Goal: Task Accomplishment & Management: Complete application form

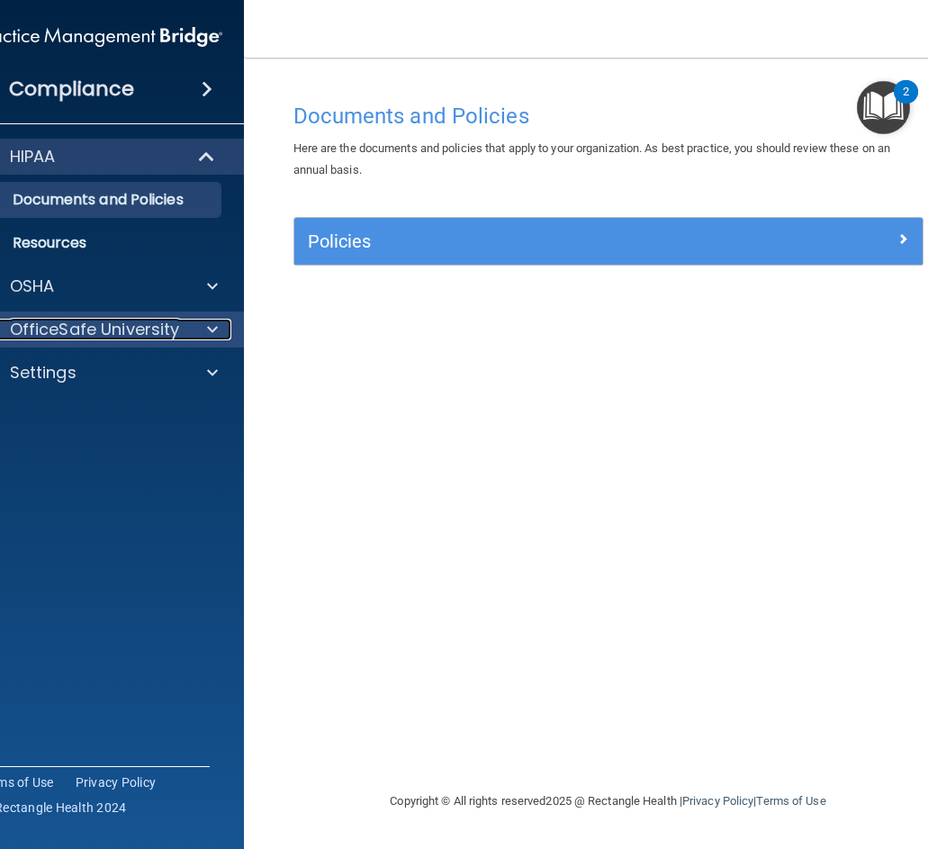
click at [83, 321] on p "OfficeSafe University" at bounding box center [95, 330] width 170 height 22
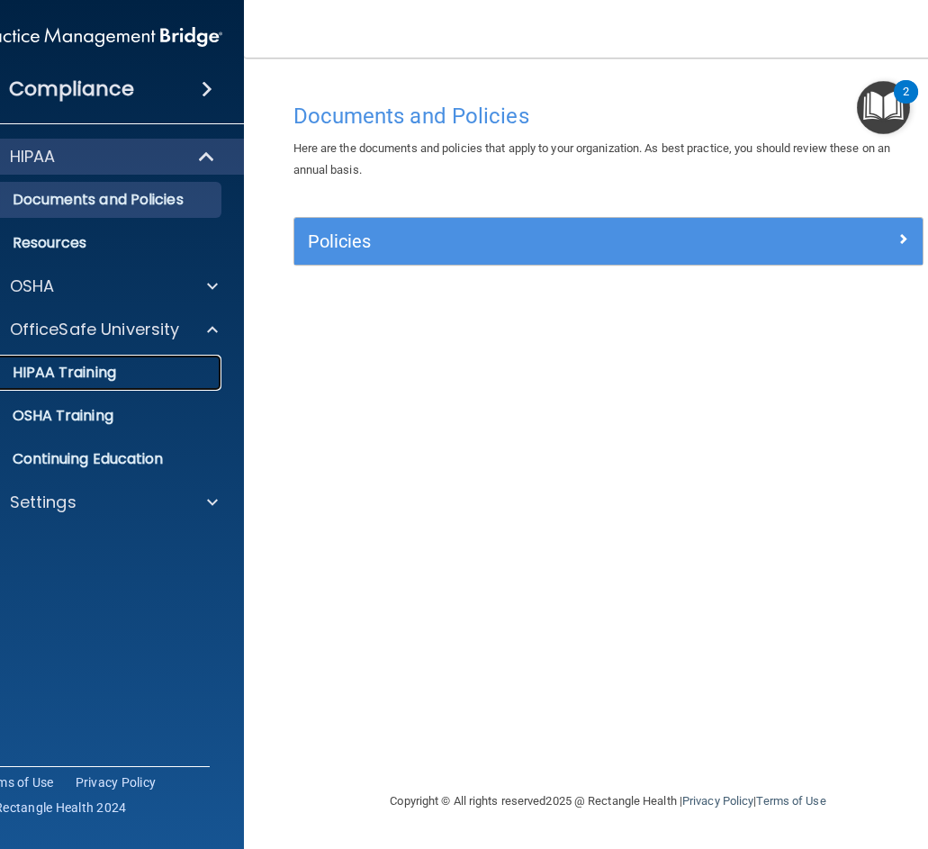
click at [85, 382] on link "HIPAA Training" at bounding box center [79, 373] width 283 height 36
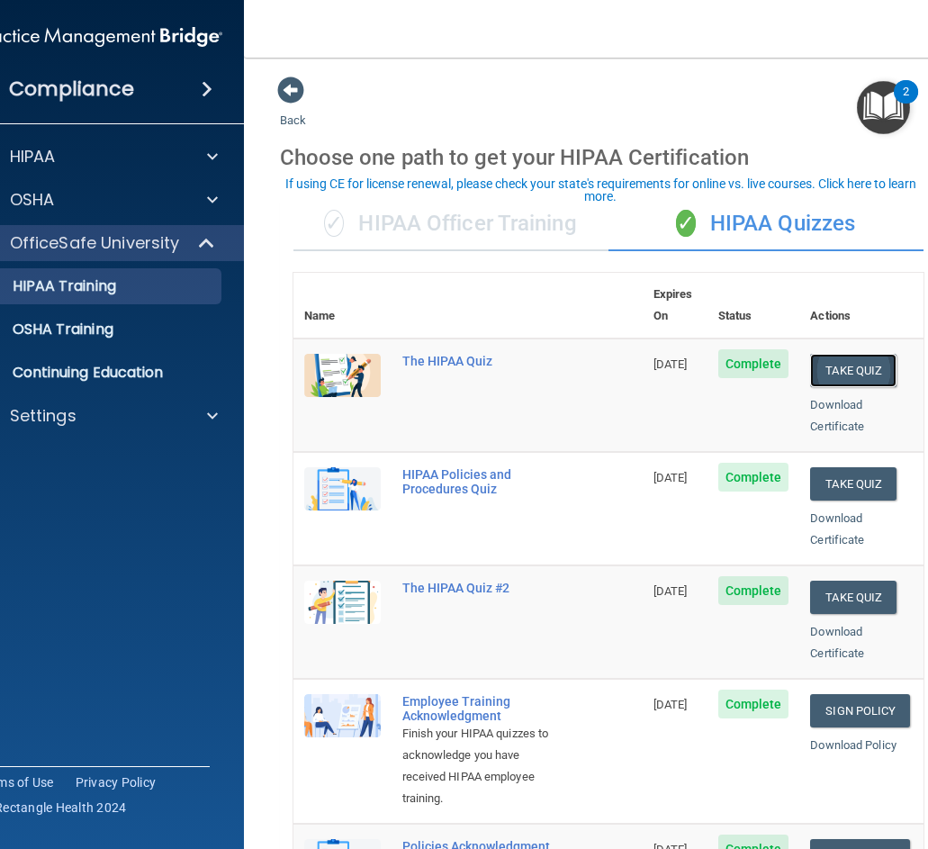
click at [833, 354] on button "Take Quiz" at bounding box center [853, 370] width 86 height 33
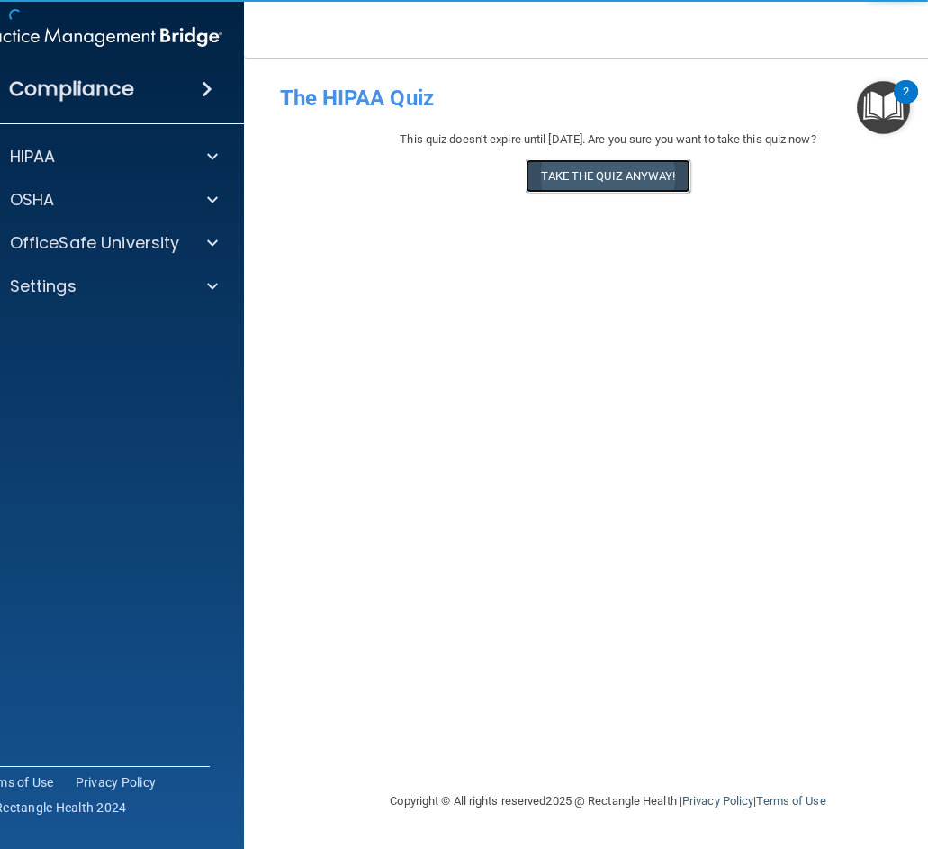
click at [625, 182] on button "Take the quiz anyway!" at bounding box center [607, 175] width 164 height 33
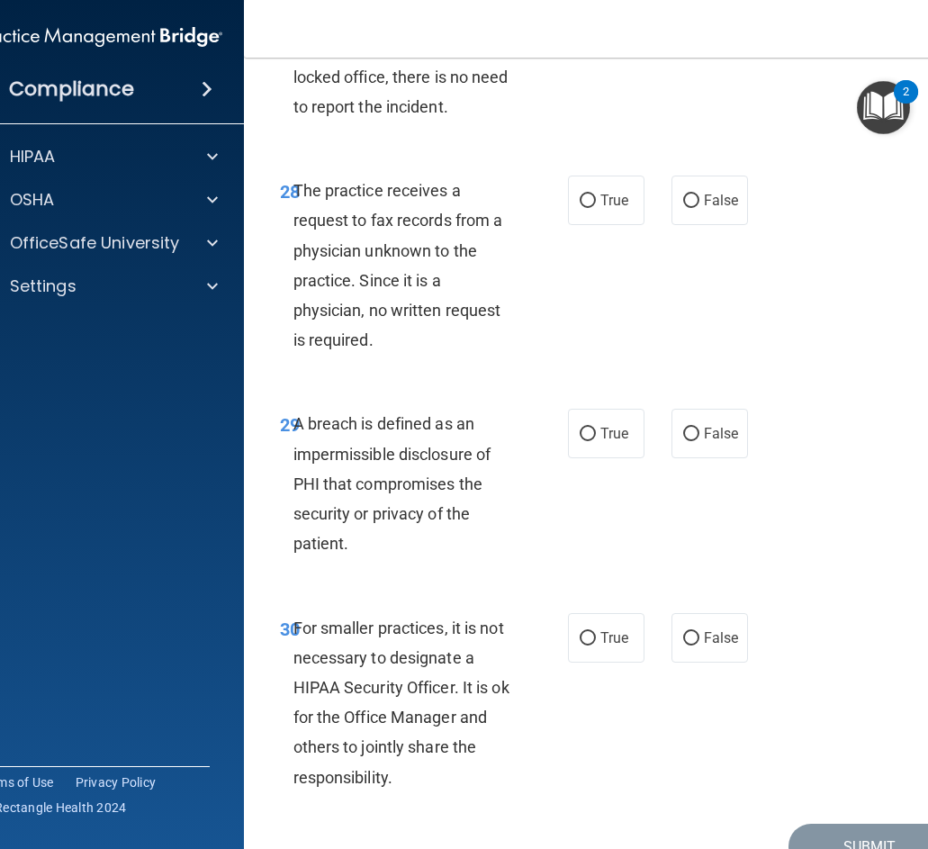
scroll to position [5970, 0]
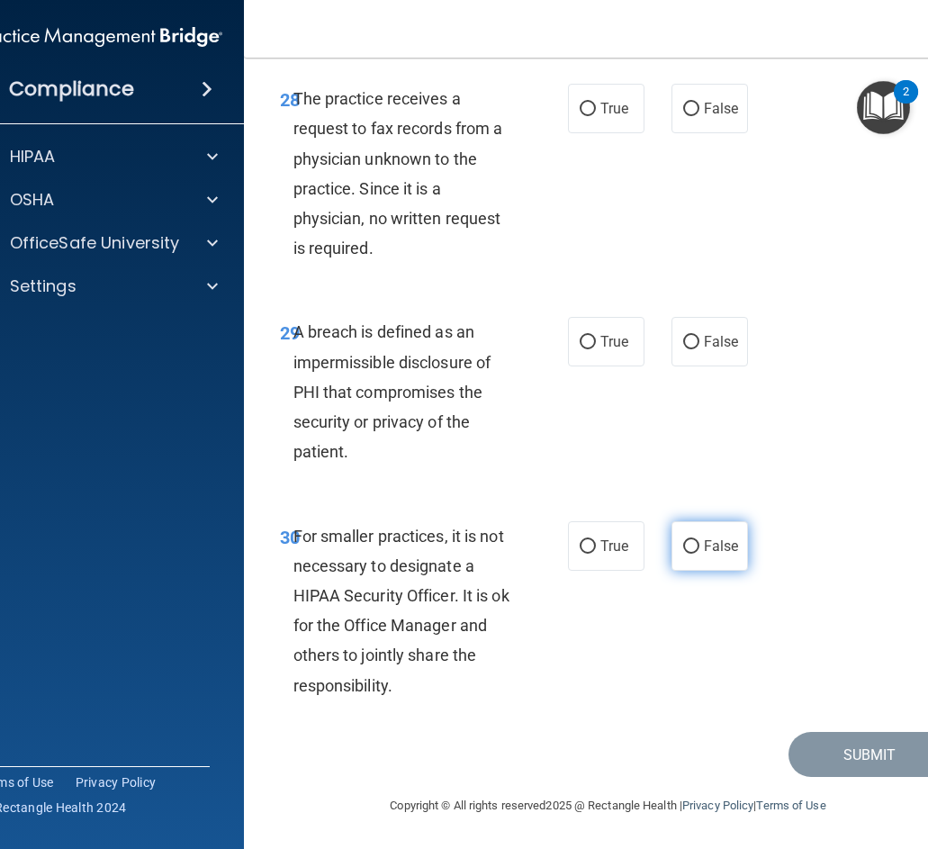
click at [688, 558] on label "False" at bounding box center [709, 545] width 76 height 49
click at [688, 553] on input "False" at bounding box center [691, 546] width 16 height 13
radio input "true"
click at [584, 332] on label "True" at bounding box center [606, 341] width 76 height 49
click at [584, 336] on input "True" at bounding box center [587, 342] width 16 height 13
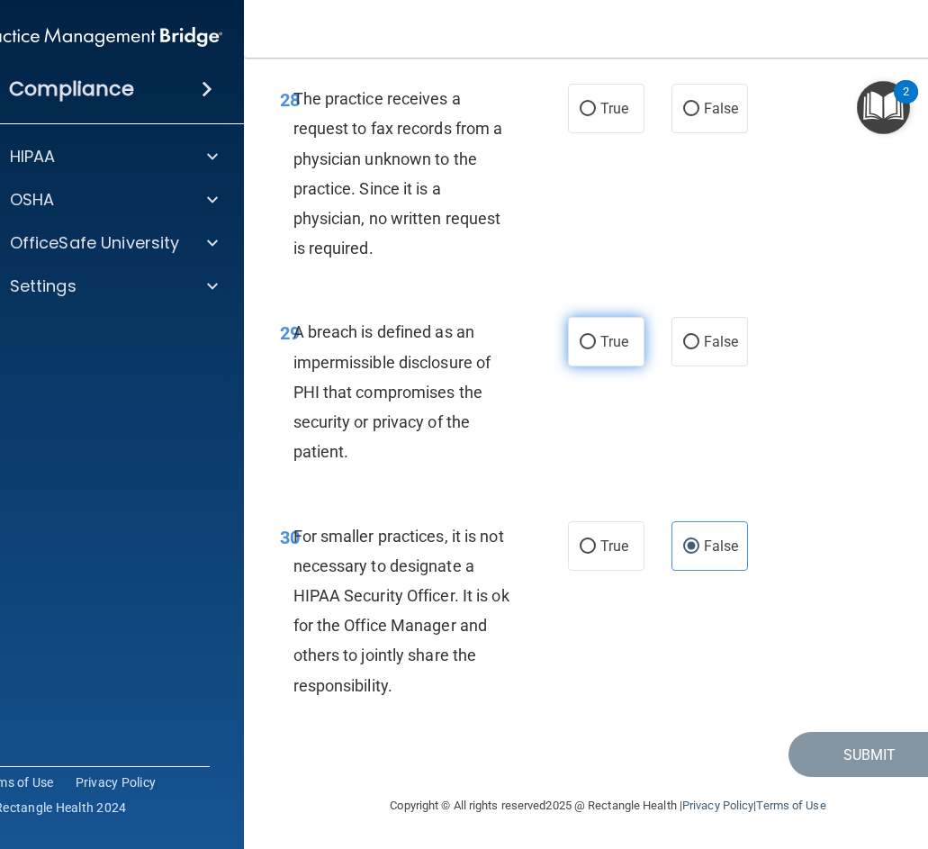
radio input "true"
click at [671, 133] on label "False" at bounding box center [709, 108] width 76 height 49
click at [683, 116] on input "False" at bounding box center [691, 109] width 16 height 13
radio input "true"
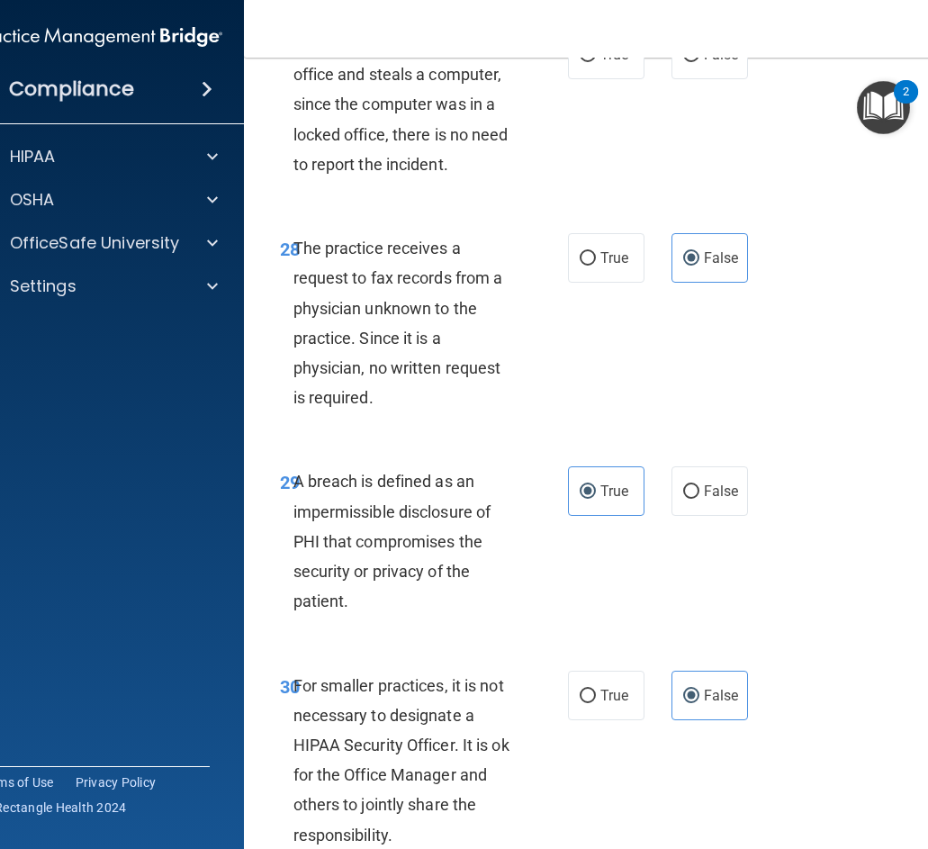
scroll to position [5700, 0]
click at [683, 63] on input "False" at bounding box center [691, 55] width 16 height 13
radio input "true"
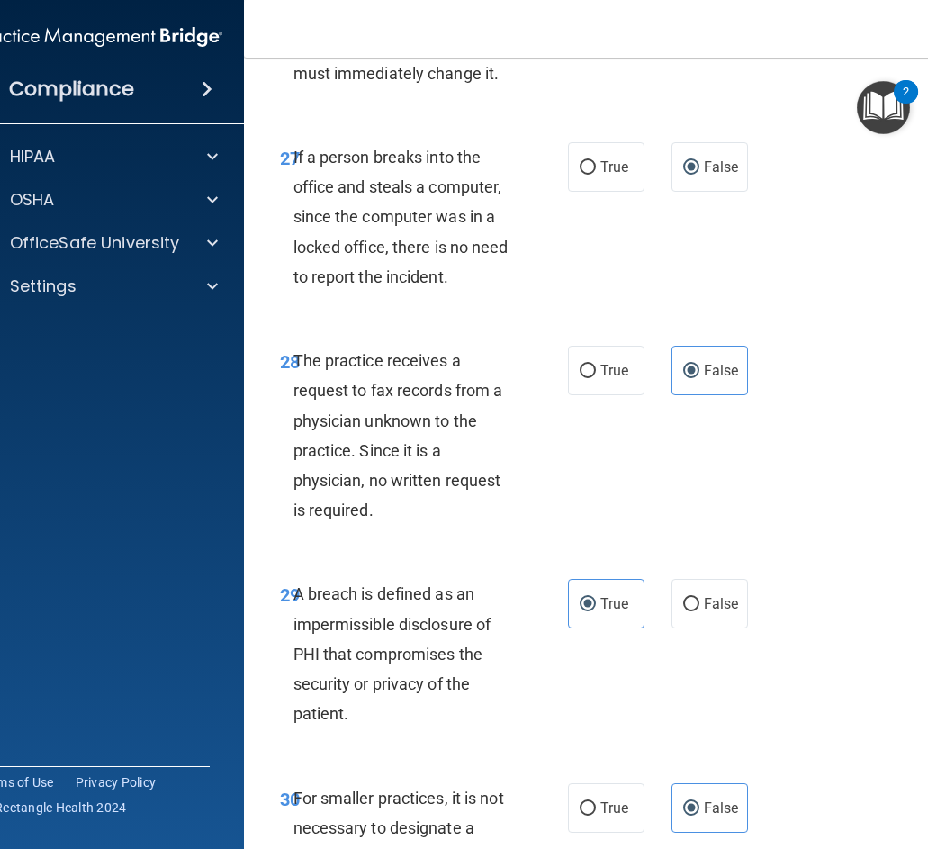
scroll to position [5430, 0]
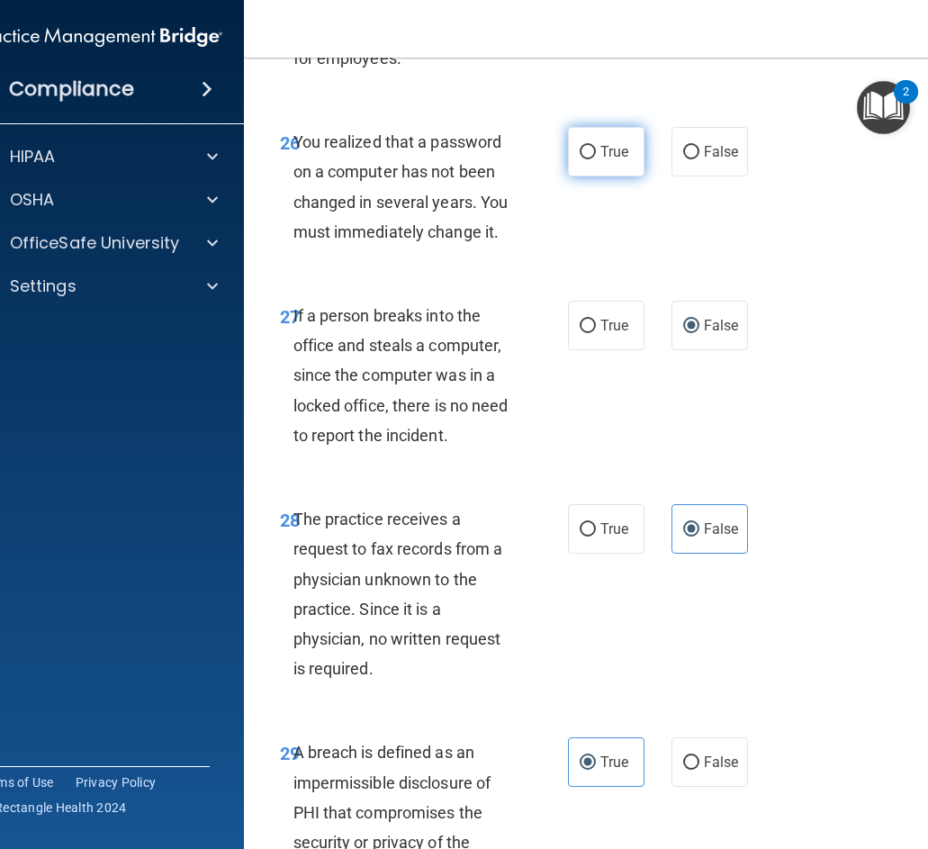
click at [572, 176] on label "True" at bounding box center [606, 151] width 76 height 49
click at [579, 159] on input "True" at bounding box center [587, 152] width 16 height 13
radio input "true"
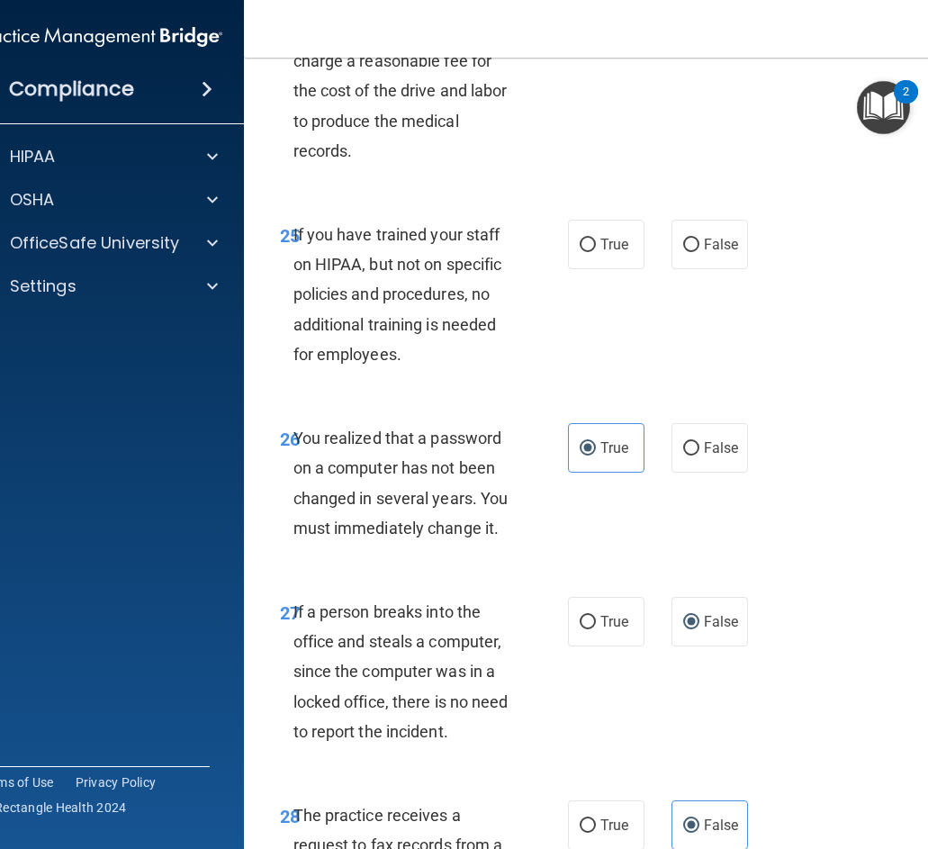
scroll to position [5070, 0]
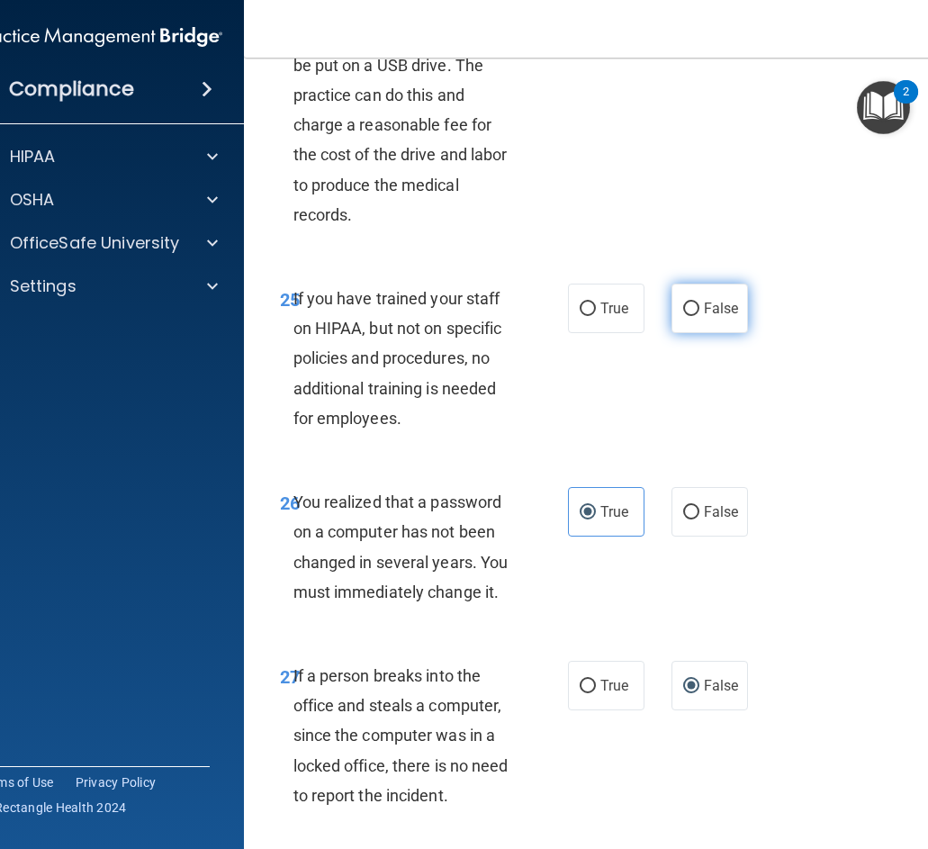
click at [687, 316] on input "False" at bounding box center [691, 308] width 16 height 13
radio input "true"
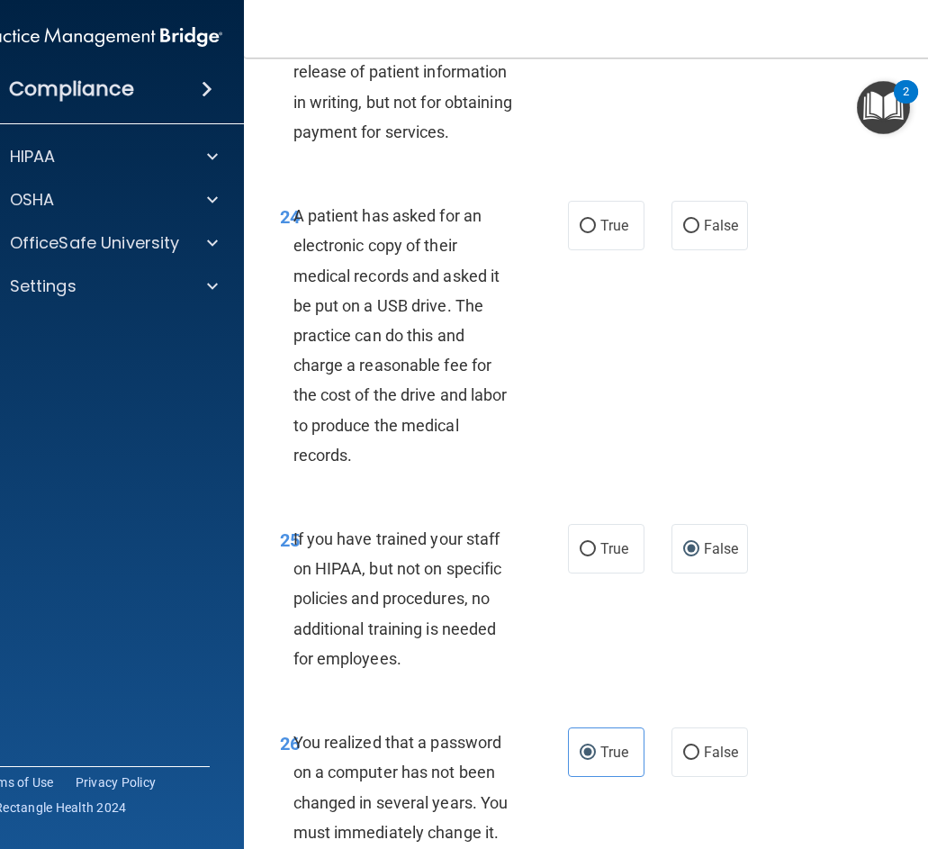
scroll to position [4801, 0]
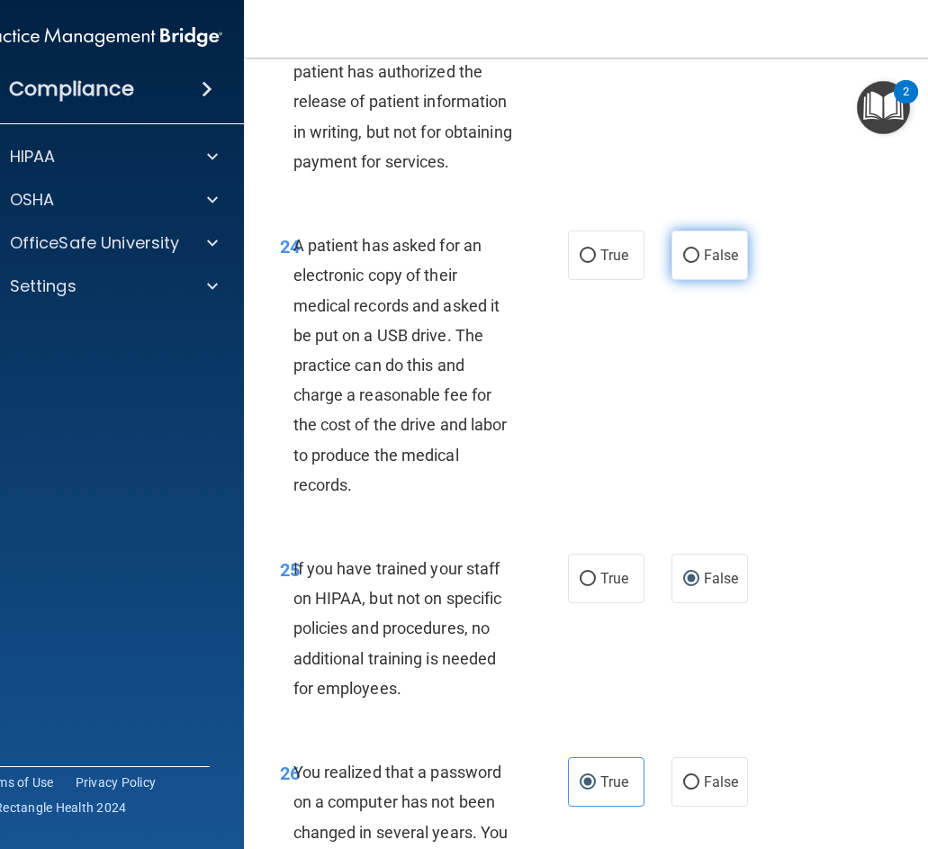
click at [695, 280] on label "False" at bounding box center [709, 254] width 76 height 49
click at [695, 263] on input "False" at bounding box center [691, 255] width 16 height 13
radio input "true"
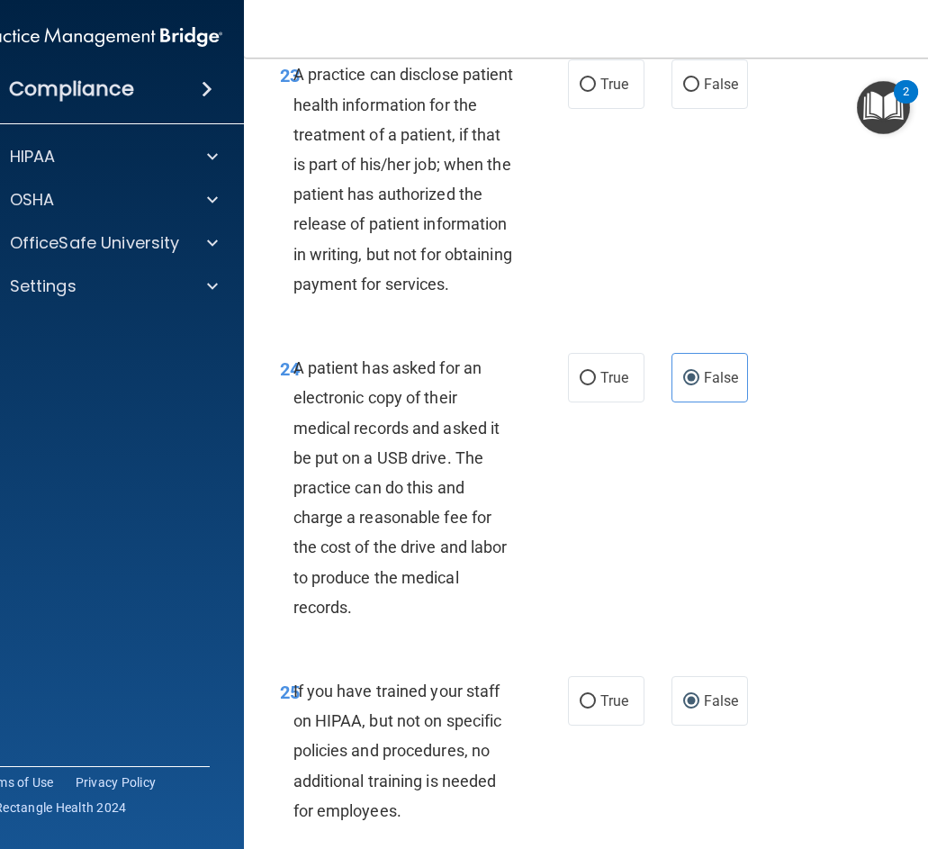
scroll to position [4441, 0]
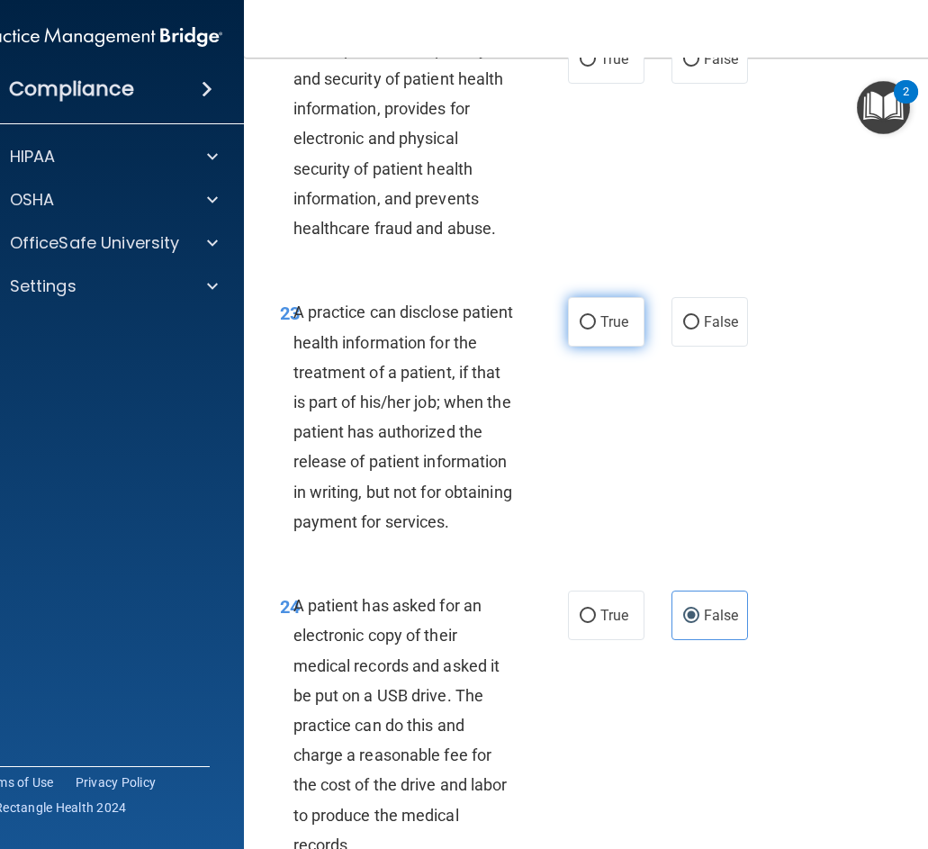
click at [606, 346] on label "True" at bounding box center [606, 321] width 76 height 49
click at [596, 329] on input "True" at bounding box center [587, 322] width 16 height 13
radio input "true"
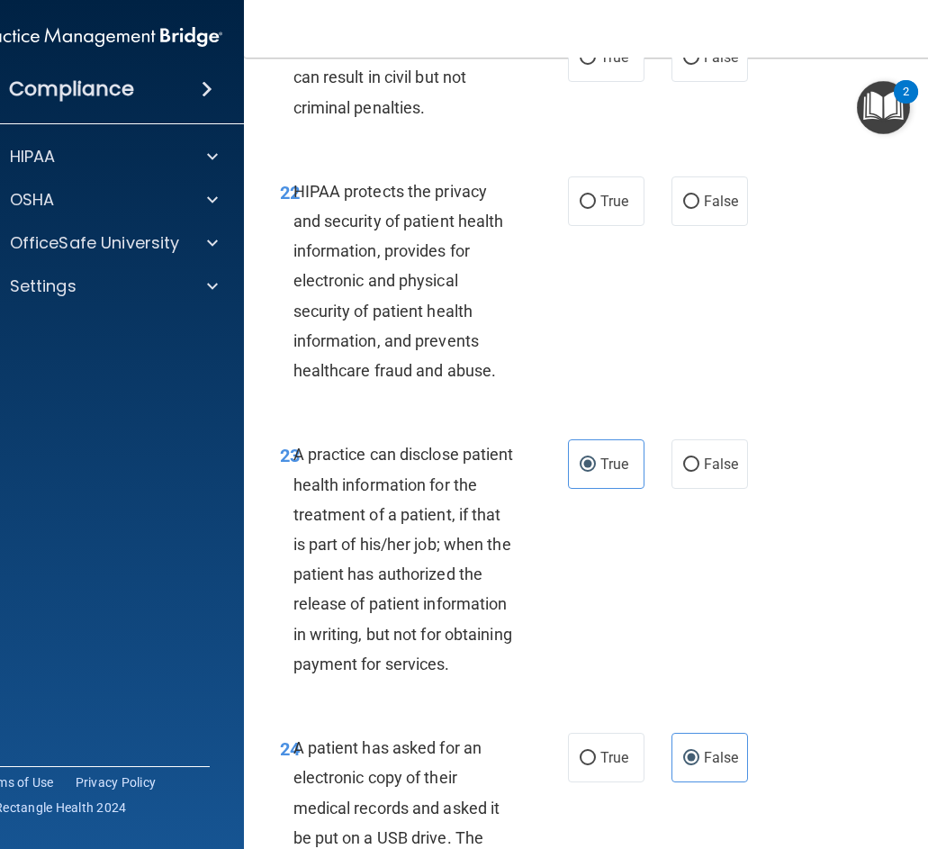
scroll to position [4261, 0]
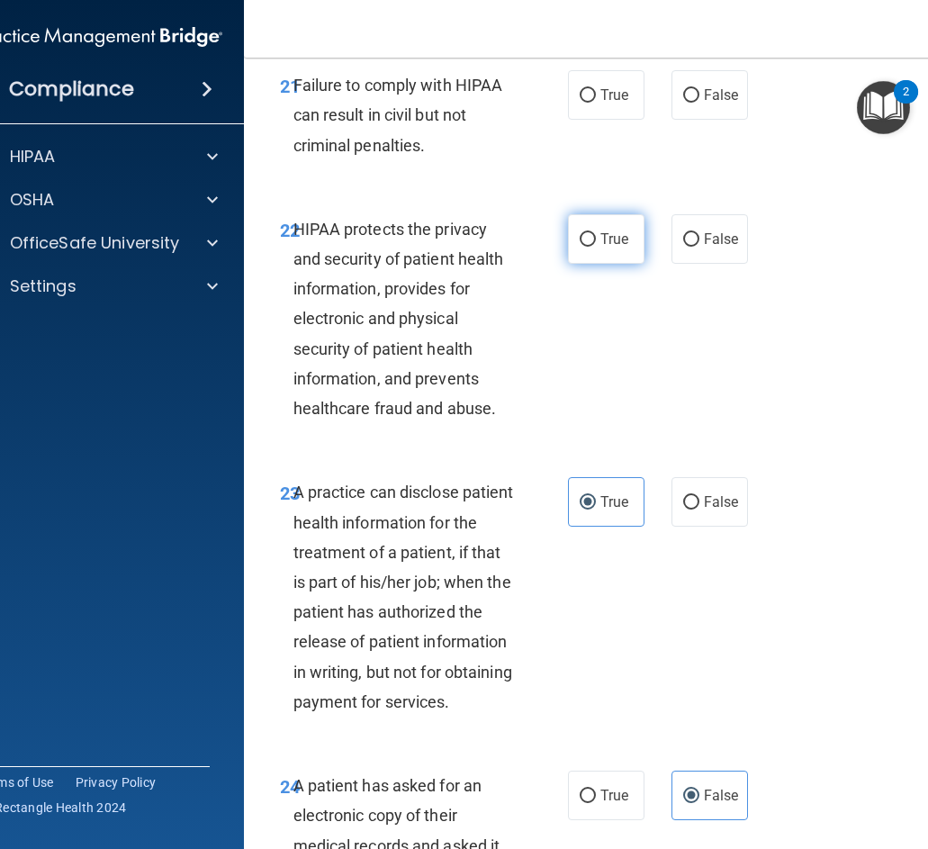
click at [600, 247] on span "True" at bounding box center [614, 238] width 28 height 17
click at [596, 247] on input "True" at bounding box center [587, 239] width 16 height 13
radio input "true"
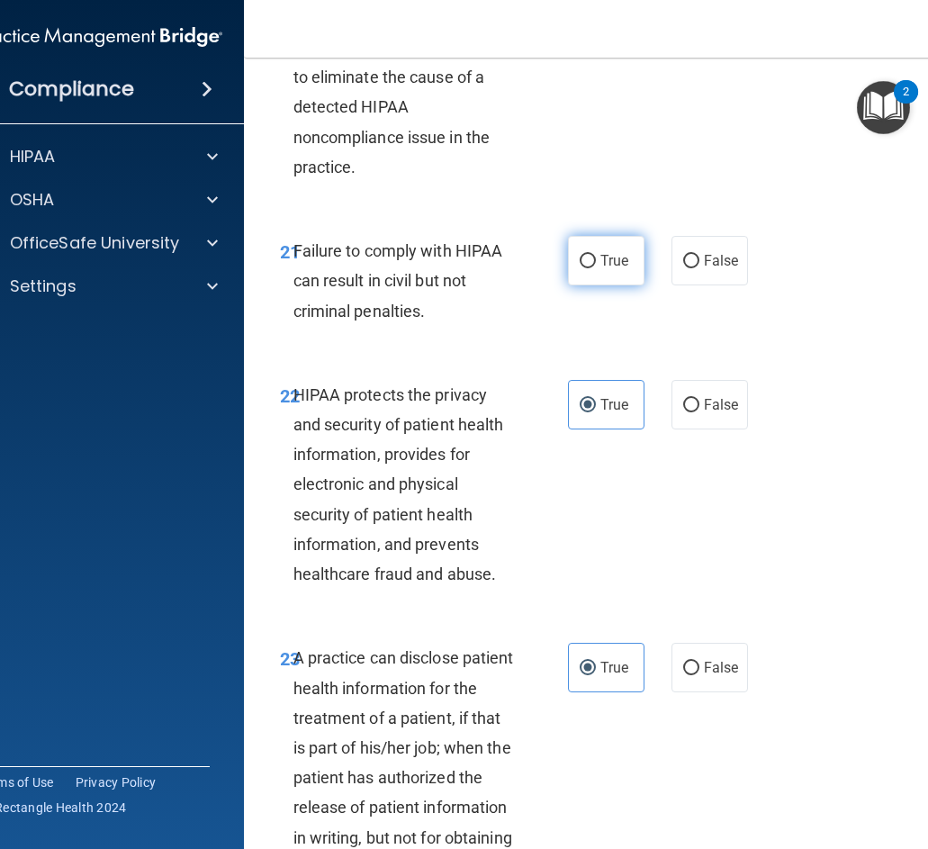
scroll to position [4081, 0]
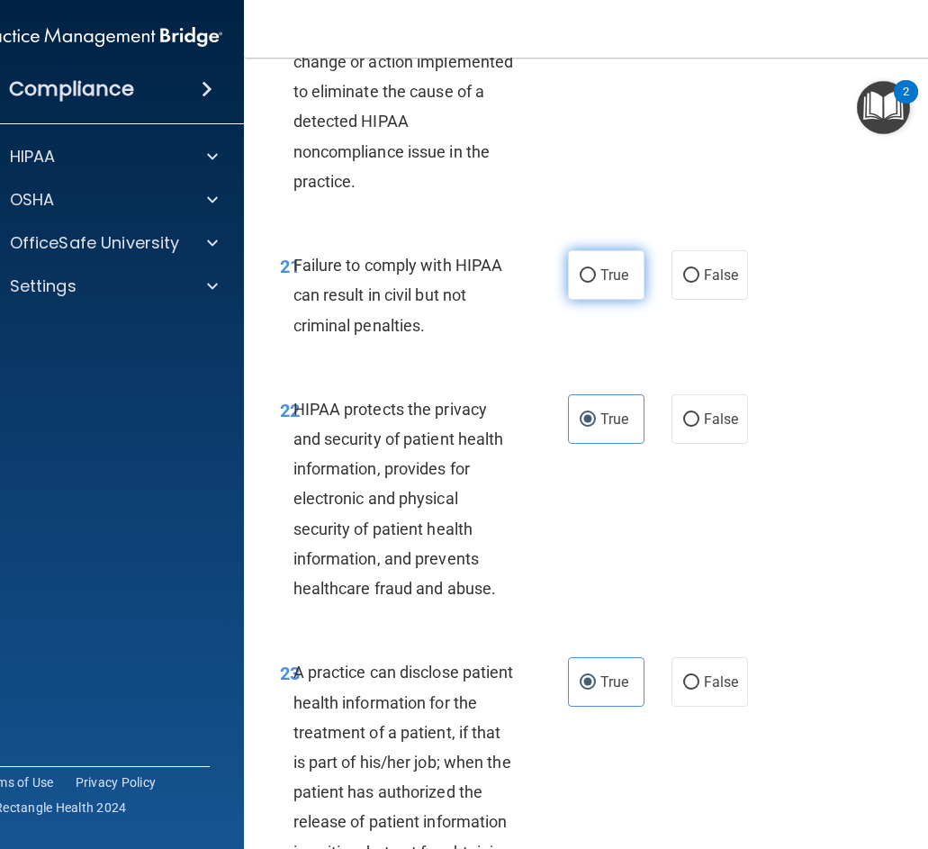
click at [575, 300] on label "True" at bounding box center [606, 274] width 76 height 49
click at [579, 283] on input "True" at bounding box center [587, 275] width 16 height 13
radio input "true"
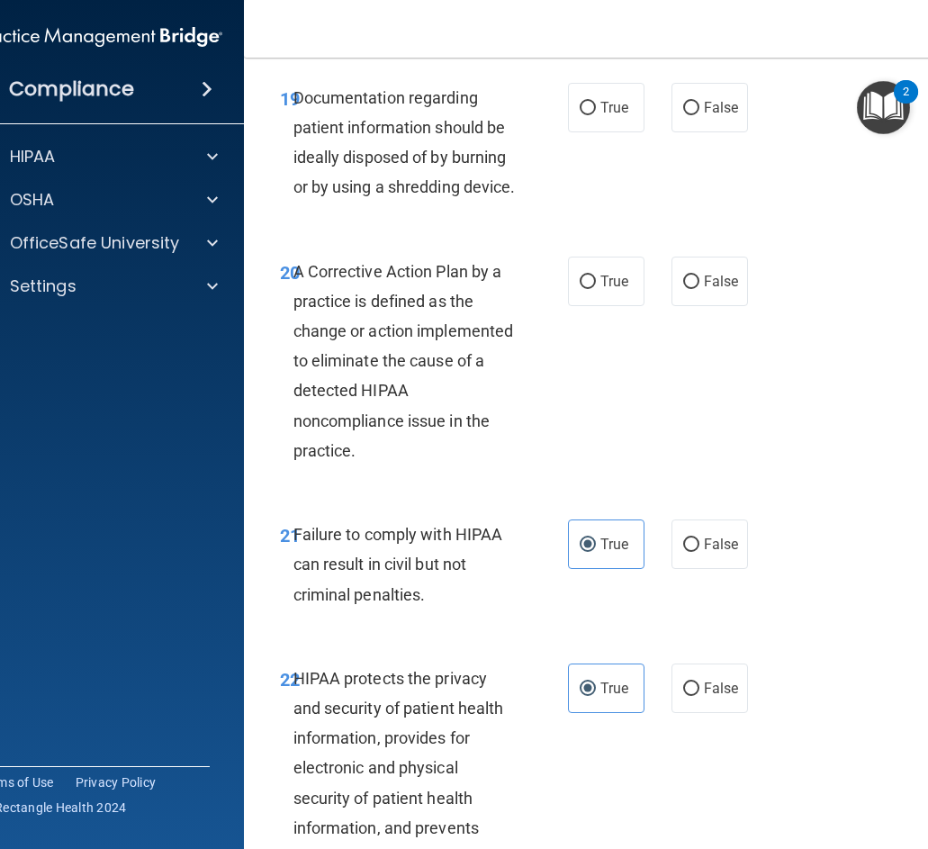
scroll to position [3811, 0]
click at [581, 290] on input "True" at bounding box center [587, 282] width 16 height 13
radio input "true"
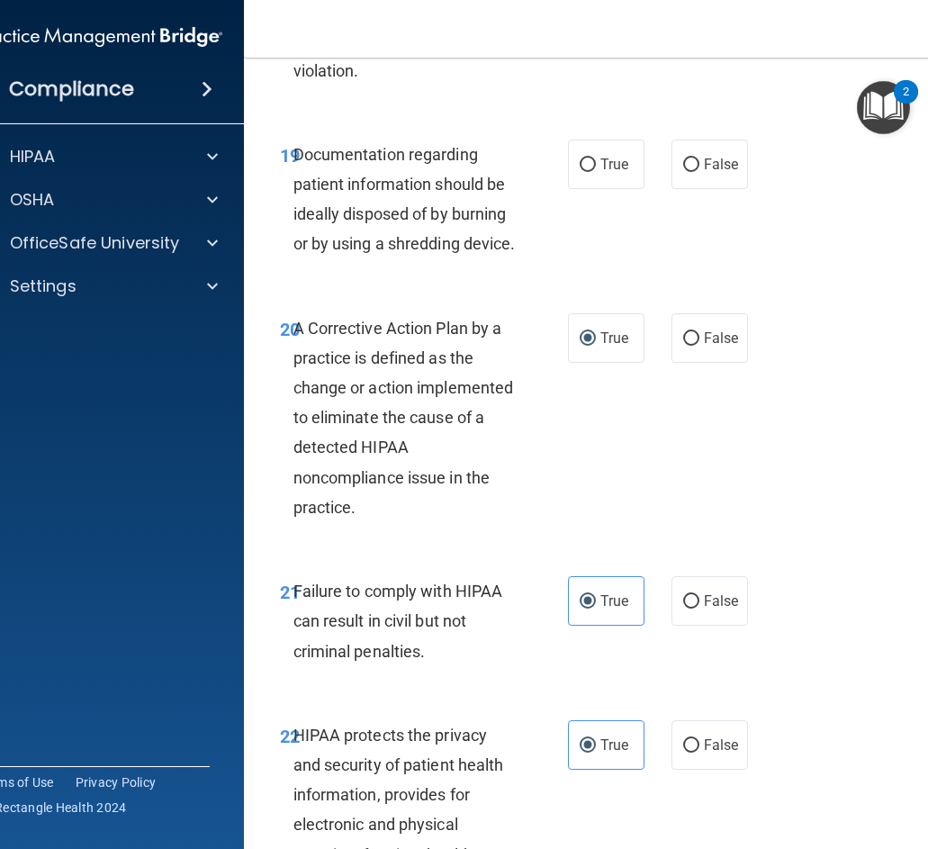
scroll to position [3631, 0]
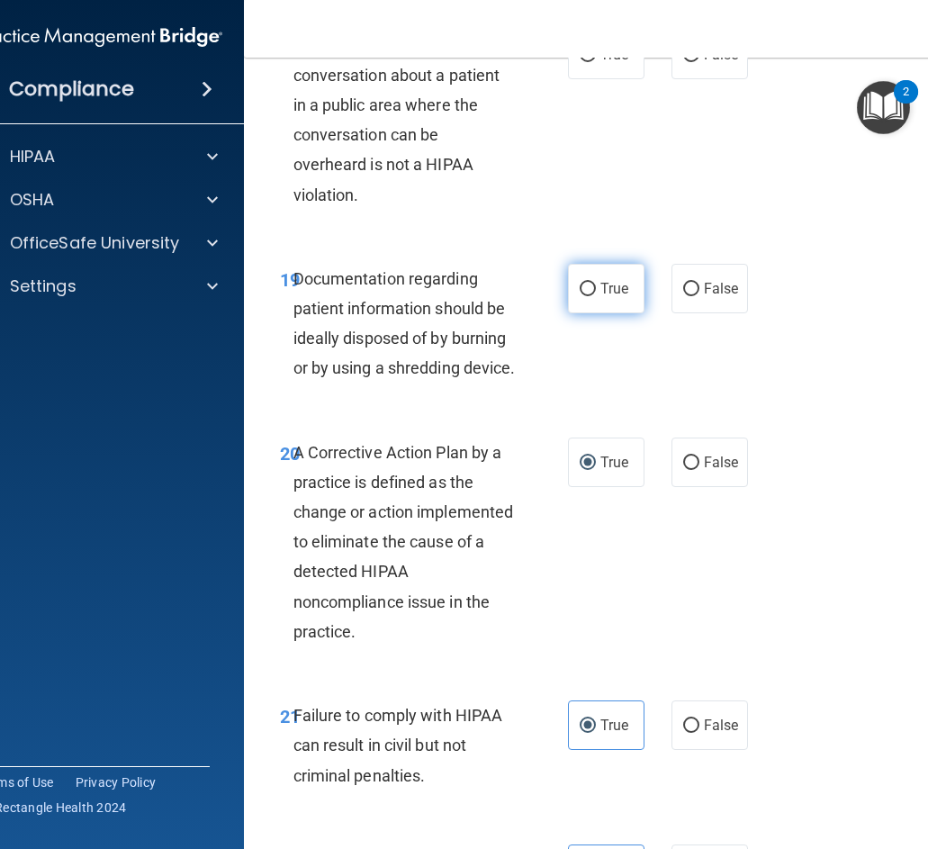
click at [583, 296] on input "True" at bounding box center [587, 289] width 16 height 13
radio input "true"
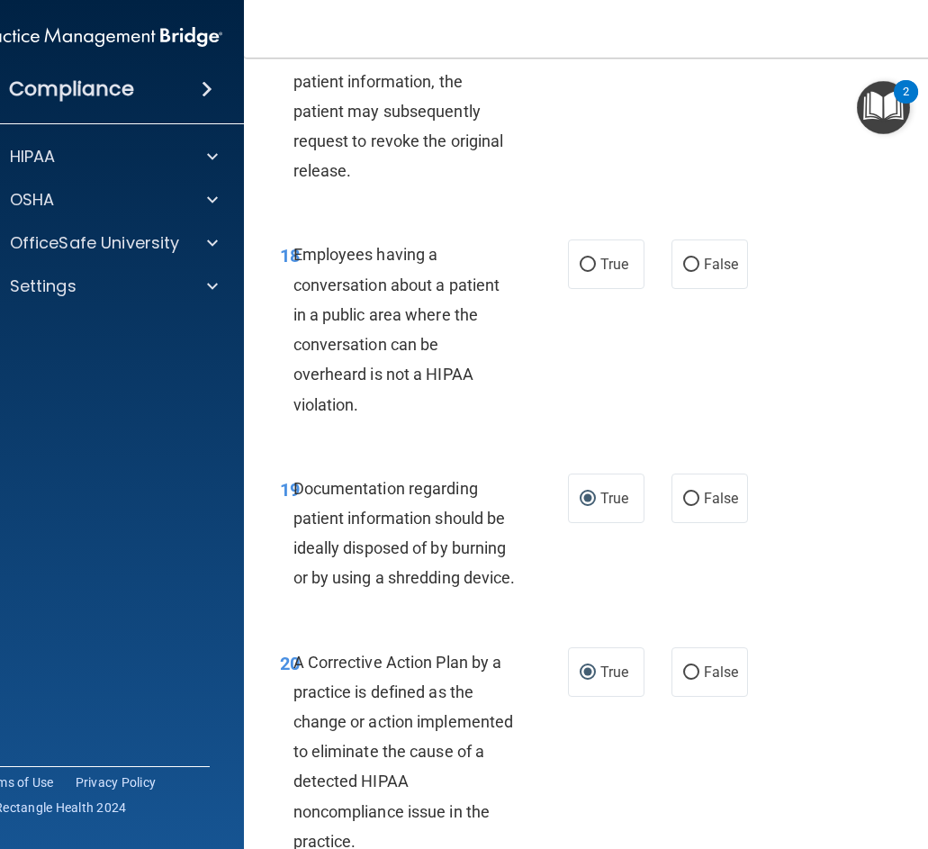
scroll to position [3361, 0]
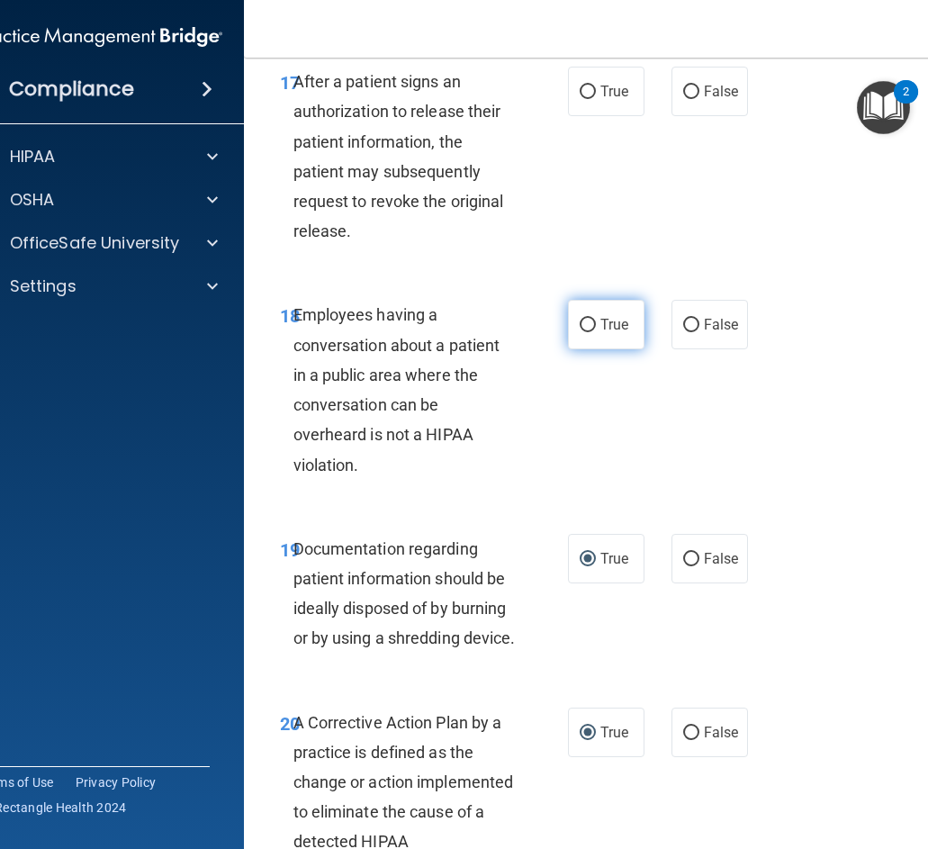
click at [590, 349] on label "True" at bounding box center [606, 324] width 76 height 49
click at [590, 332] on input "True" at bounding box center [587, 325] width 16 height 13
radio input "true"
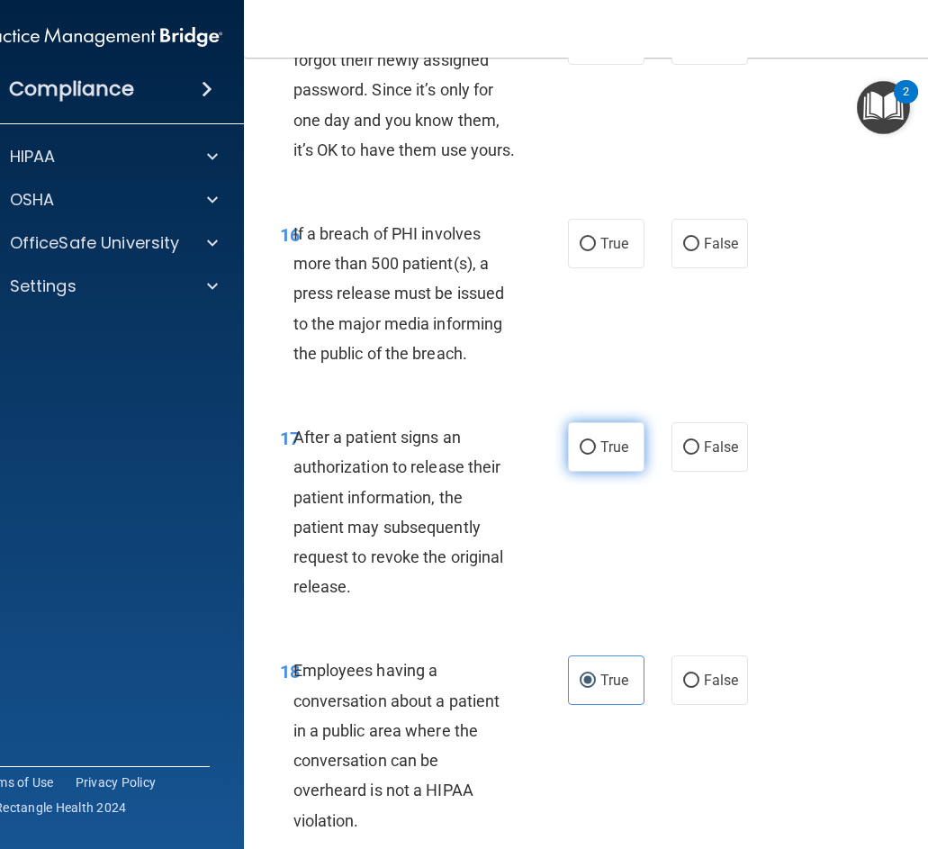
scroll to position [3001, 0]
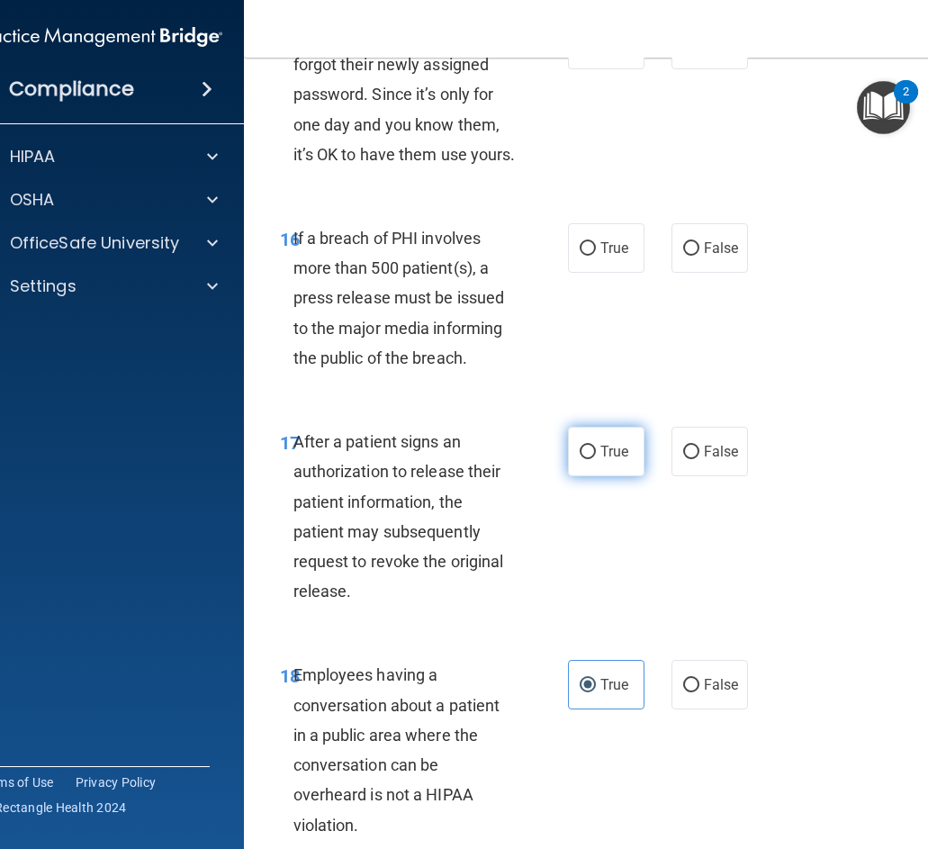
click at [610, 460] on span "True" at bounding box center [614, 451] width 28 height 17
click at [596, 459] on input "True" at bounding box center [587, 451] width 16 height 13
radio input "true"
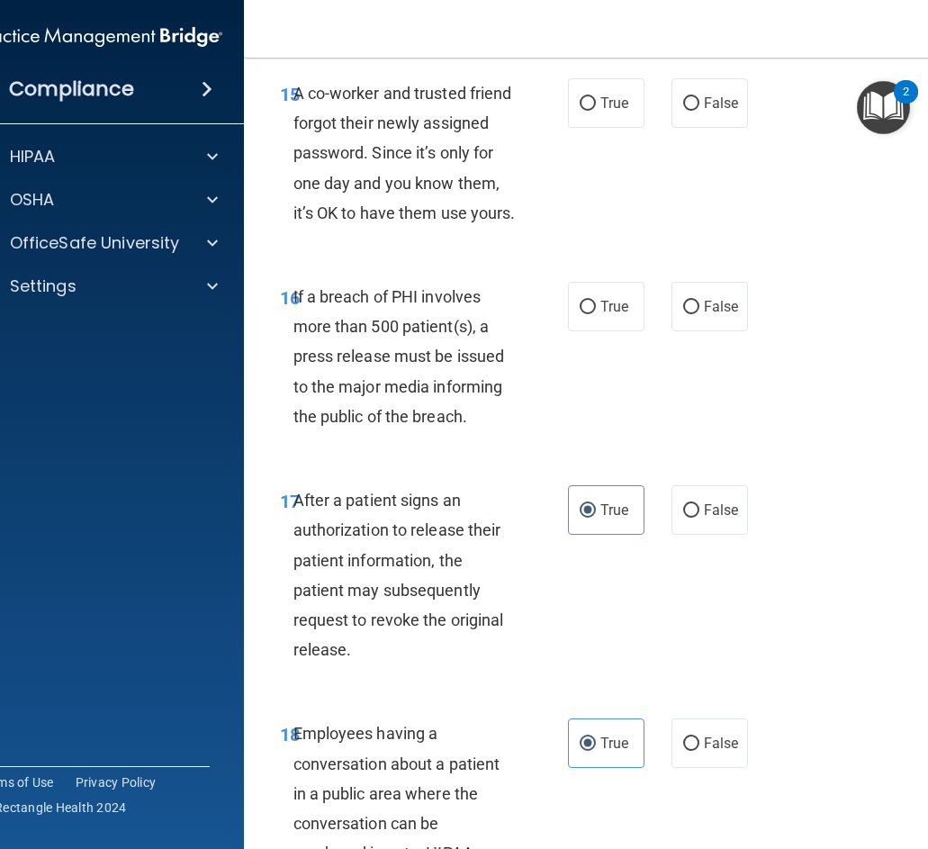
scroll to position [2911, 0]
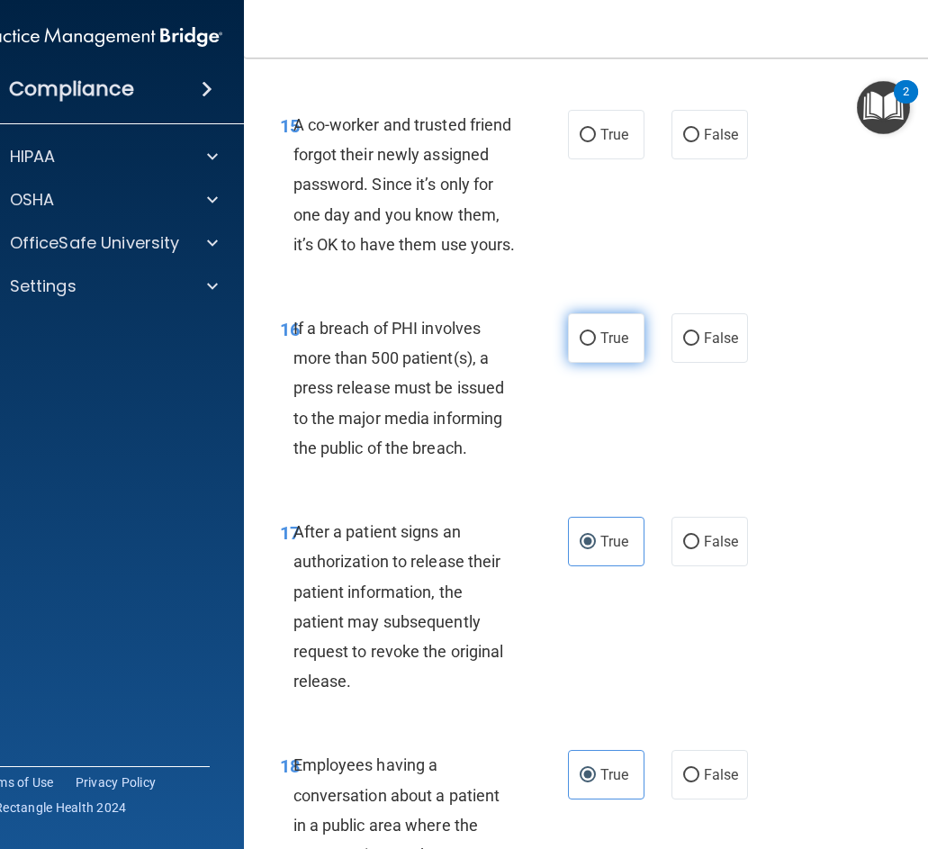
click at [586, 363] on label "True" at bounding box center [606, 337] width 76 height 49
click at [586, 346] on input "True" at bounding box center [587, 338] width 16 height 13
radio input "true"
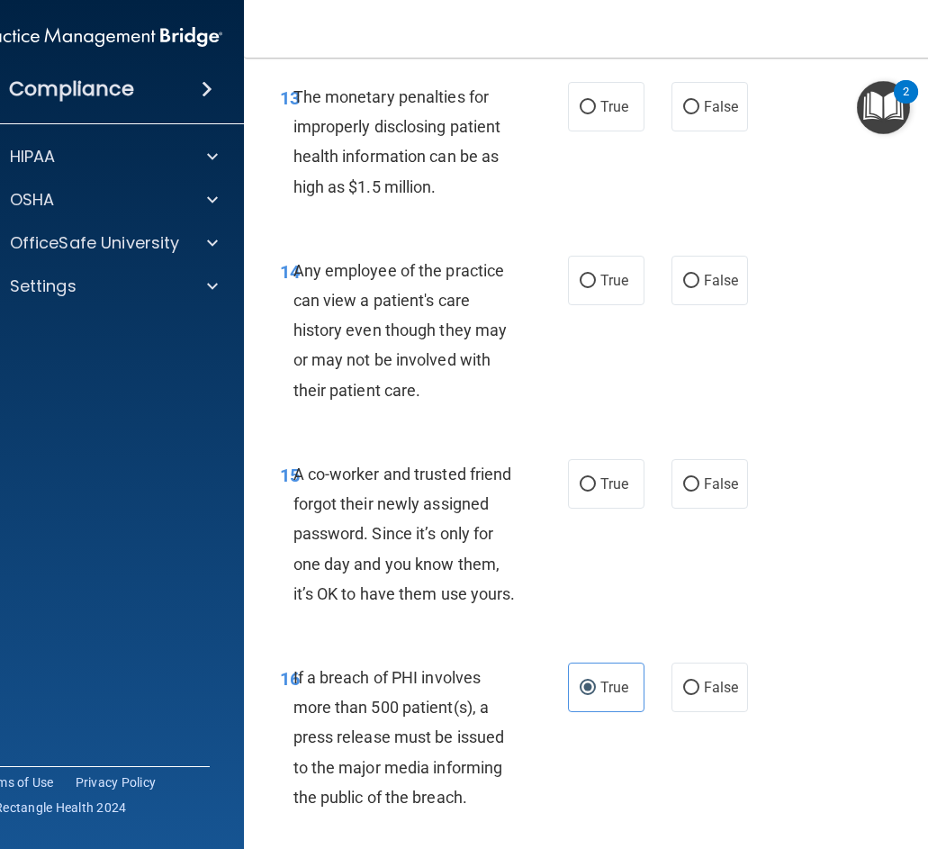
scroll to position [2551, 0]
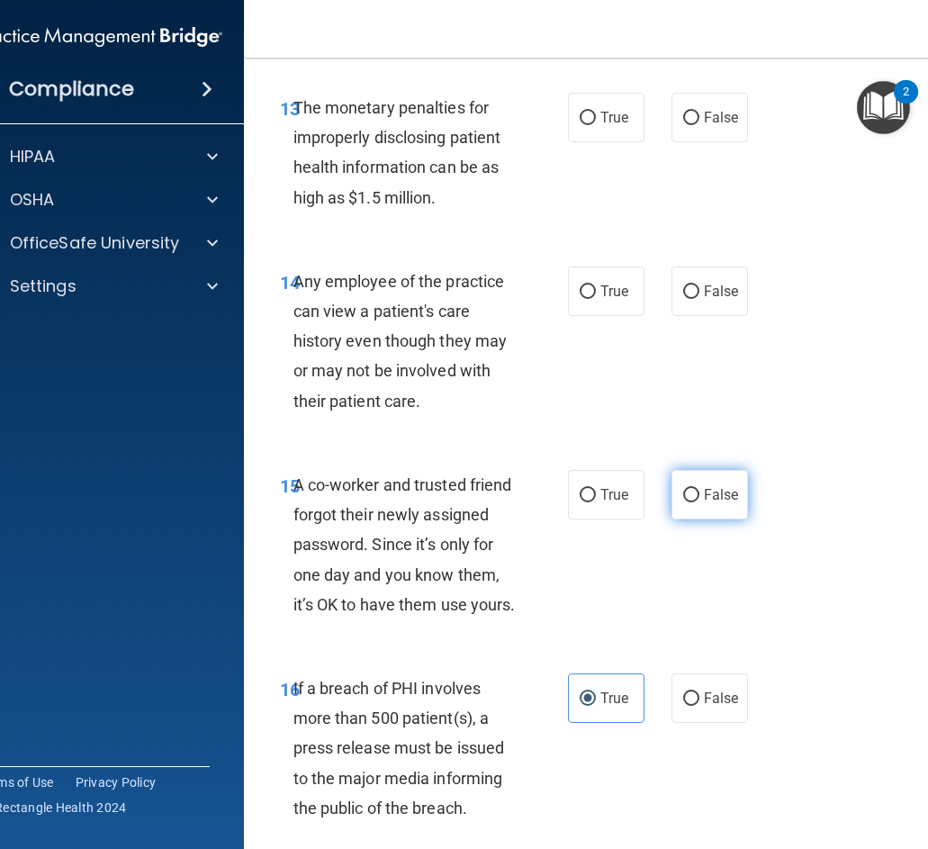
click at [704, 503] on span "False" at bounding box center [721, 494] width 35 height 17
click at [696, 502] on input "False" at bounding box center [691, 495] width 16 height 13
radio input "true"
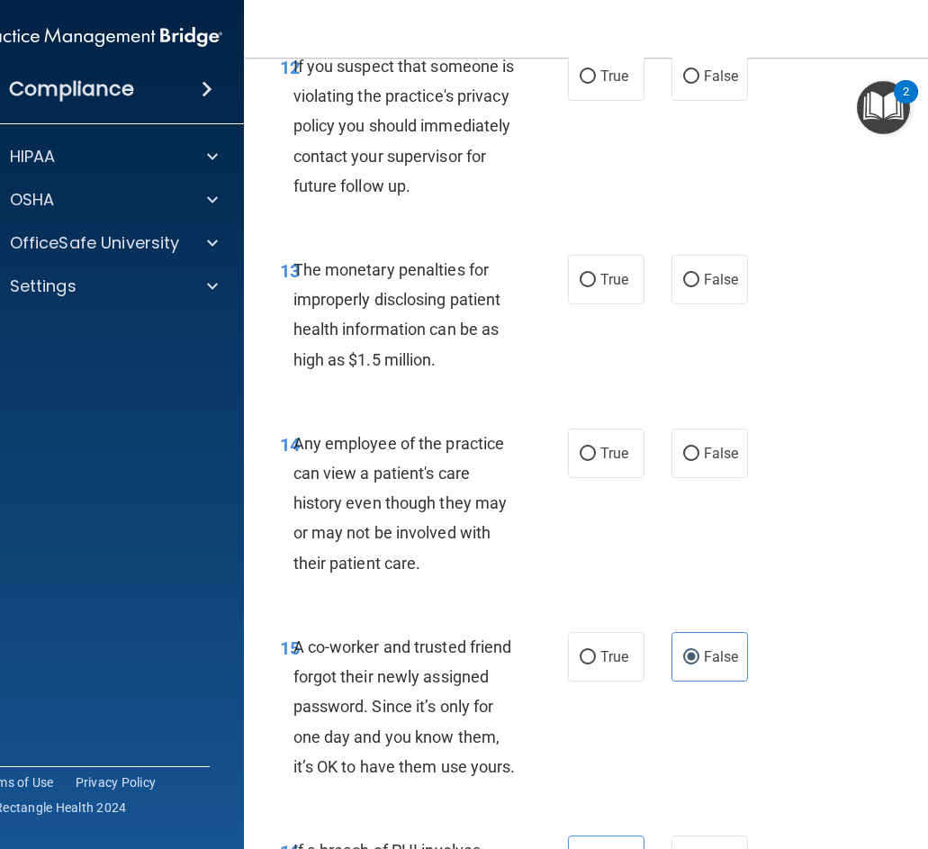
scroll to position [2371, 0]
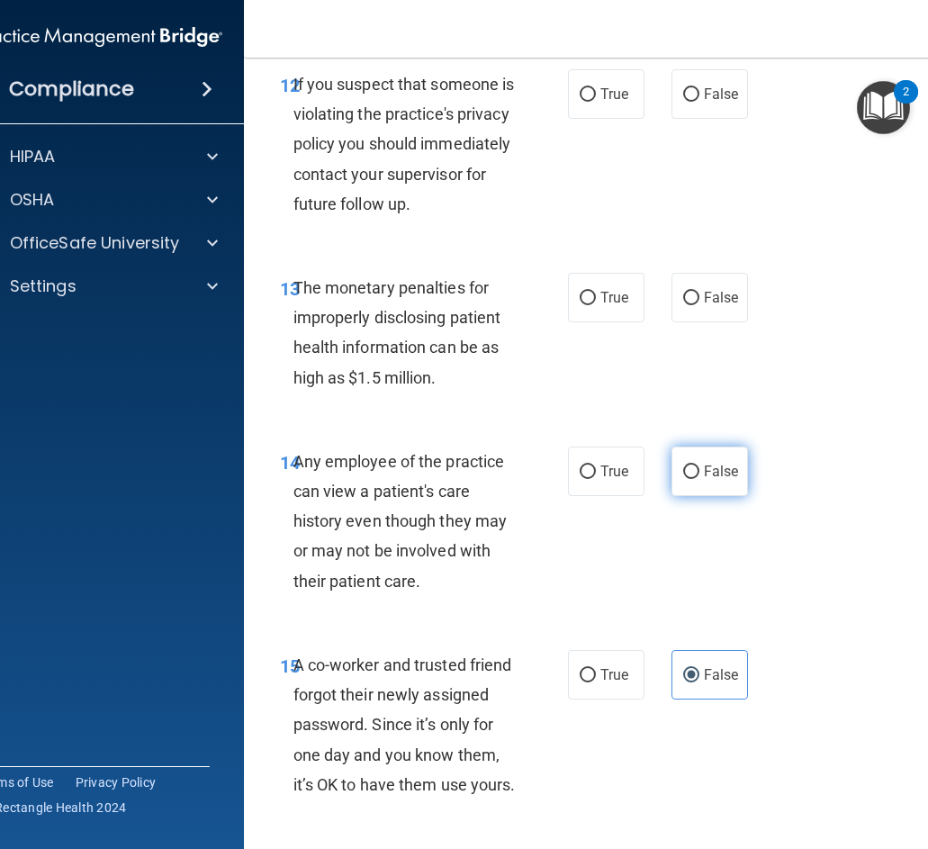
click at [686, 479] on input "False" at bounding box center [691, 471] width 16 height 13
radio input "true"
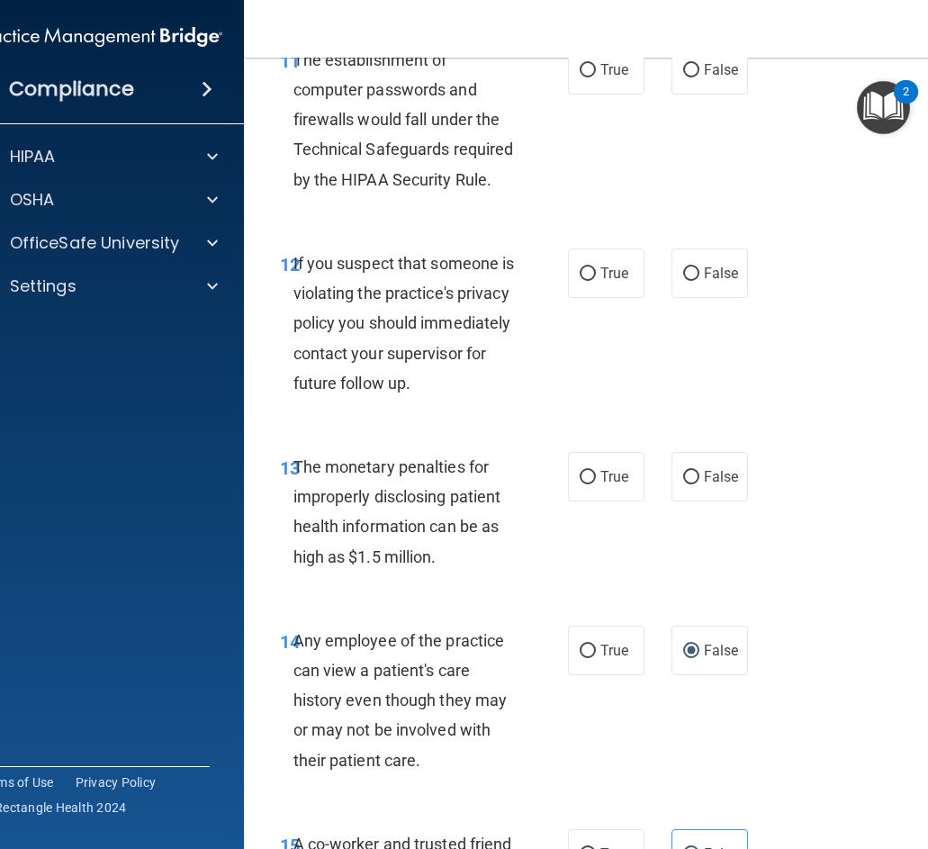
scroll to position [2191, 0]
click at [570, 502] on label "True" at bounding box center [606, 477] width 76 height 49
click at [579, 485] on input "True" at bounding box center [587, 478] width 16 height 13
radio input "true"
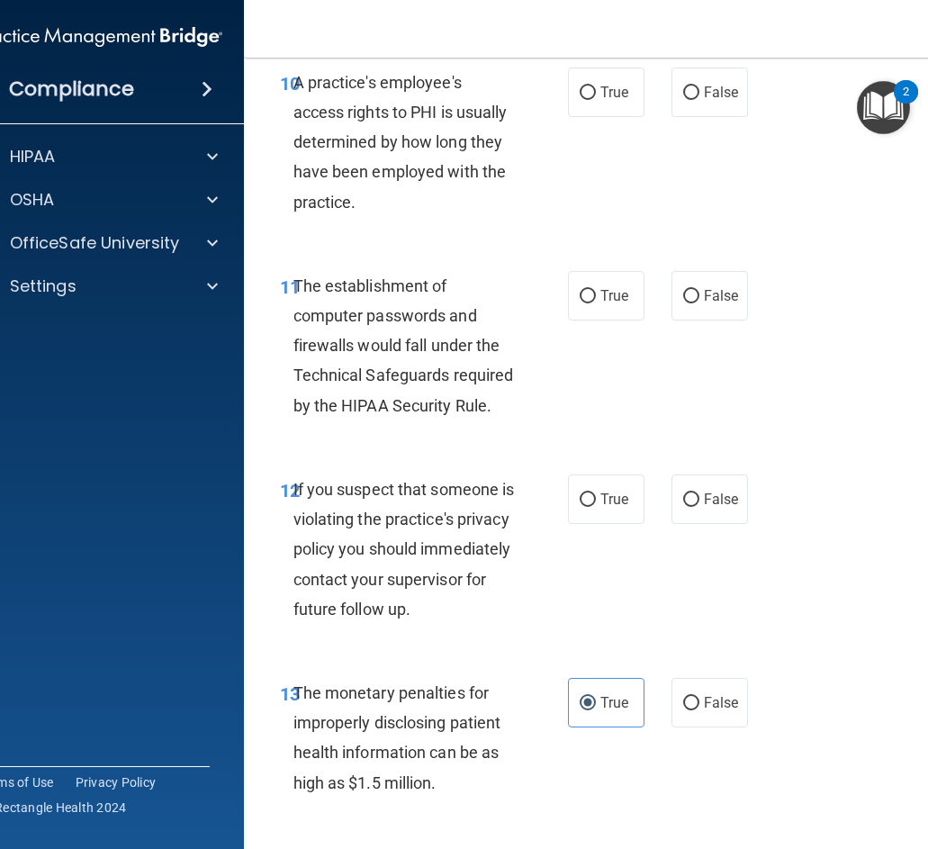
scroll to position [1921, 0]
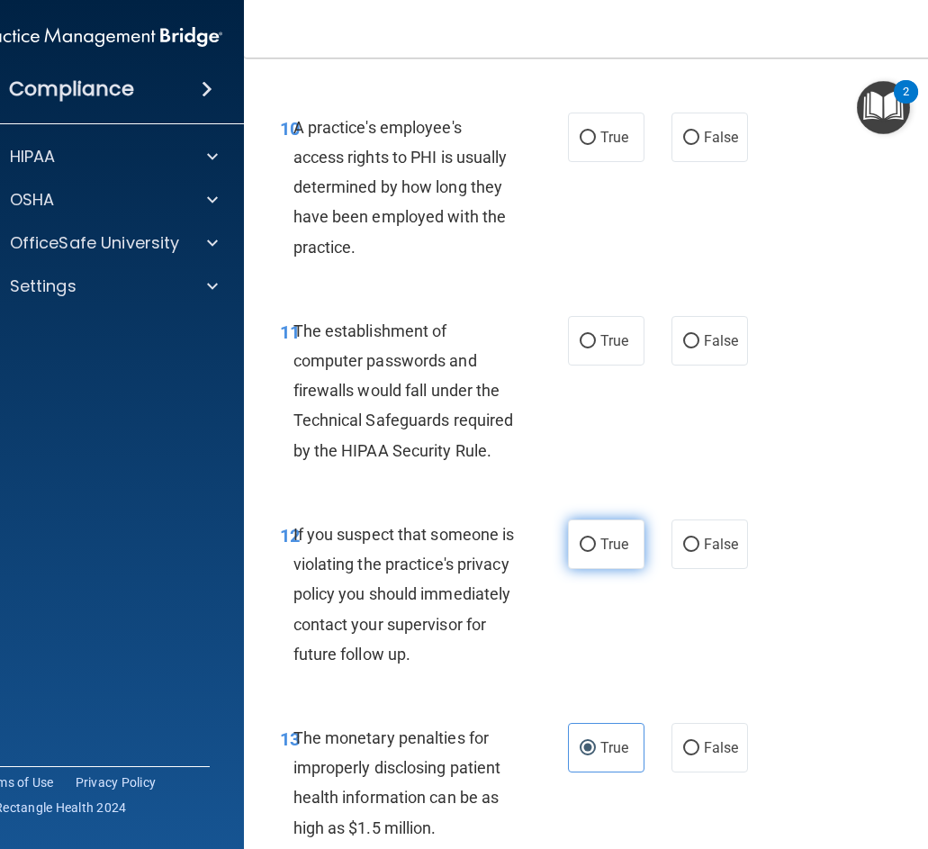
click at [583, 561] on label "True" at bounding box center [606, 543] width 76 height 49
click at [583, 552] on input "True" at bounding box center [587, 544] width 16 height 13
radio input "true"
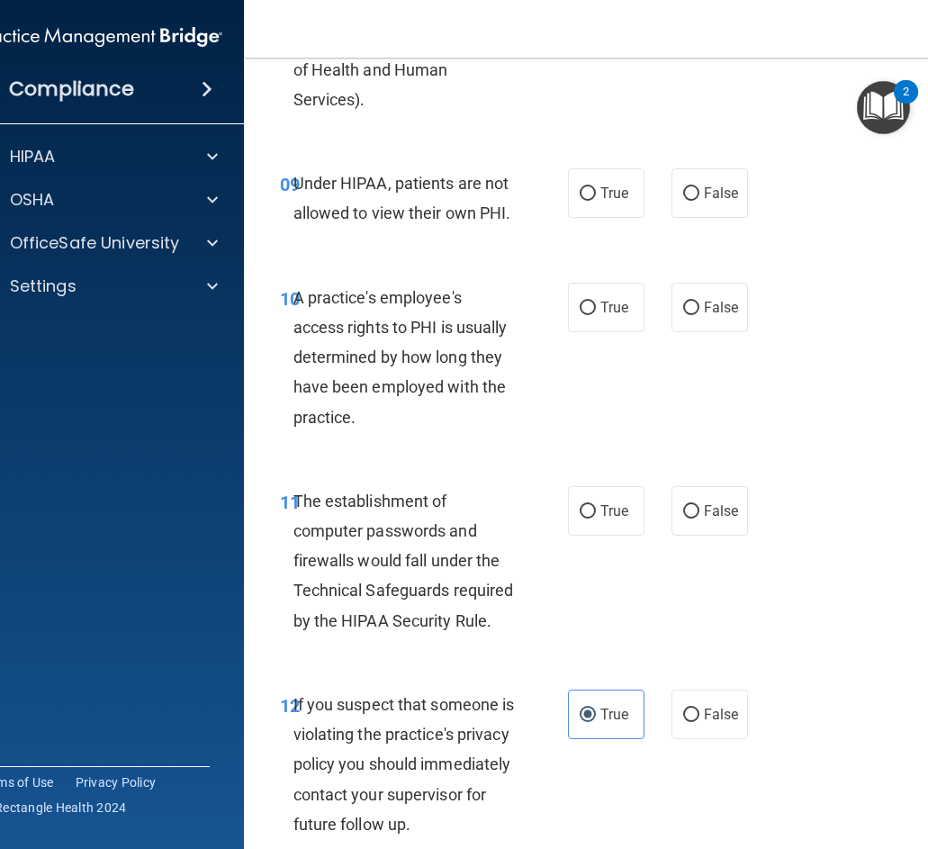
scroll to position [1741, 0]
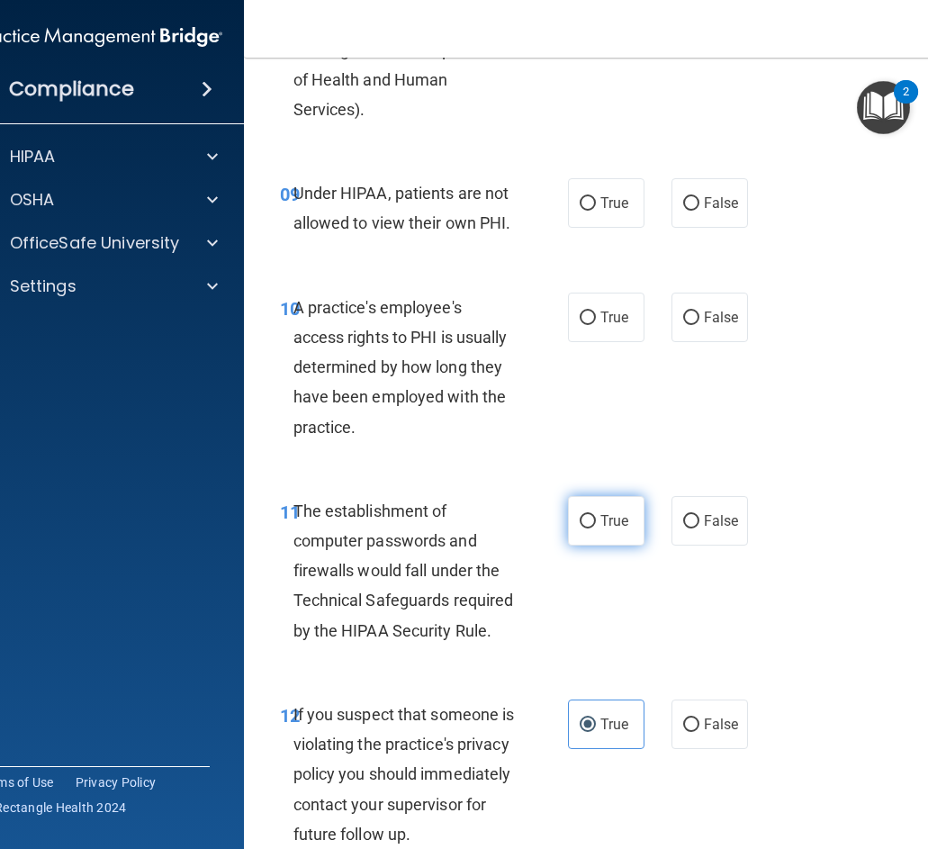
click at [582, 520] on input "True" at bounding box center [587, 521] width 16 height 13
radio input "true"
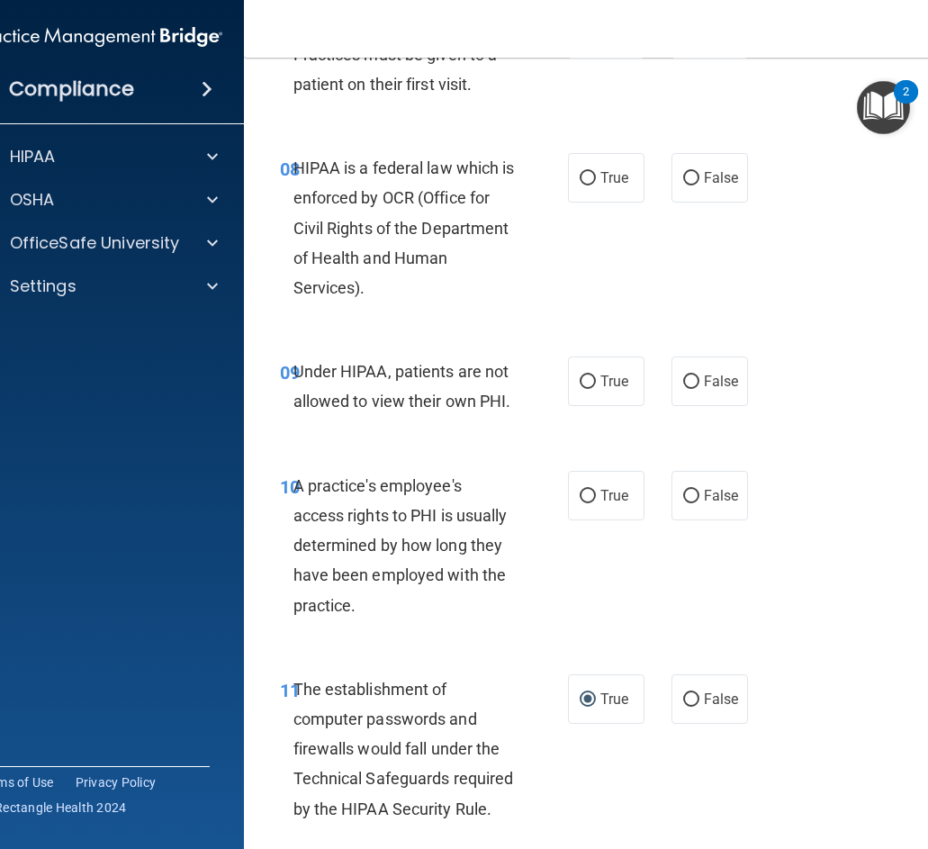
scroll to position [1561, 0]
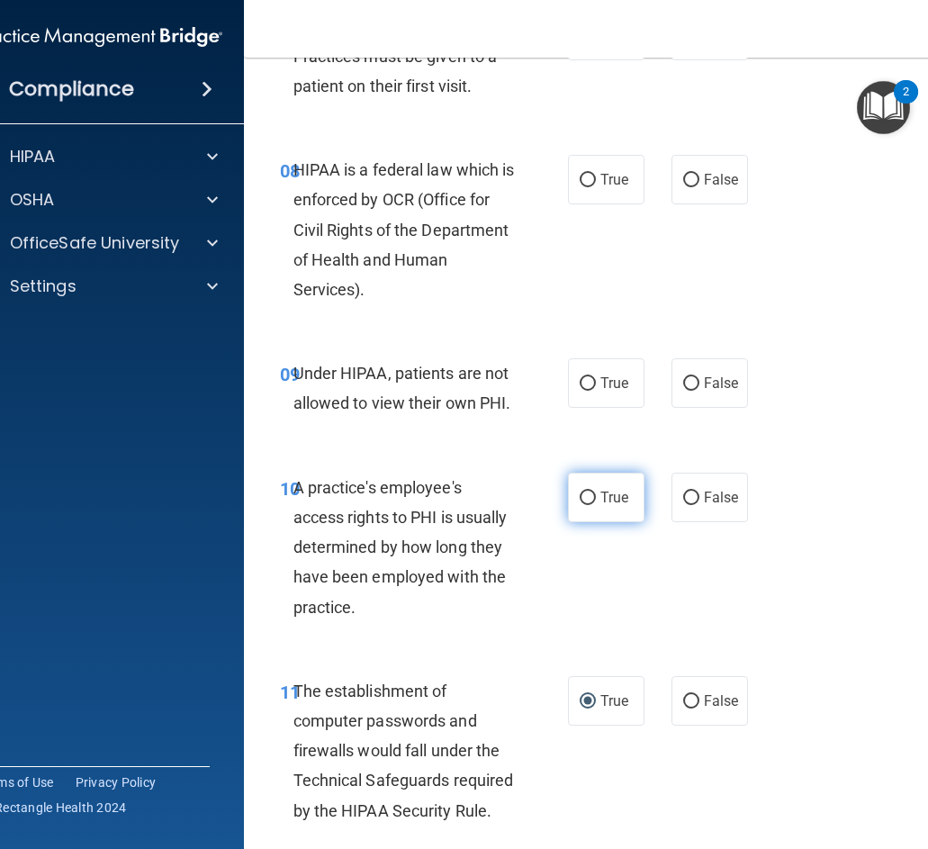
click at [587, 514] on label "True" at bounding box center [606, 496] width 76 height 49
click at [587, 505] on input "True" at bounding box center [587, 497] width 16 height 13
radio input "true"
click at [671, 398] on label "False" at bounding box center [709, 382] width 76 height 49
click at [683, 391] on input "False" at bounding box center [691, 383] width 16 height 13
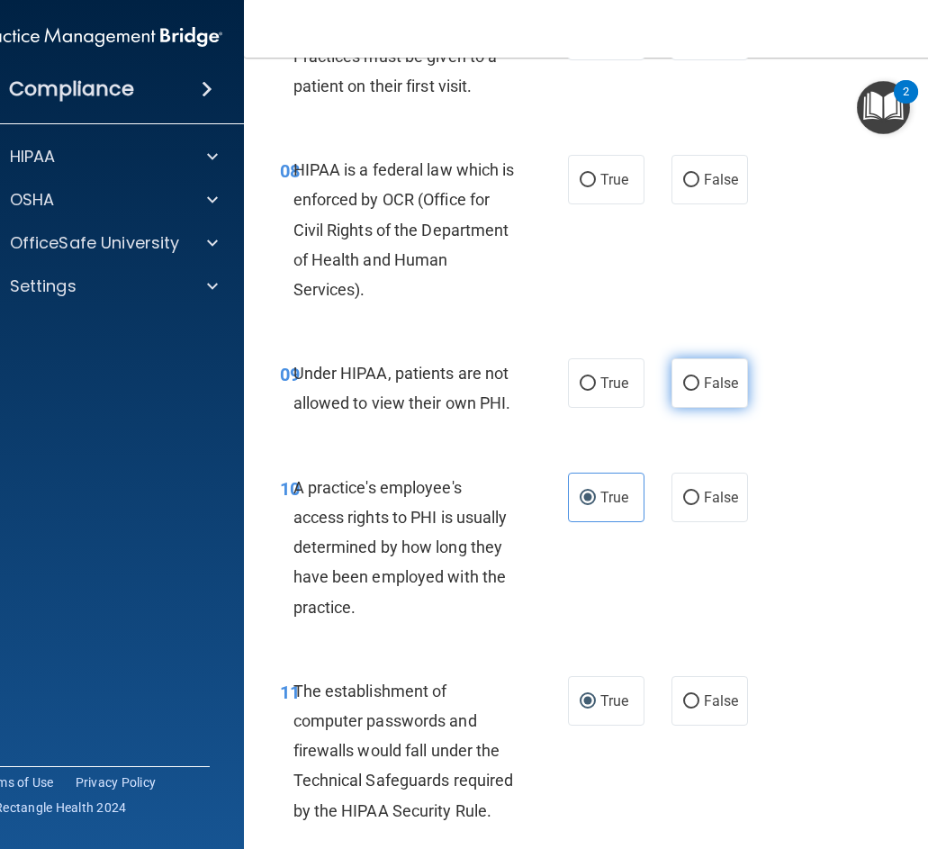
radio input "true"
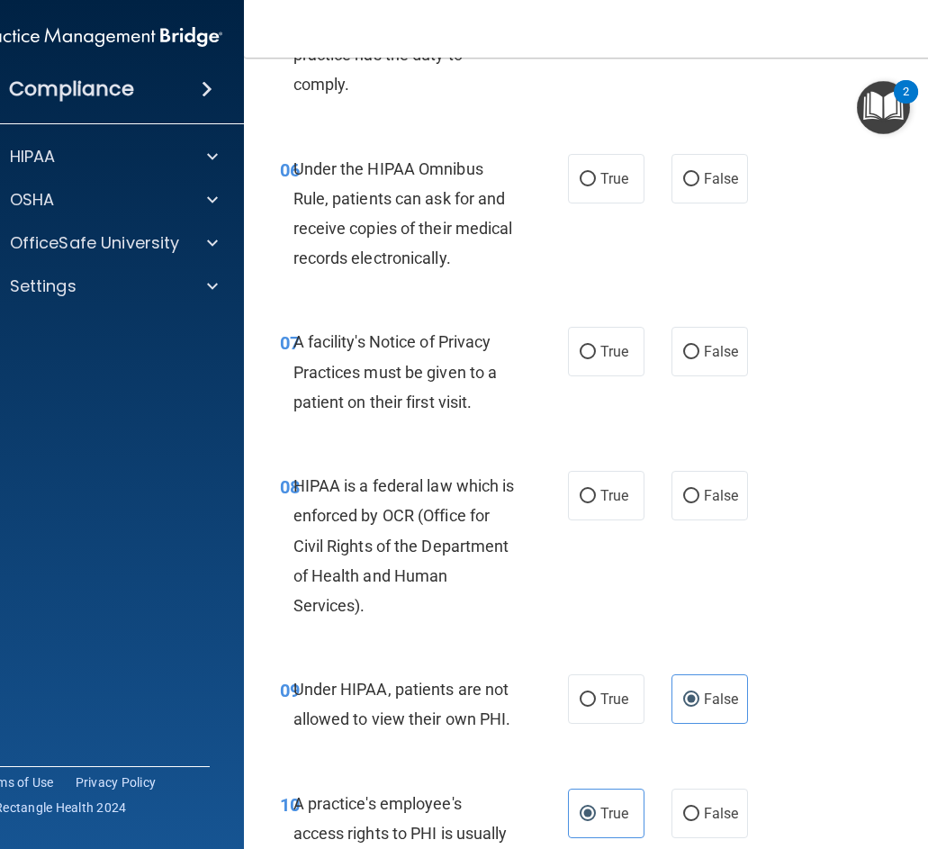
scroll to position [1201, 0]
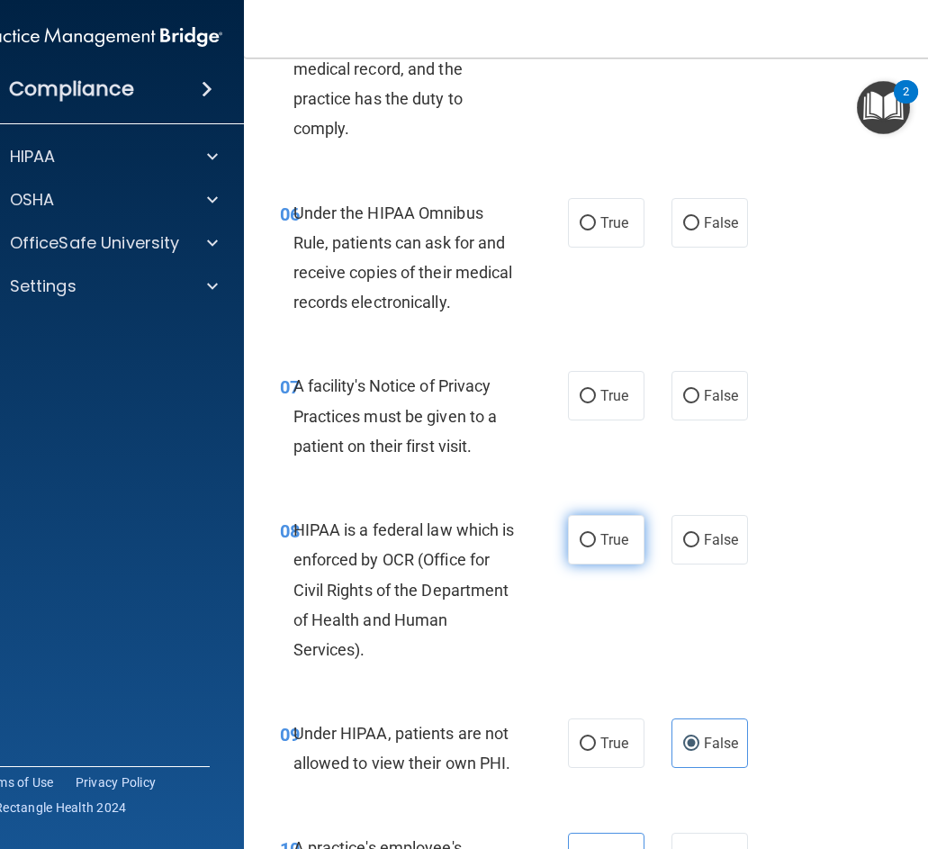
click at [569, 539] on label "True" at bounding box center [606, 539] width 76 height 49
click at [579, 539] on input "True" at bounding box center [587, 540] width 16 height 13
radio input "true"
click at [615, 400] on span "True" at bounding box center [614, 395] width 28 height 17
click at [596, 400] on input "True" at bounding box center [587, 396] width 16 height 13
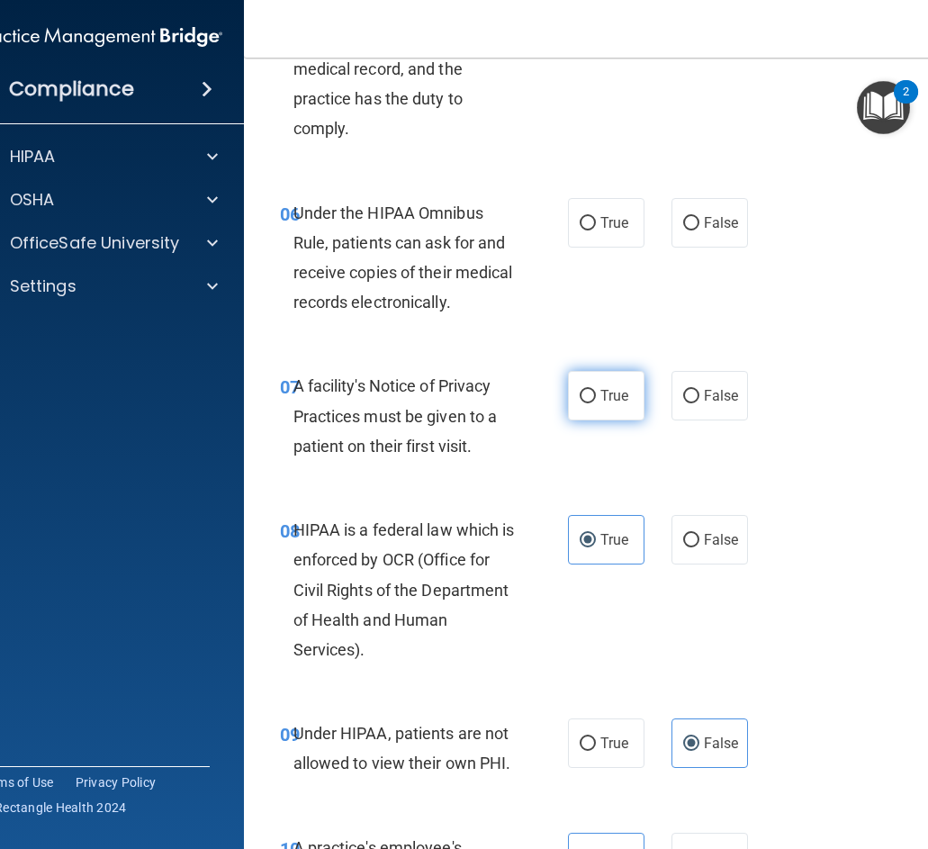
radio input "true"
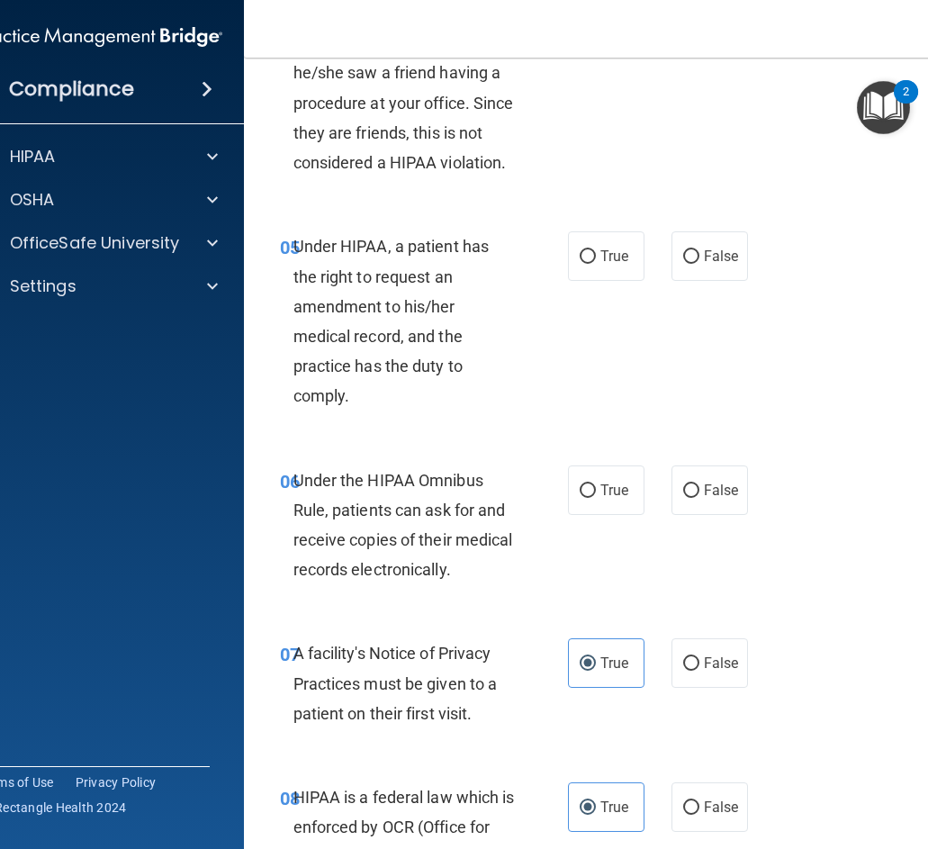
scroll to position [931, 0]
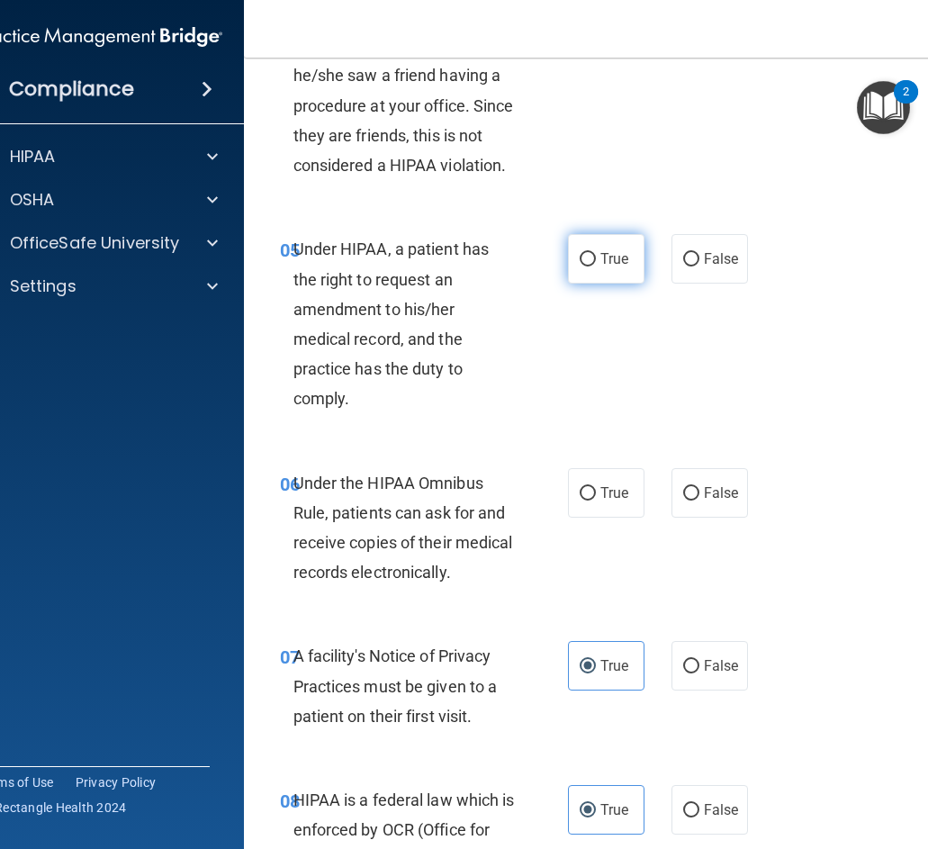
click at [620, 255] on span "True" at bounding box center [614, 258] width 28 height 17
click at [596, 255] on input "True" at bounding box center [587, 259] width 16 height 13
radio input "true"
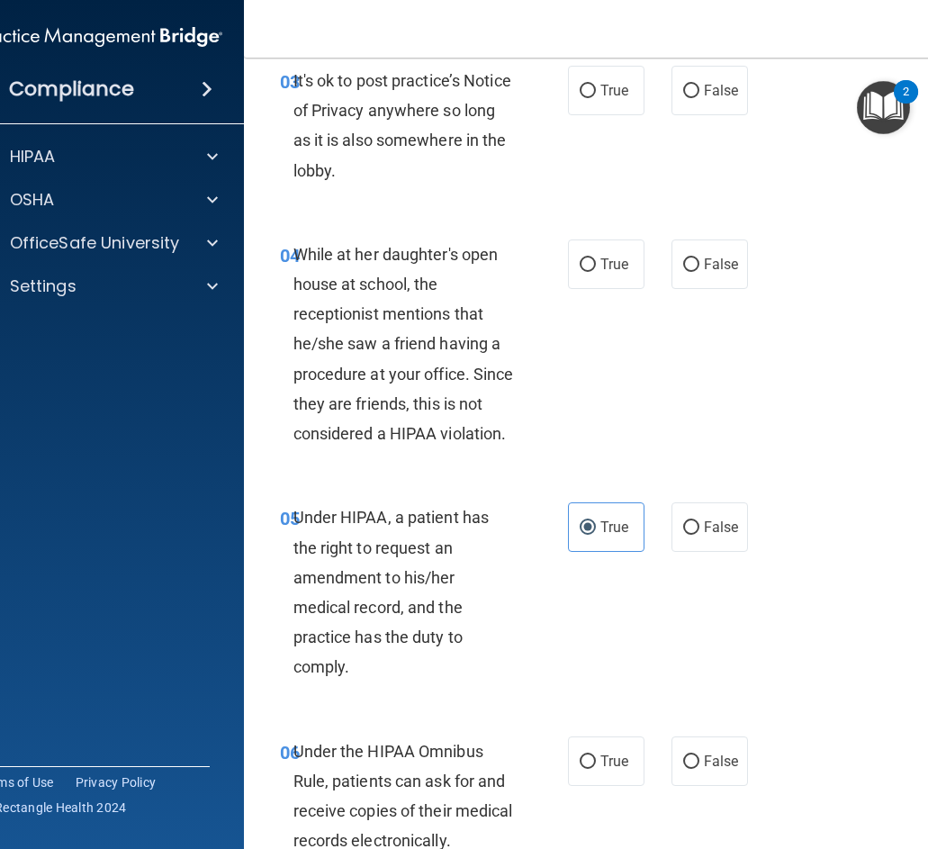
scroll to position [661, 0]
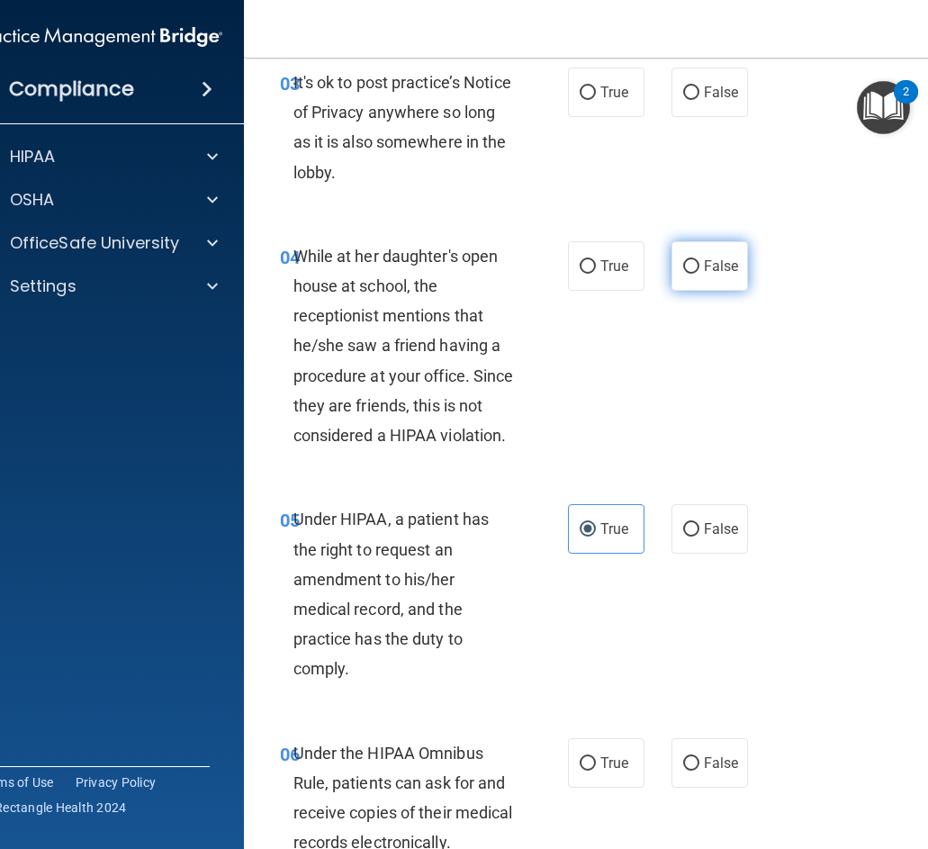
click at [678, 275] on label "False" at bounding box center [709, 265] width 76 height 49
click at [683, 274] on input "False" at bounding box center [691, 266] width 16 height 13
radio input "true"
click at [579, 274] on label "True" at bounding box center [606, 265] width 76 height 49
click at [579, 274] on input "True" at bounding box center [587, 266] width 16 height 13
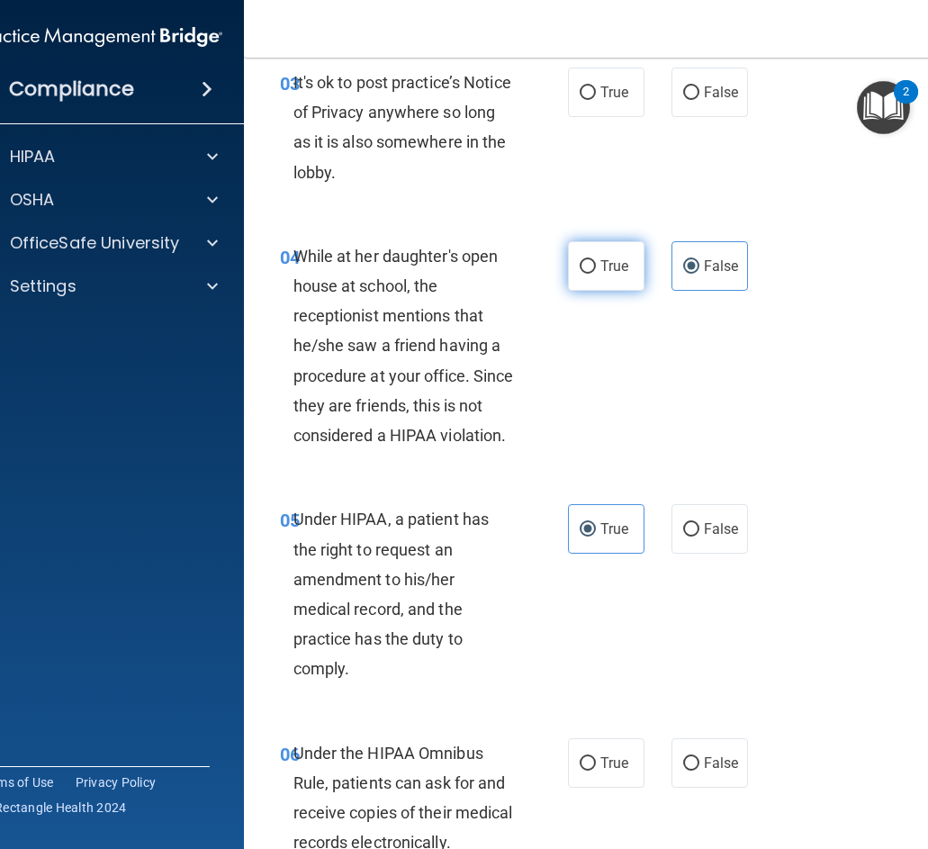
radio input "true"
click at [692, 260] on input "False" at bounding box center [691, 266] width 16 height 13
radio input "true"
radio input "false"
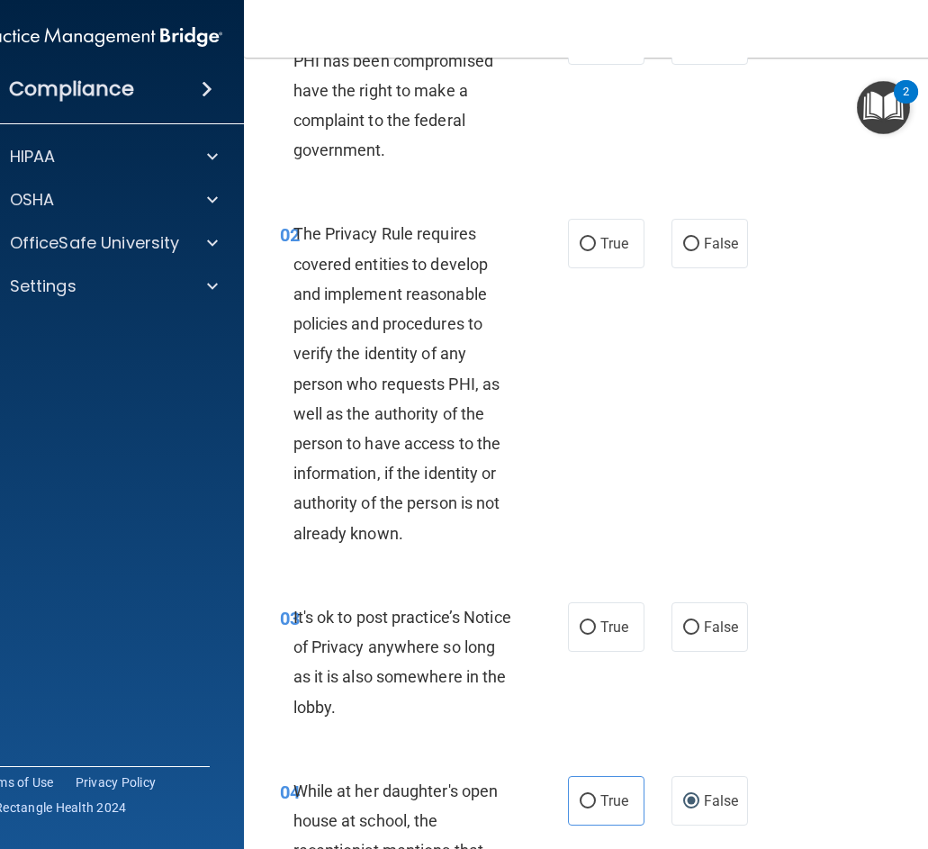
scroll to position [121, 0]
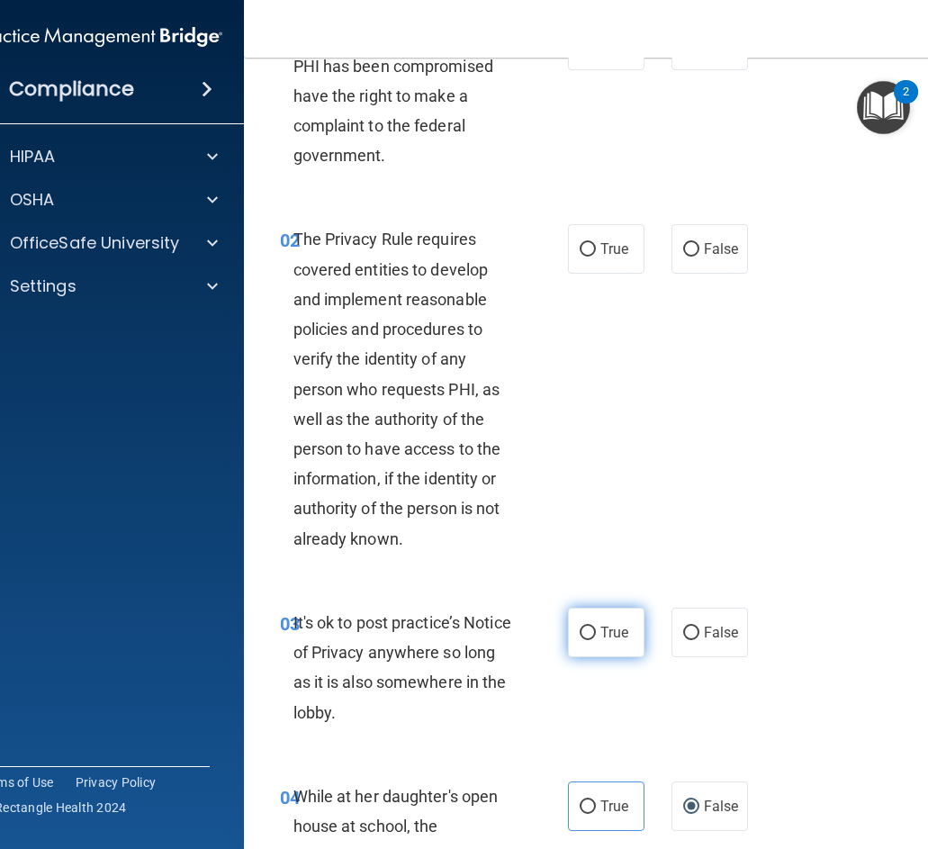
click at [579, 634] on input "True" at bounding box center [587, 632] width 16 height 13
radio input "true"
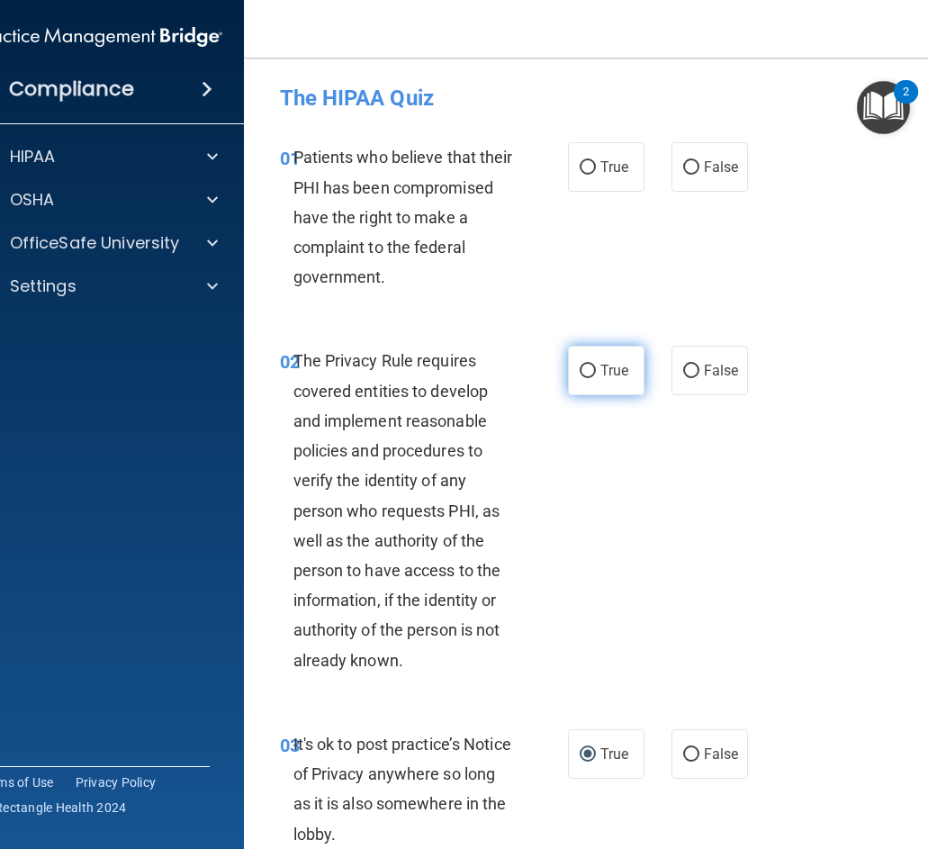
click at [569, 371] on label "True" at bounding box center [606, 370] width 76 height 49
click at [579, 371] on input "True" at bounding box center [587, 370] width 16 height 13
radio input "true"
click at [588, 157] on label "True" at bounding box center [606, 166] width 76 height 49
click at [588, 161] on input "True" at bounding box center [587, 167] width 16 height 13
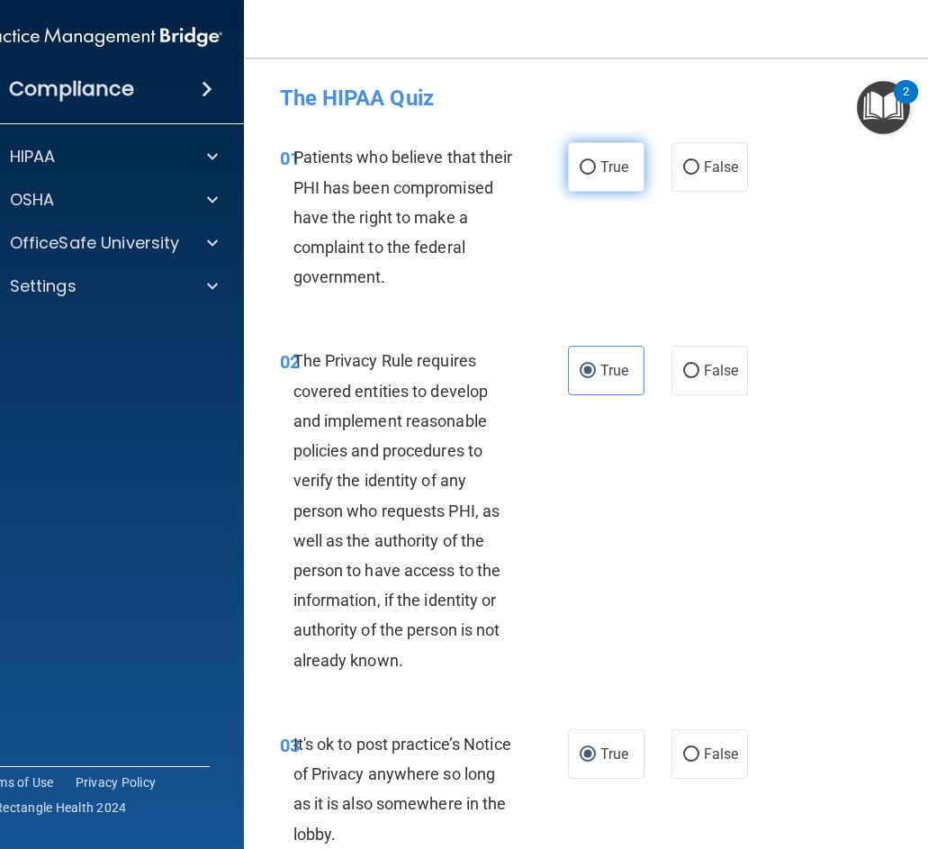
radio input "true"
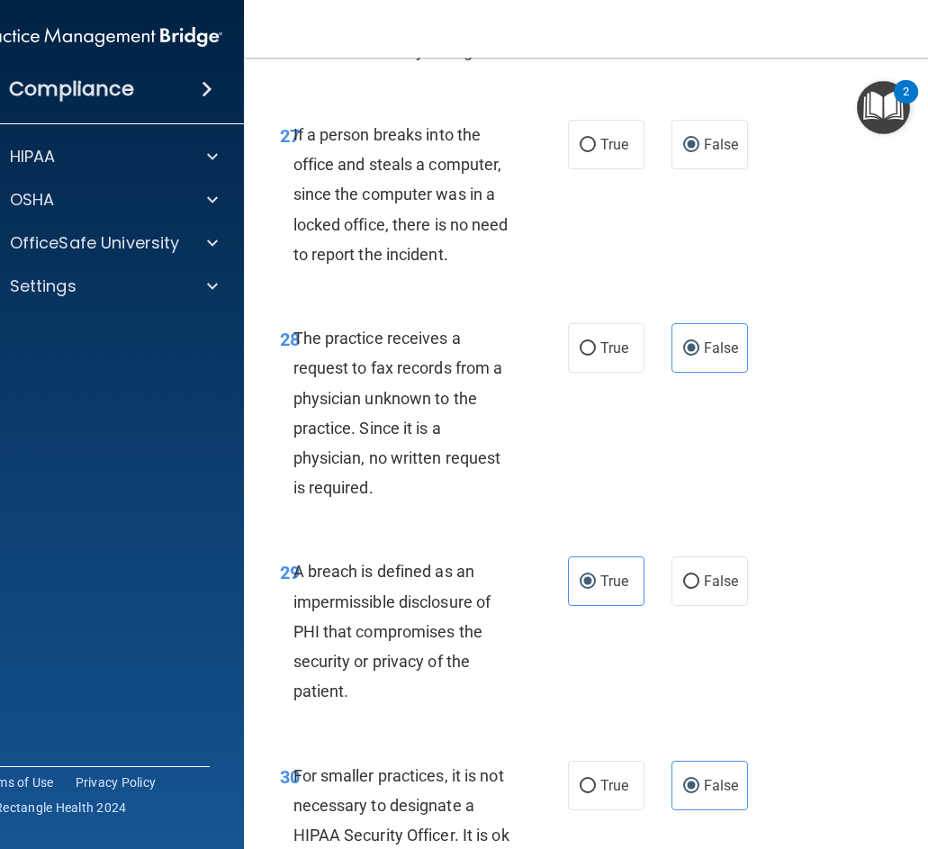
scroll to position [5970, 0]
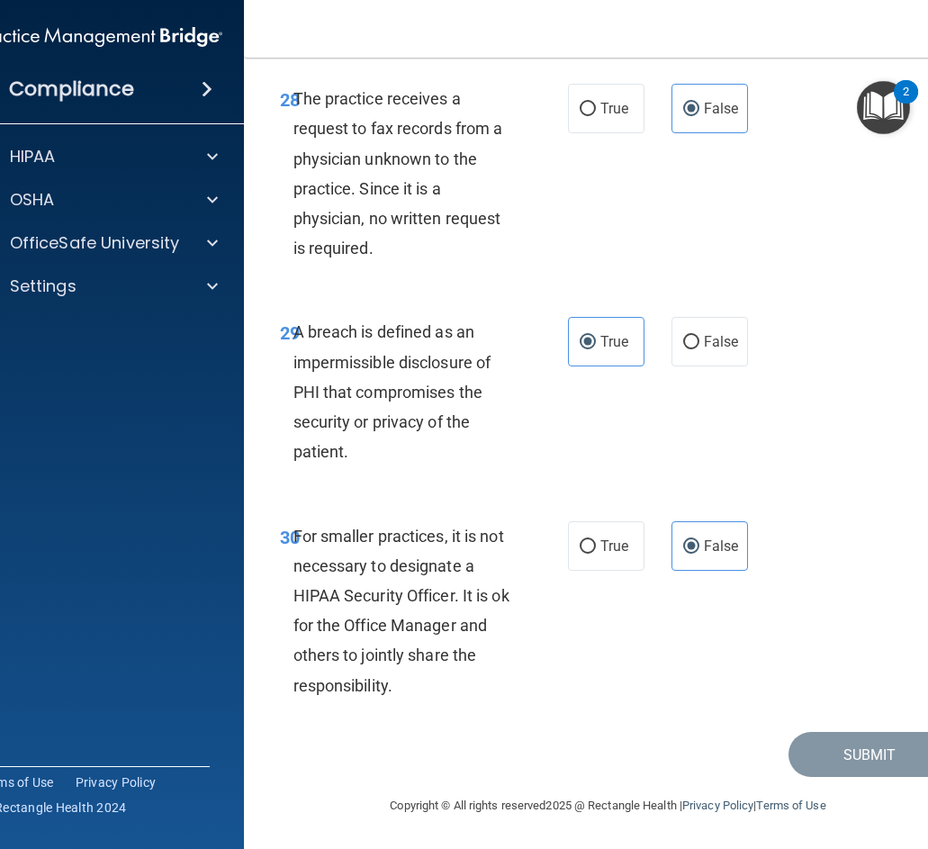
click at [759, 715] on div "30 For smaller practices, it is not necessary to designate a HIPAA Security Off…" at bounding box center [608, 615] width 684 height 233
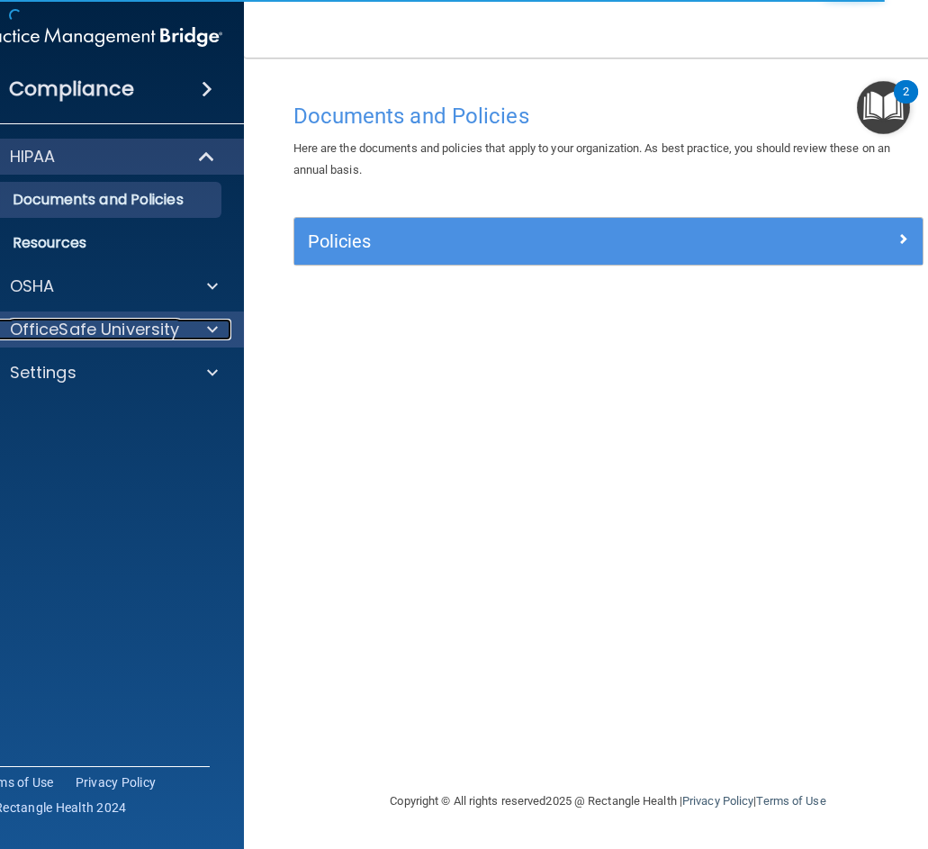
click at [109, 339] on p "OfficeSafe University" at bounding box center [95, 330] width 170 height 22
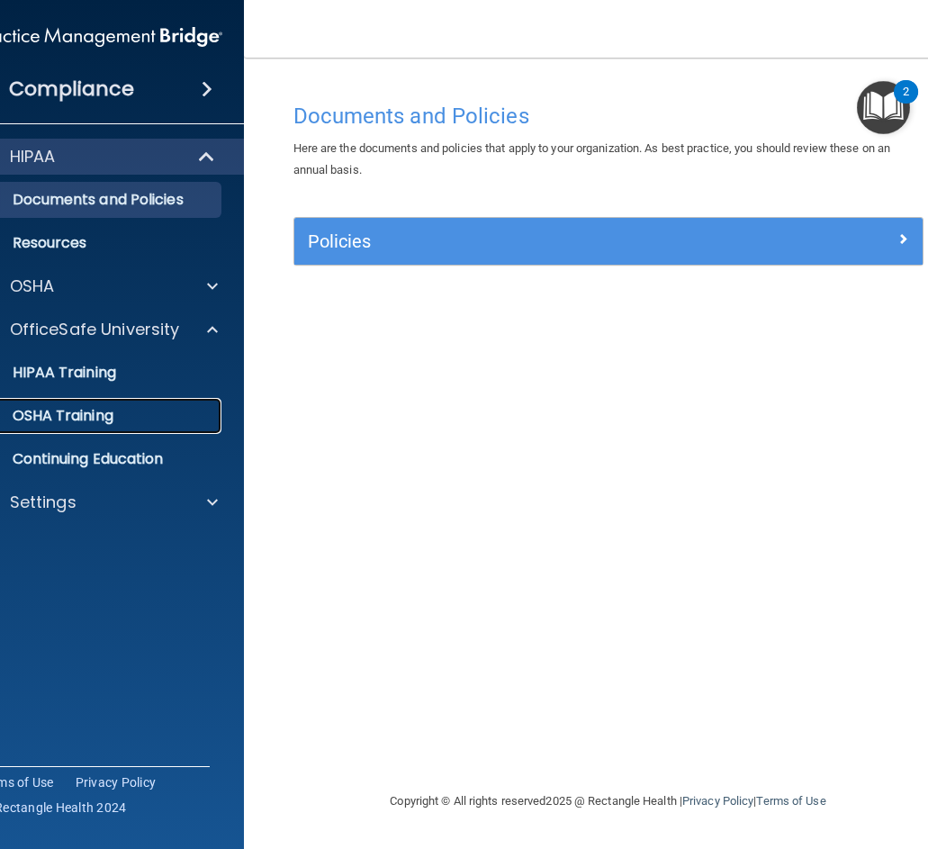
click at [97, 413] on p "OSHA Training" at bounding box center [41, 416] width 146 height 18
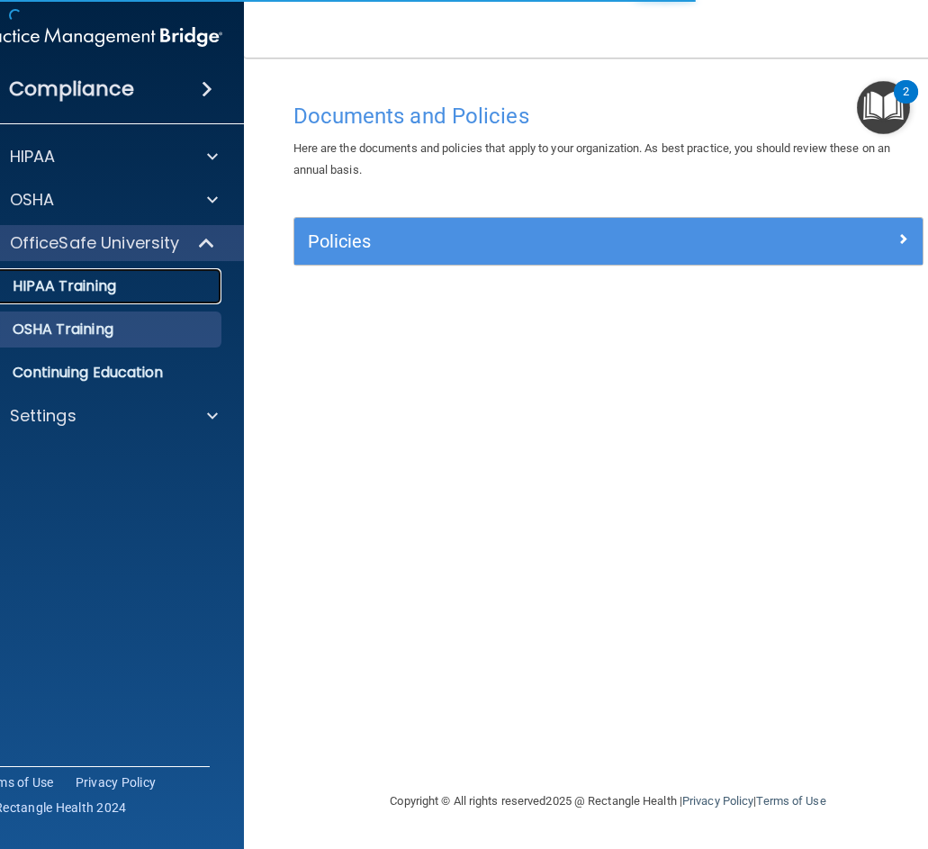
click at [95, 287] on p "HIPAA Training" at bounding box center [42, 286] width 148 height 18
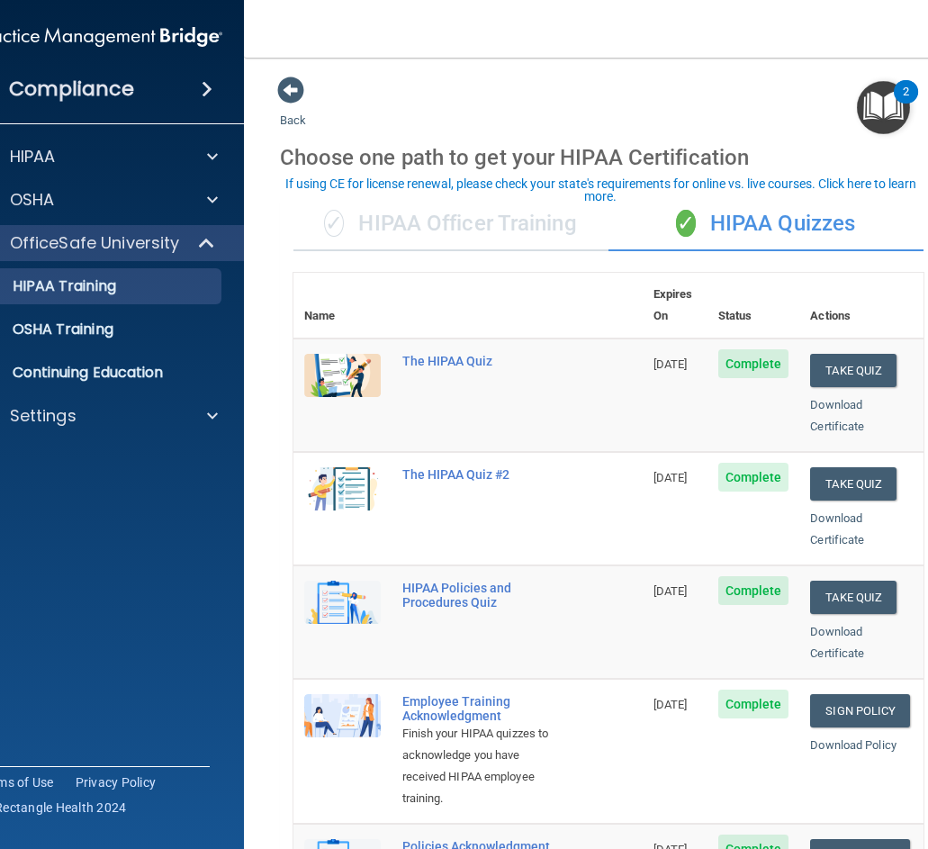
click at [748, 349] on span "Complete" at bounding box center [753, 363] width 71 height 29
click at [829, 467] on button "Take Quiz" at bounding box center [853, 483] width 86 height 33
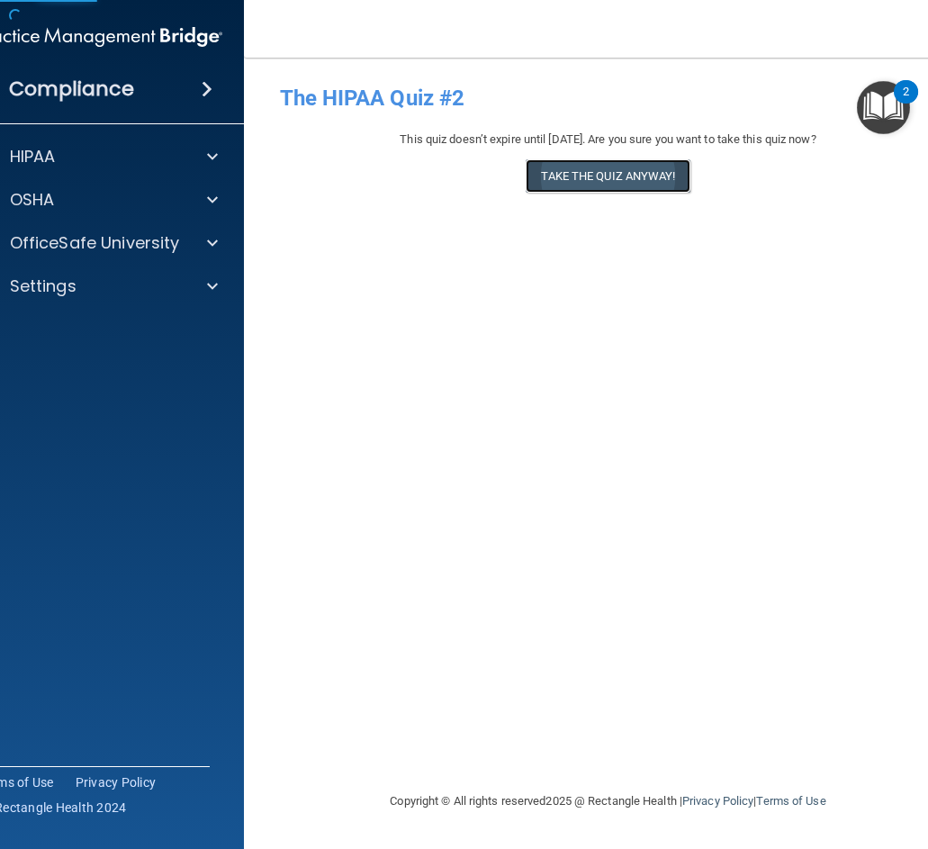
click at [629, 176] on button "Take the quiz anyway!" at bounding box center [607, 175] width 164 height 33
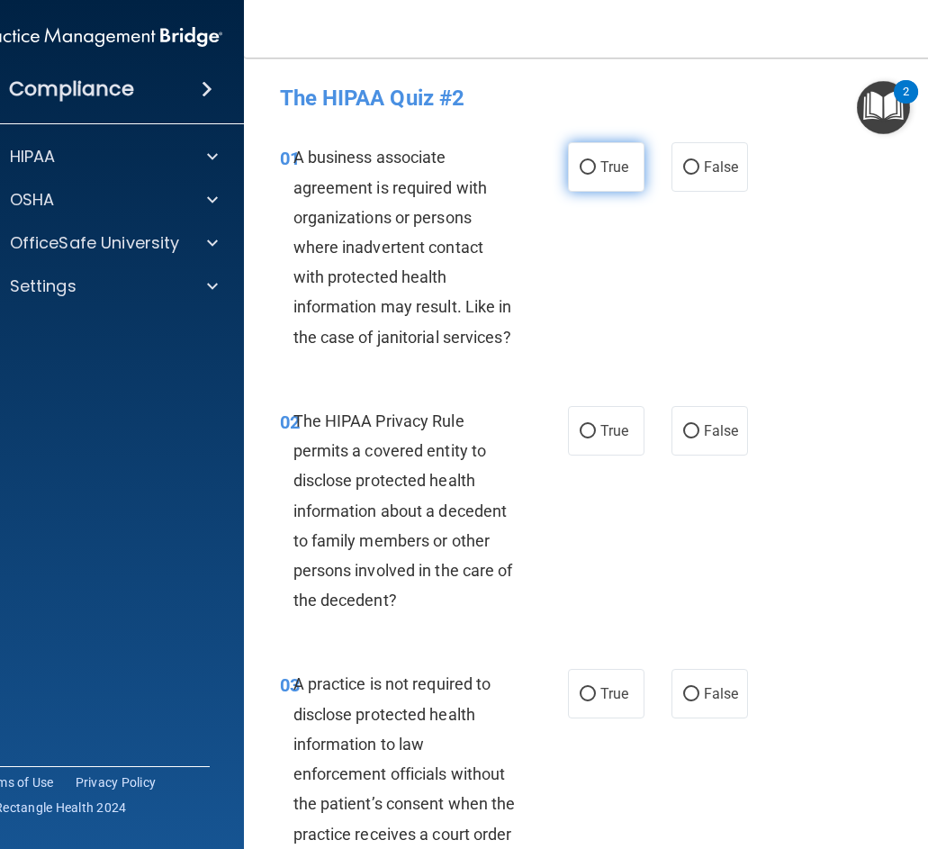
click at [590, 177] on label "True" at bounding box center [606, 166] width 76 height 49
click at [590, 175] on input "True" at bounding box center [587, 167] width 16 height 13
radio input "true"
click at [590, 417] on label "True" at bounding box center [606, 430] width 76 height 49
click at [590, 425] on input "True" at bounding box center [587, 431] width 16 height 13
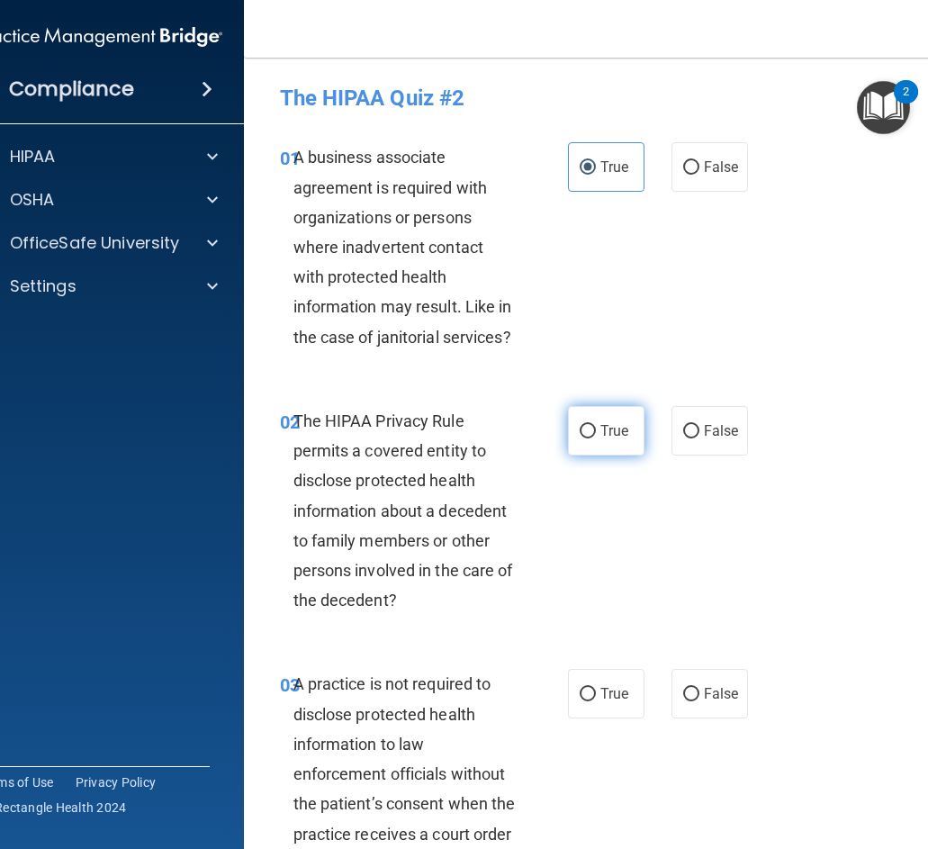
radio input "true"
click at [592, 678] on label "True" at bounding box center [606, 693] width 76 height 49
click at [592, 687] on input "True" at bounding box center [587, 693] width 16 height 13
radio input "true"
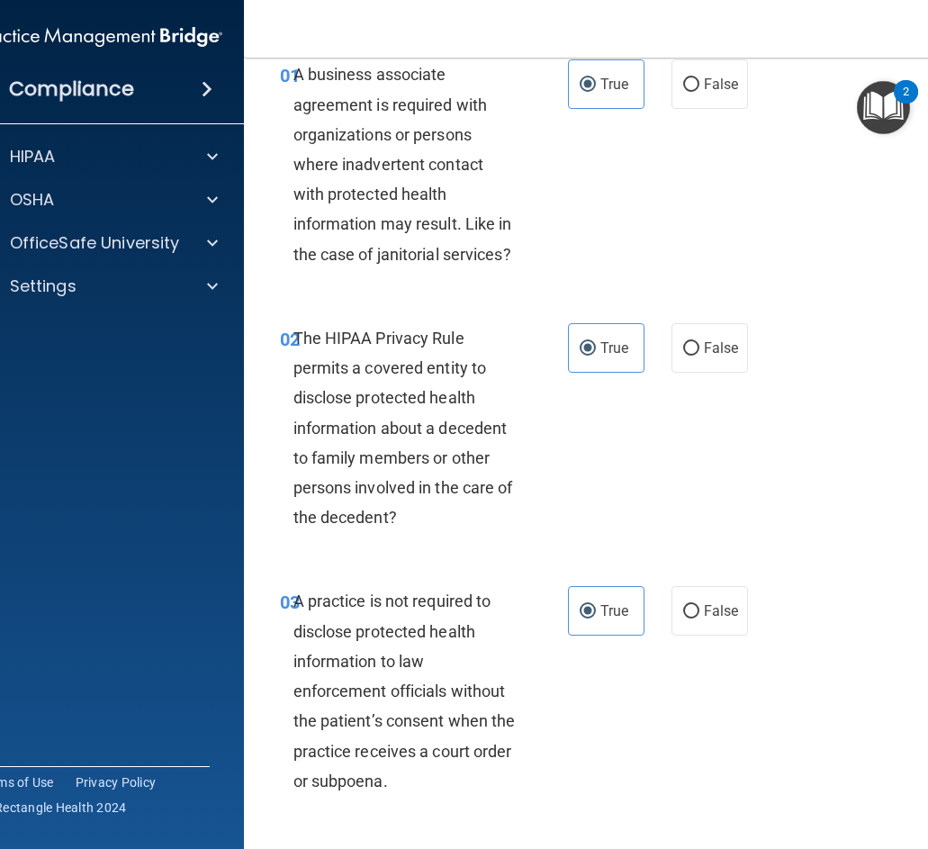
scroll to position [450, 0]
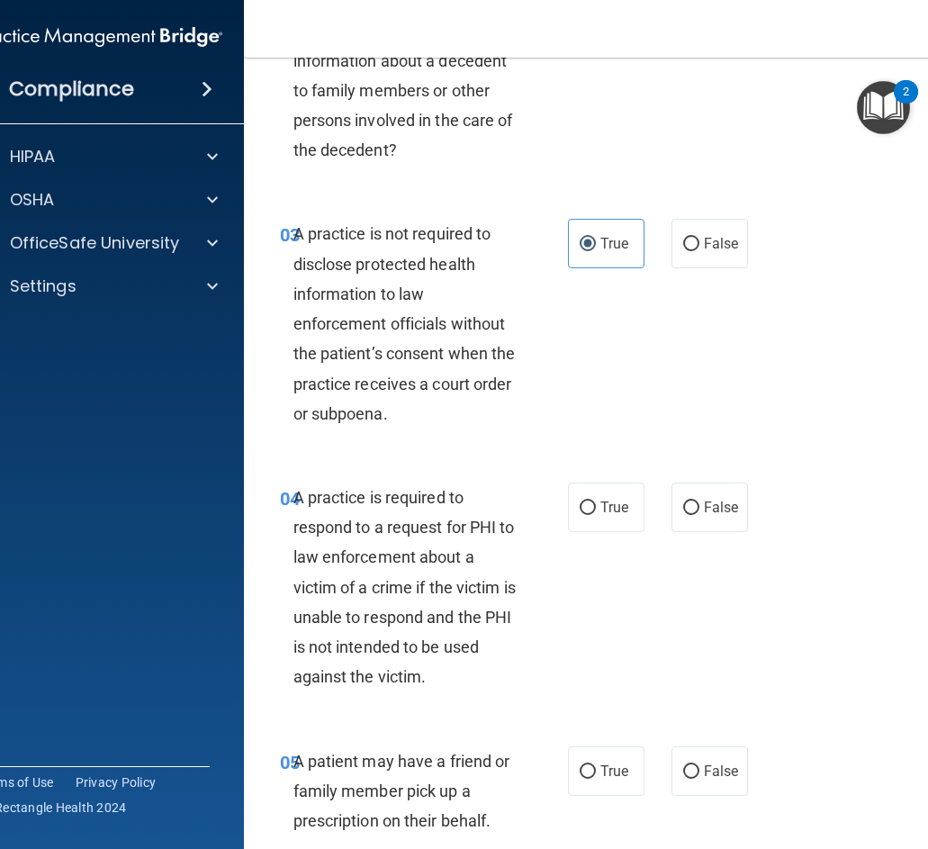
click at [605, 472] on div "04 A practice is required to respond to a request for PHI to law enforcement ab…" at bounding box center [608, 592] width 684 height 264
click at [611, 515] on span "True" at bounding box center [614, 507] width 28 height 17
click at [596, 515] on input "True" at bounding box center [587, 507] width 16 height 13
radio input "true"
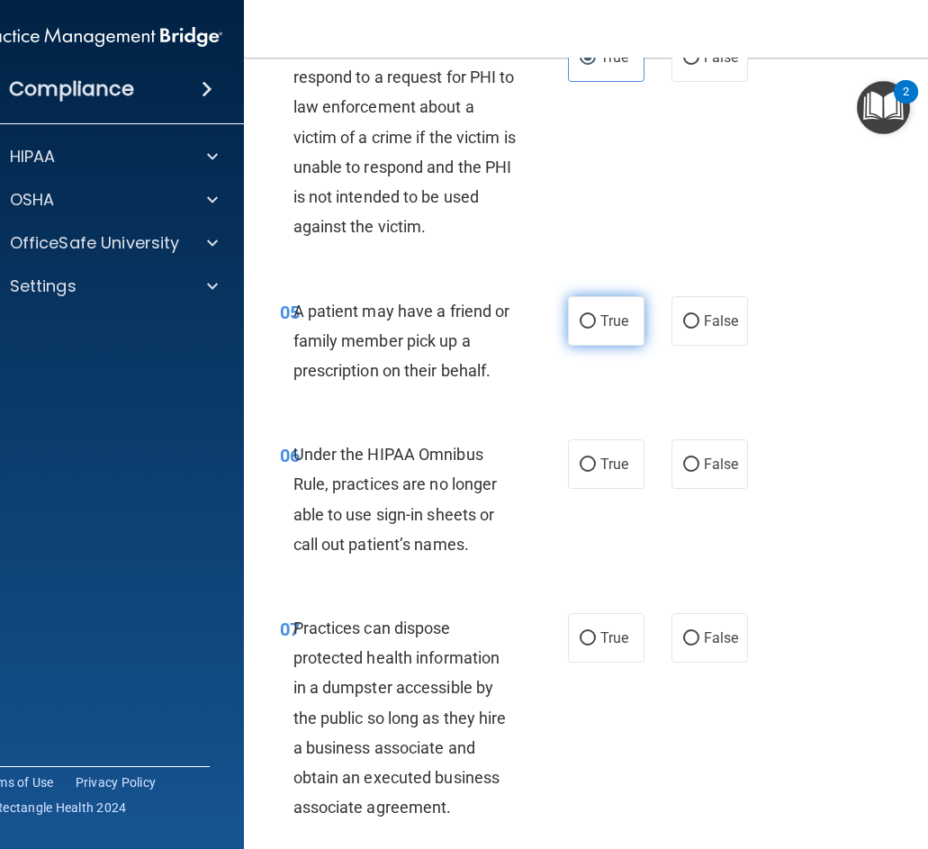
click at [613, 342] on label "True" at bounding box center [606, 320] width 76 height 49
click at [596, 328] on input "True" at bounding box center [587, 321] width 16 height 13
radio input "true"
click at [613, 456] on span "True" at bounding box center [614, 463] width 28 height 17
click at [596, 458] on input "True" at bounding box center [587, 464] width 16 height 13
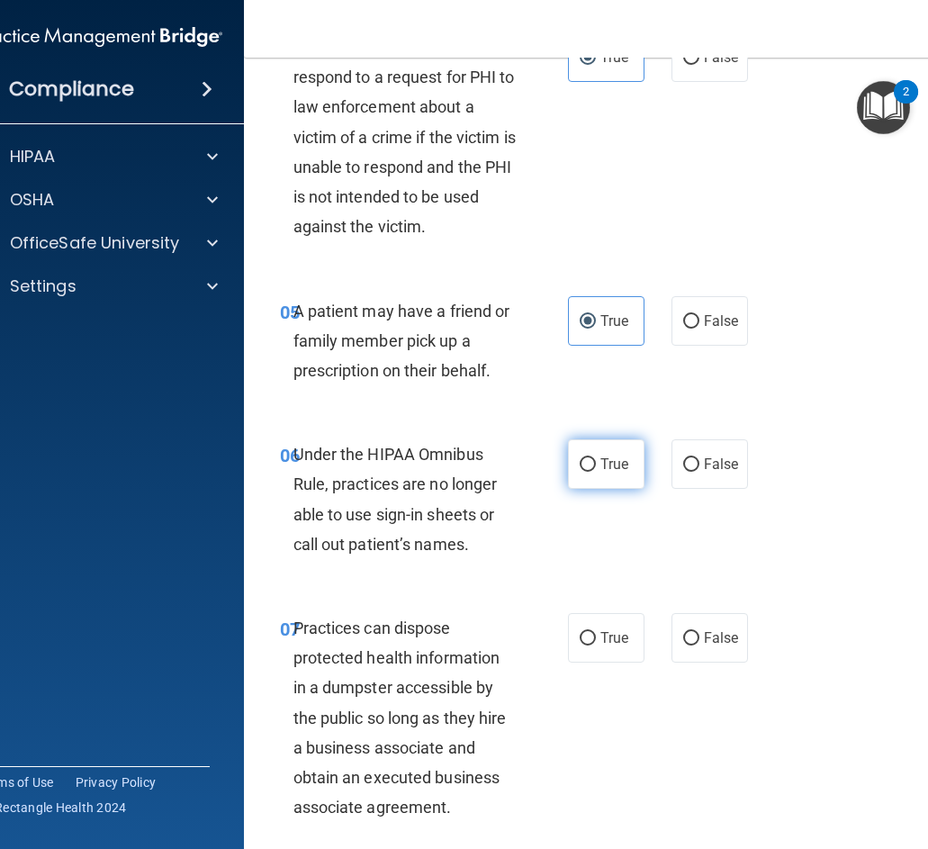
radio input "true"
click at [605, 636] on span "True" at bounding box center [614, 637] width 28 height 17
click at [596, 636] on input "True" at bounding box center [587, 638] width 16 height 13
radio input "true"
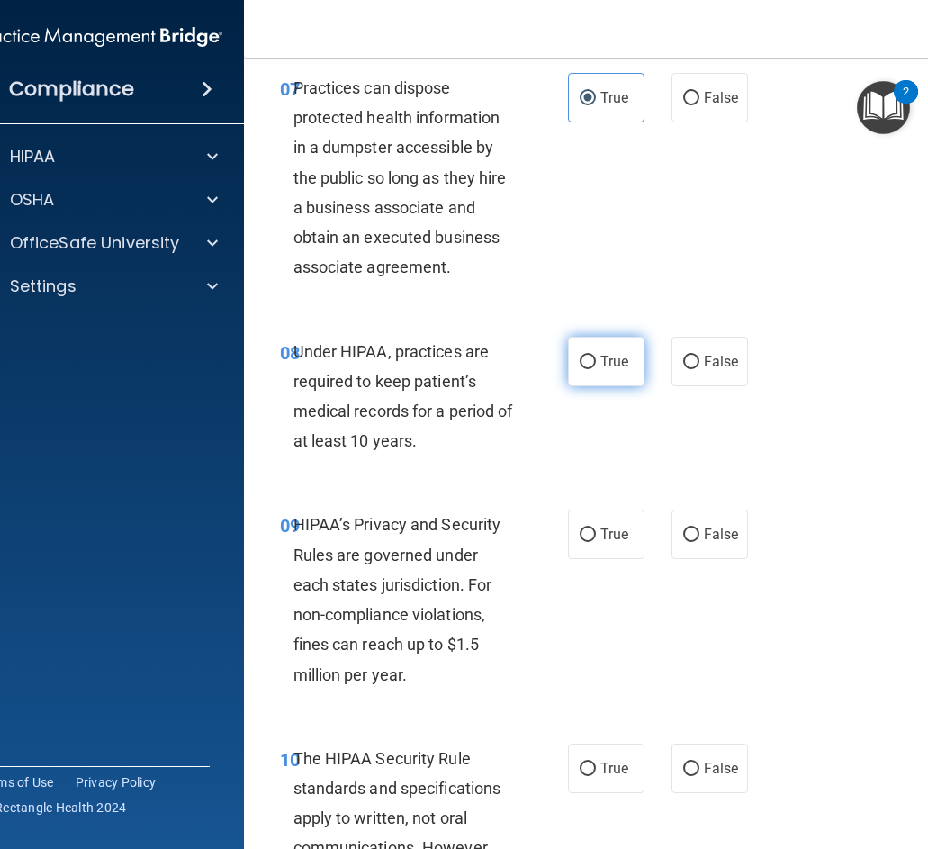
click at [615, 364] on span "True" at bounding box center [614, 361] width 28 height 17
click at [596, 364] on input "True" at bounding box center [587, 361] width 16 height 13
radio input "true"
click at [624, 512] on label "True" at bounding box center [606, 533] width 76 height 49
click at [596, 528] on input "True" at bounding box center [587, 534] width 16 height 13
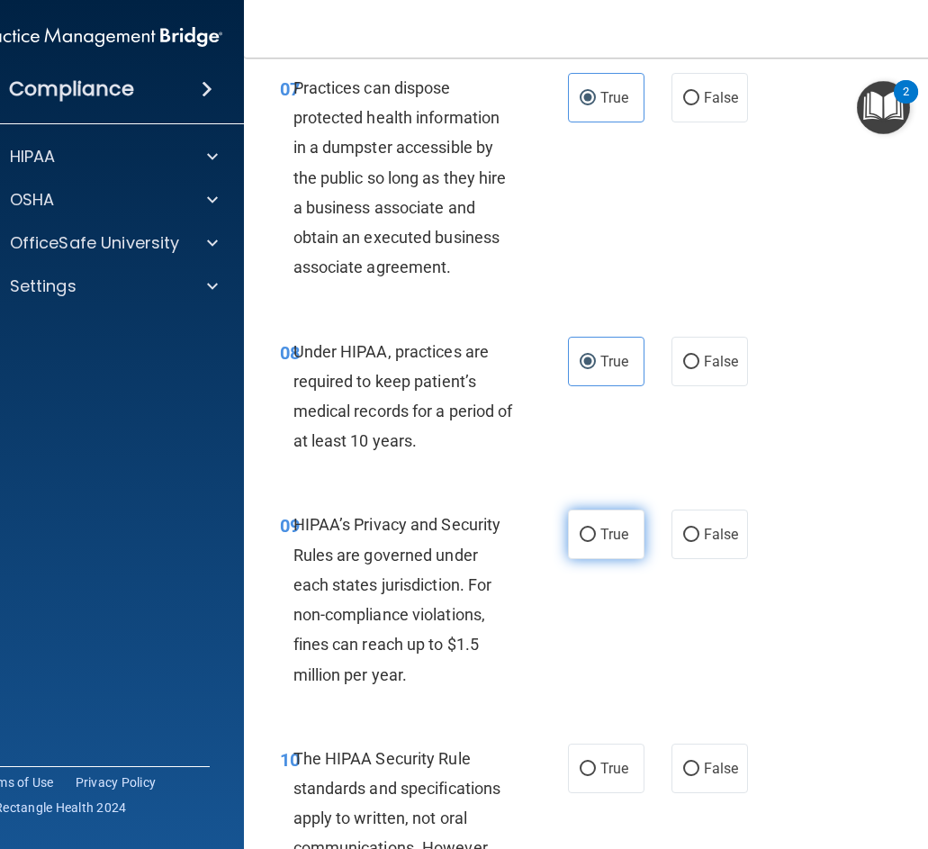
radio input "true"
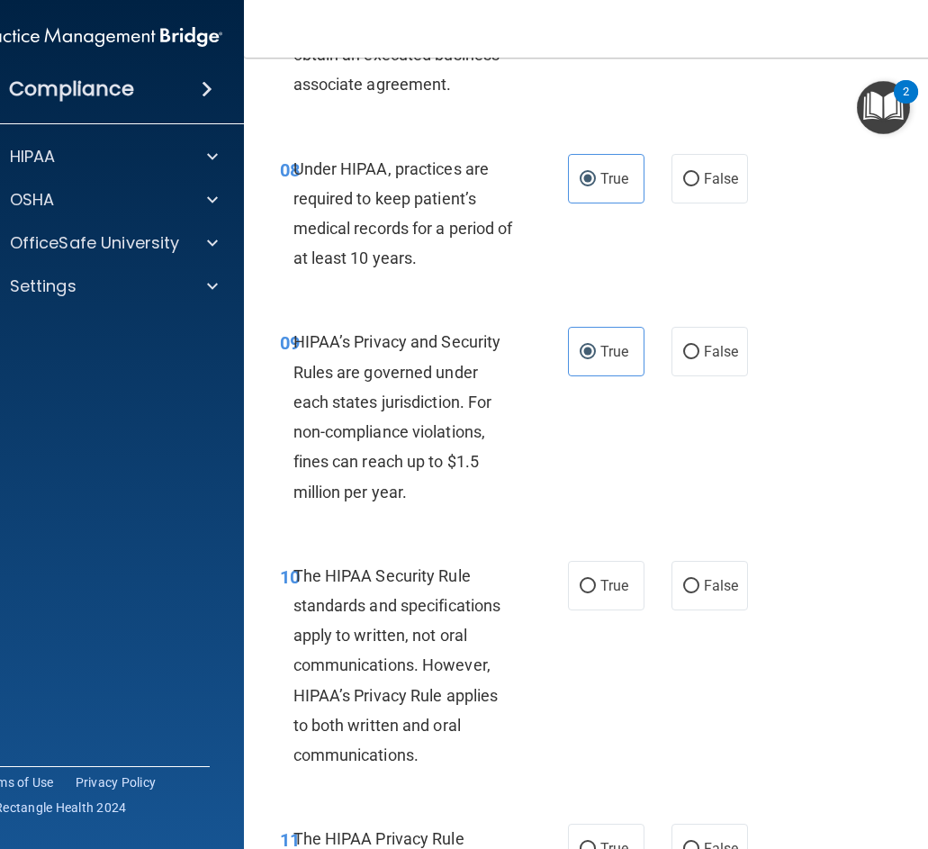
scroll to position [1890, 0]
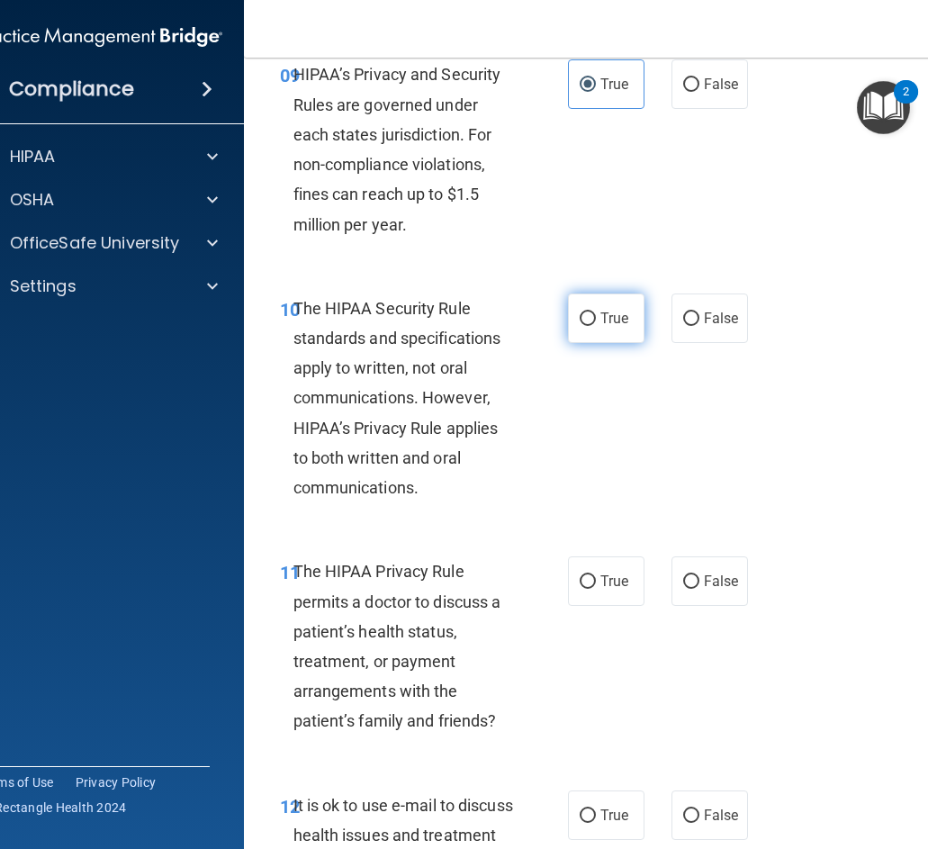
click at [612, 302] on label "True" at bounding box center [606, 317] width 76 height 49
click at [596, 312] on input "True" at bounding box center [587, 318] width 16 height 13
radio input "true"
click at [606, 586] on span "True" at bounding box center [614, 580] width 28 height 17
click at [596, 586] on input "True" at bounding box center [587, 581] width 16 height 13
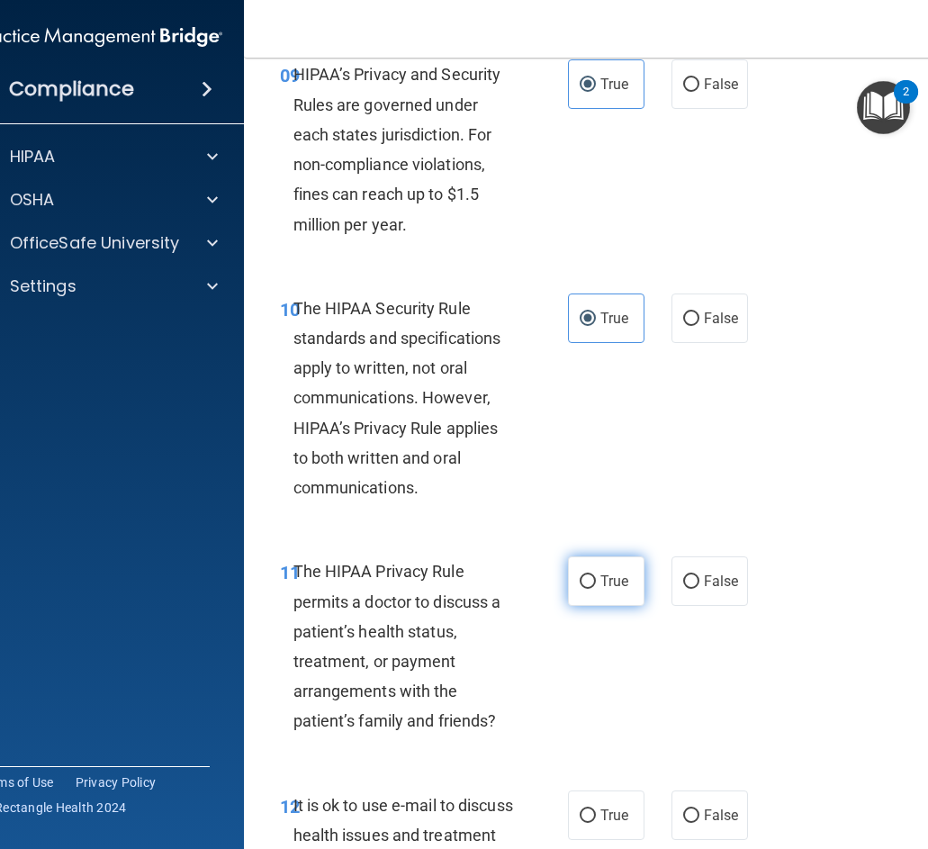
radio input "true"
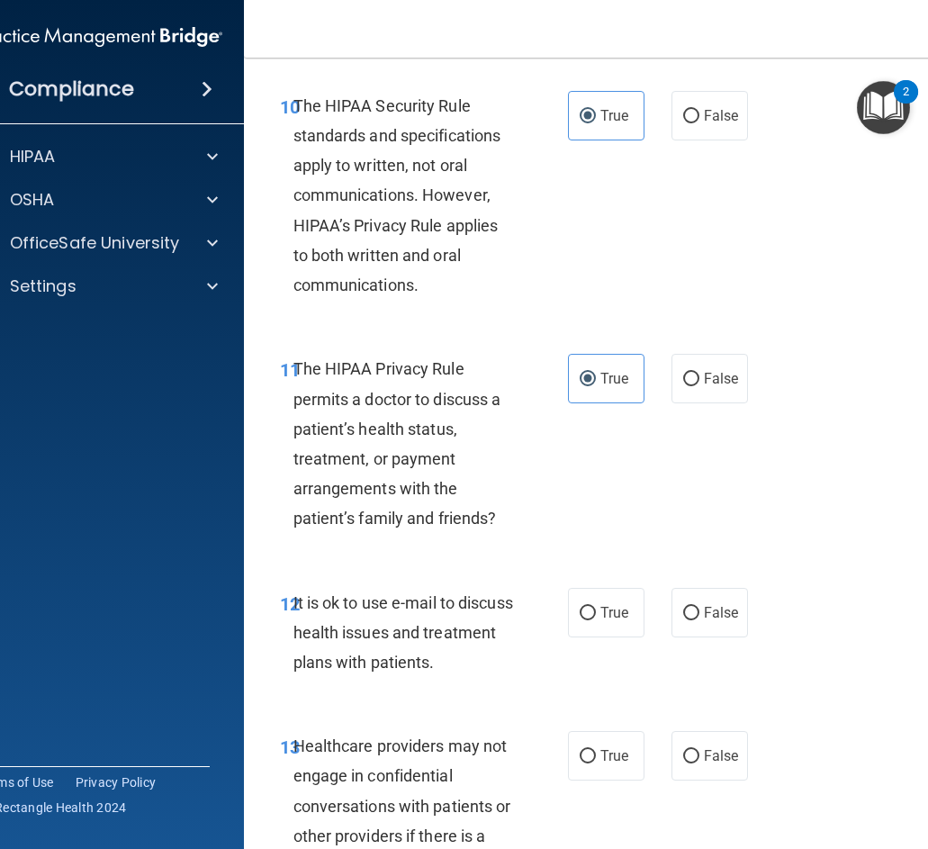
scroll to position [2430, 0]
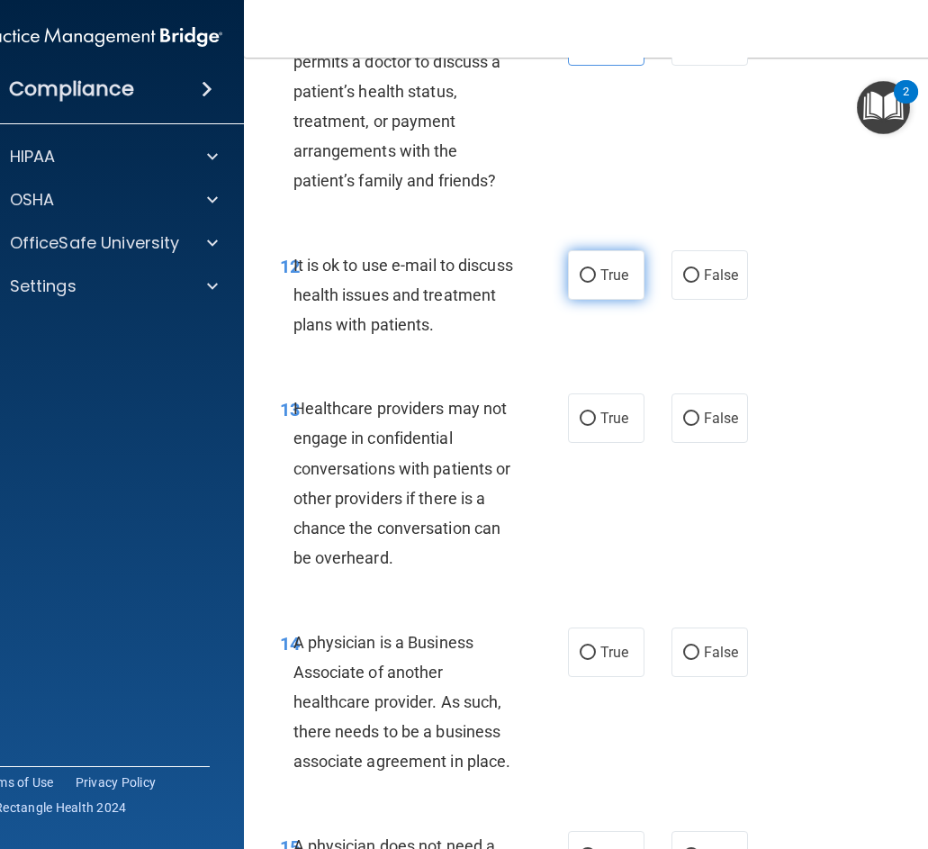
click at [588, 288] on label "True" at bounding box center [606, 274] width 76 height 49
click at [588, 283] on input "True" at bounding box center [587, 275] width 16 height 13
radio input "true"
click at [585, 417] on input "True" at bounding box center [587, 418] width 16 height 13
radio input "true"
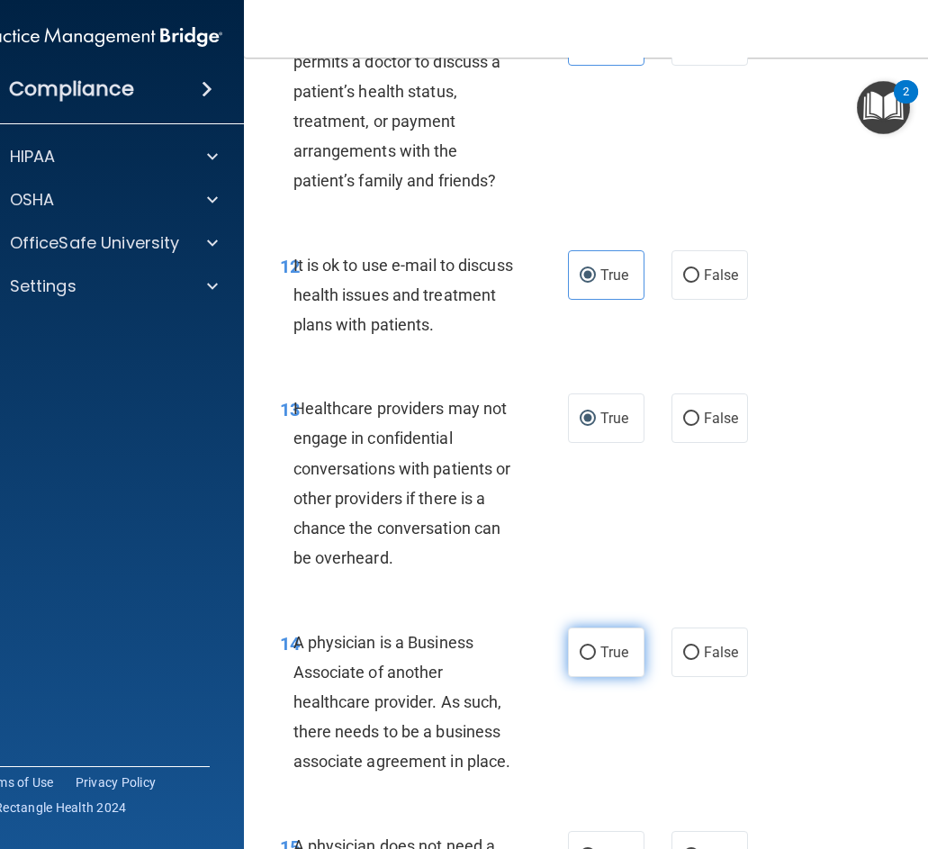
click at [587, 638] on label "True" at bounding box center [606, 651] width 76 height 49
click at [587, 646] on input "True" at bounding box center [587, 652] width 16 height 13
radio input "true"
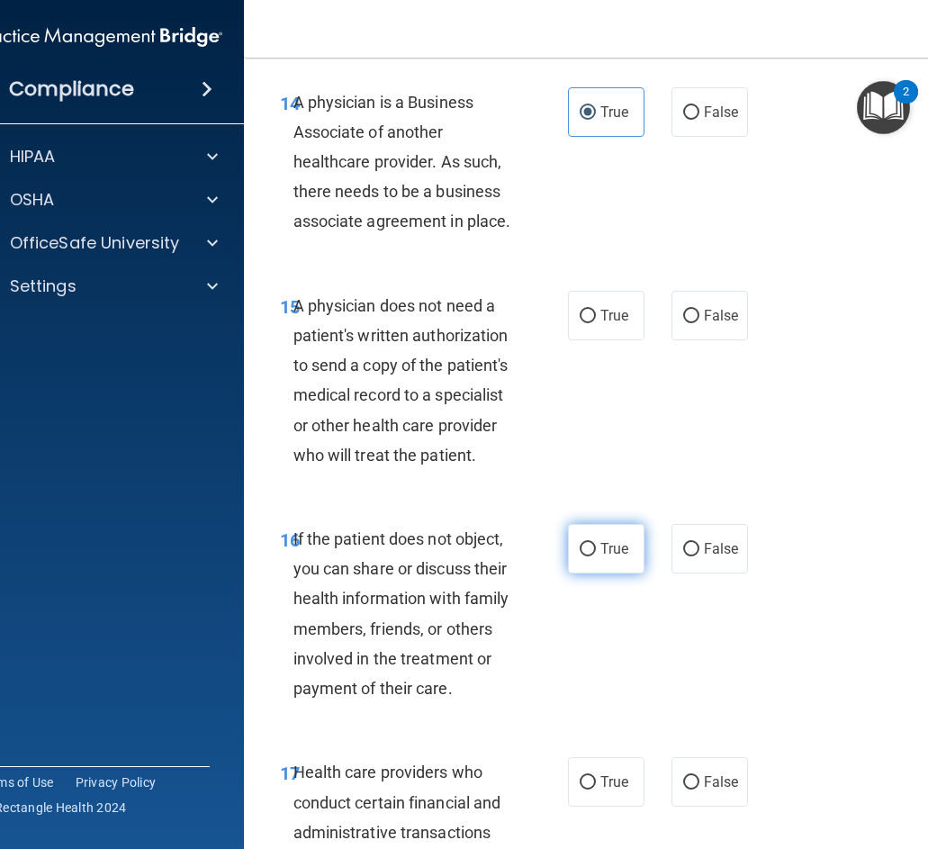
click at [609, 567] on label "True" at bounding box center [606, 548] width 76 height 49
click at [596, 556] on input "True" at bounding box center [587, 549] width 16 height 13
radio input "true"
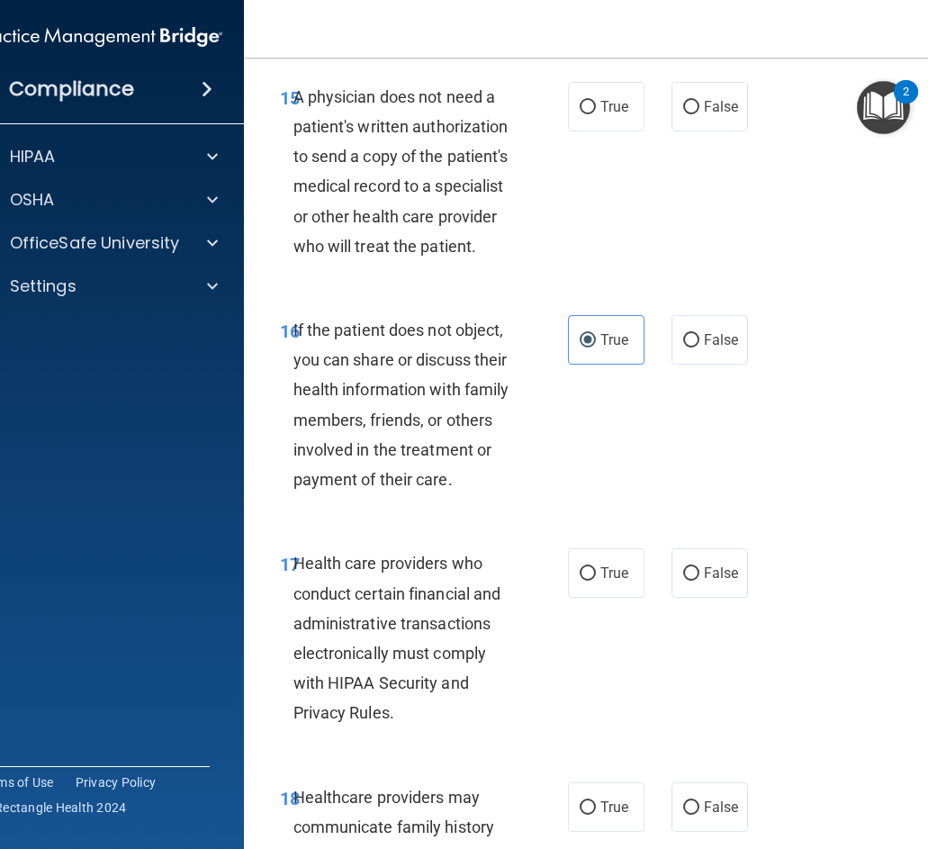
scroll to position [3419, 0]
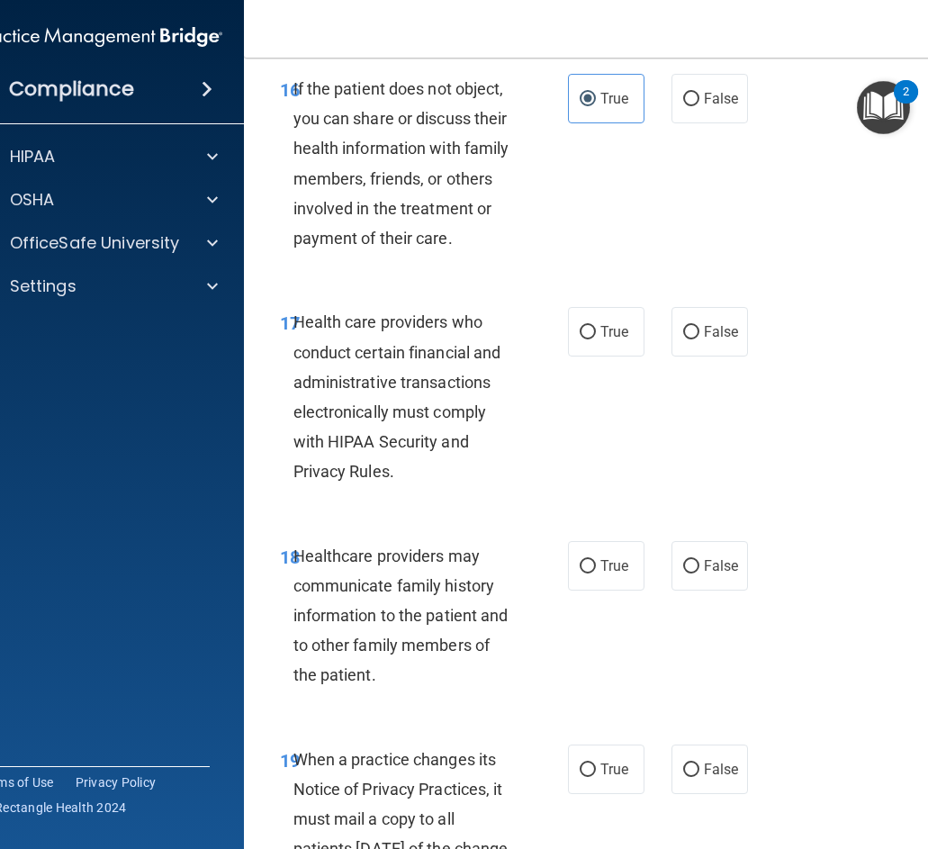
click at [597, 362] on div "17 Health care providers who conduct certain financial and administrative trans…" at bounding box center [608, 400] width 684 height 233
click at [600, 328] on span "True" at bounding box center [614, 331] width 28 height 17
click at [596, 328] on input "True" at bounding box center [587, 332] width 16 height 13
radio input "true"
click at [590, 572] on label "True" at bounding box center [606, 565] width 76 height 49
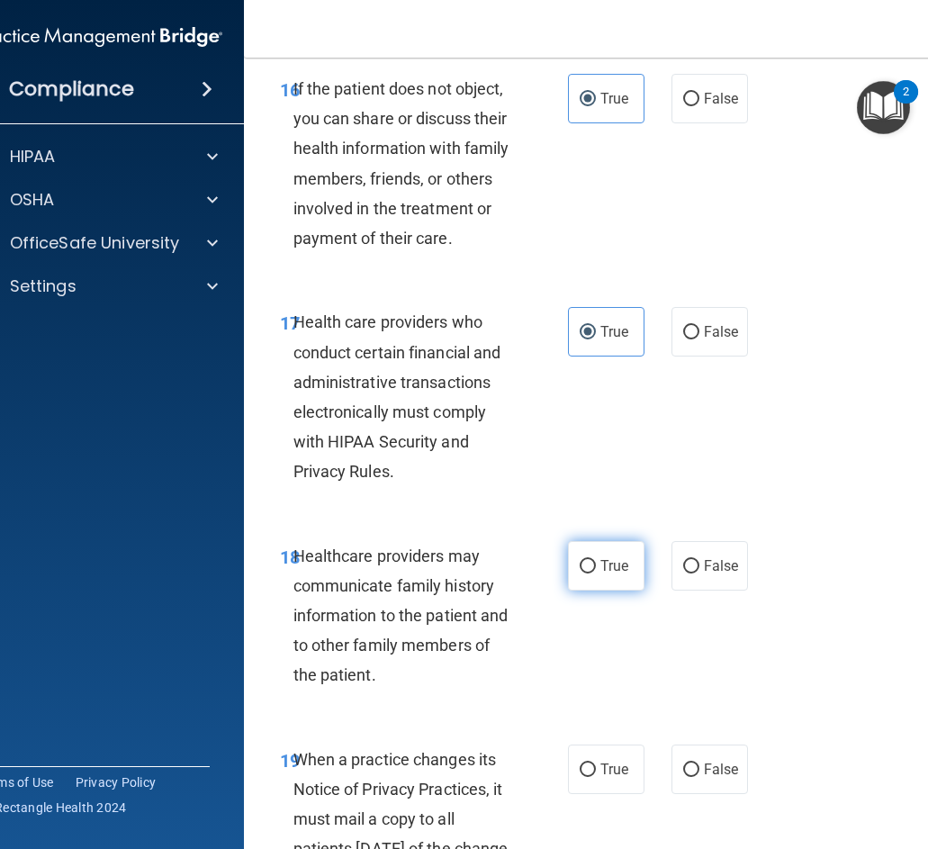
click at [590, 572] on input "True" at bounding box center [587, 566] width 16 height 13
radio input "true"
click at [588, 757] on label "True" at bounding box center [606, 768] width 76 height 49
click at [588, 763] on input "True" at bounding box center [587, 769] width 16 height 13
radio input "true"
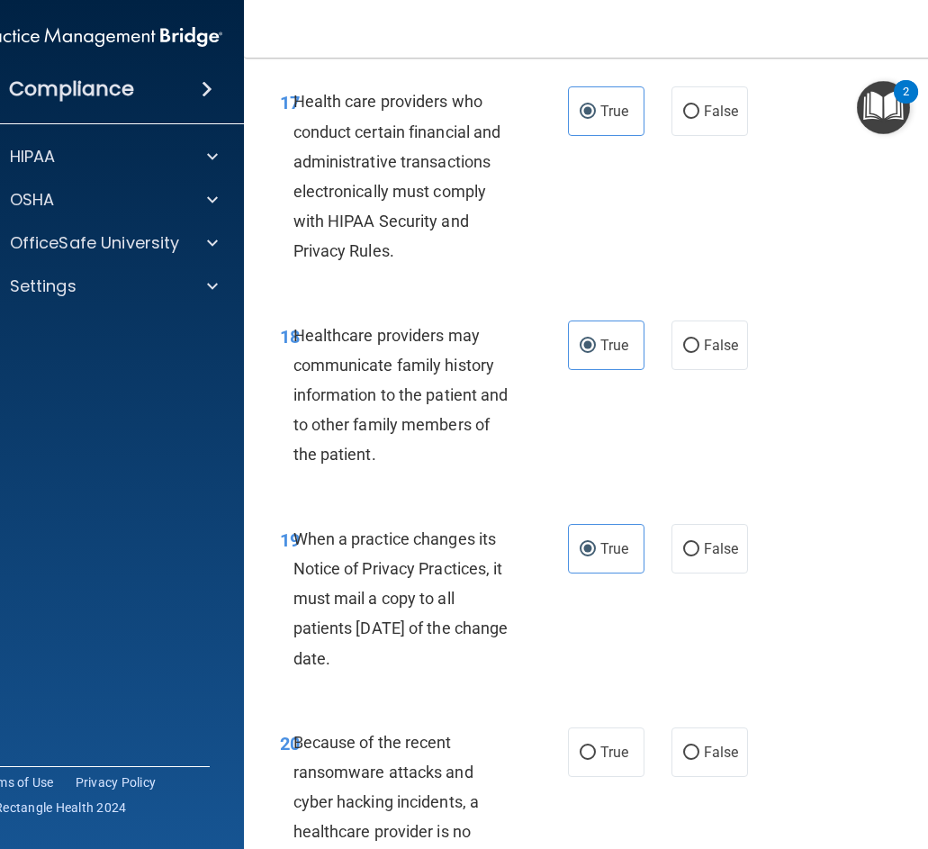
scroll to position [3959, 0]
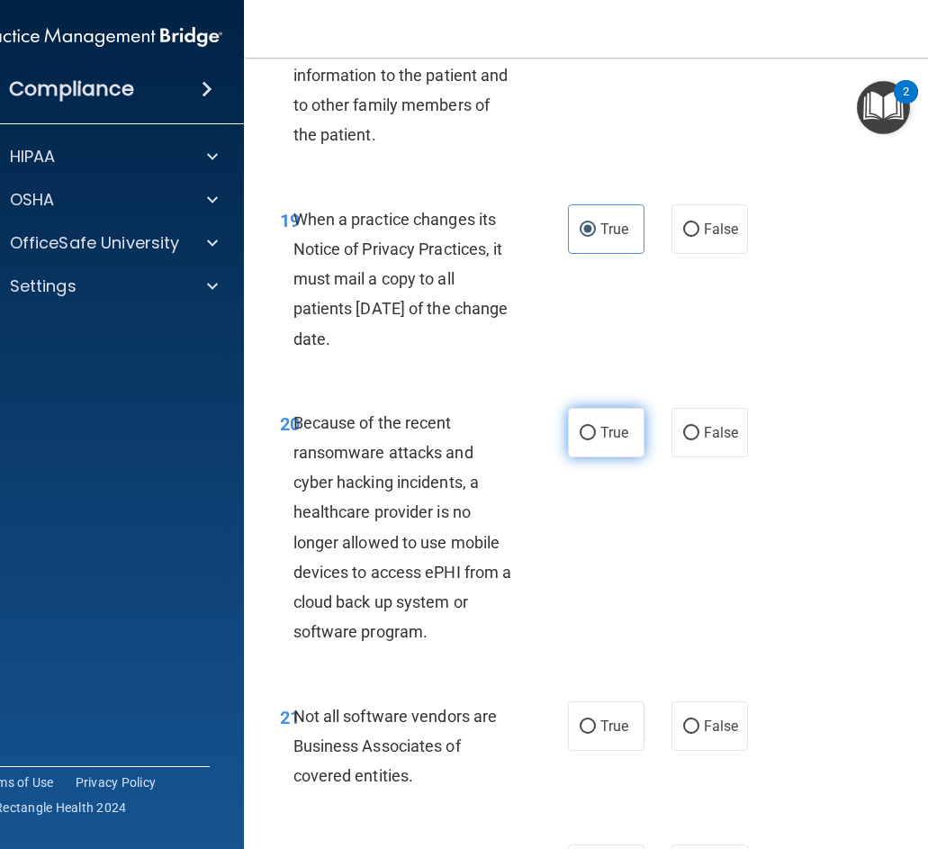
click at [606, 430] on span "True" at bounding box center [614, 432] width 28 height 17
click at [596, 430] on input "True" at bounding box center [587, 433] width 16 height 13
radio input "true"
click at [579, 726] on input "True" at bounding box center [587, 726] width 16 height 13
radio input "true"
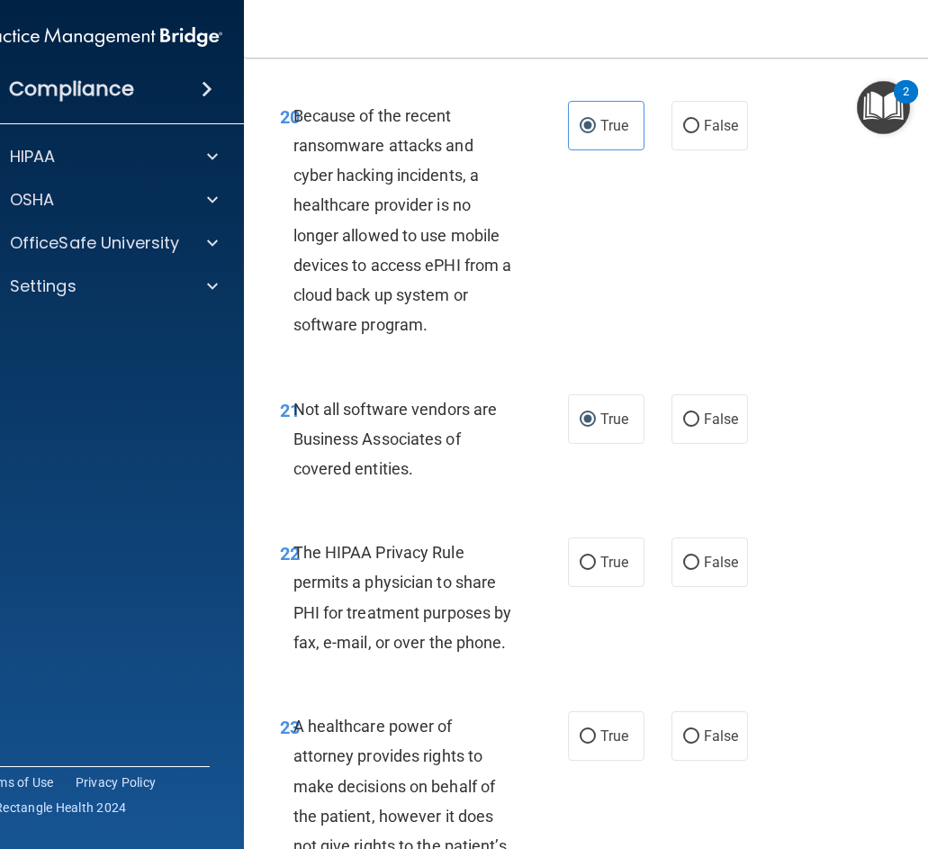
scroll to position [4589, 0]
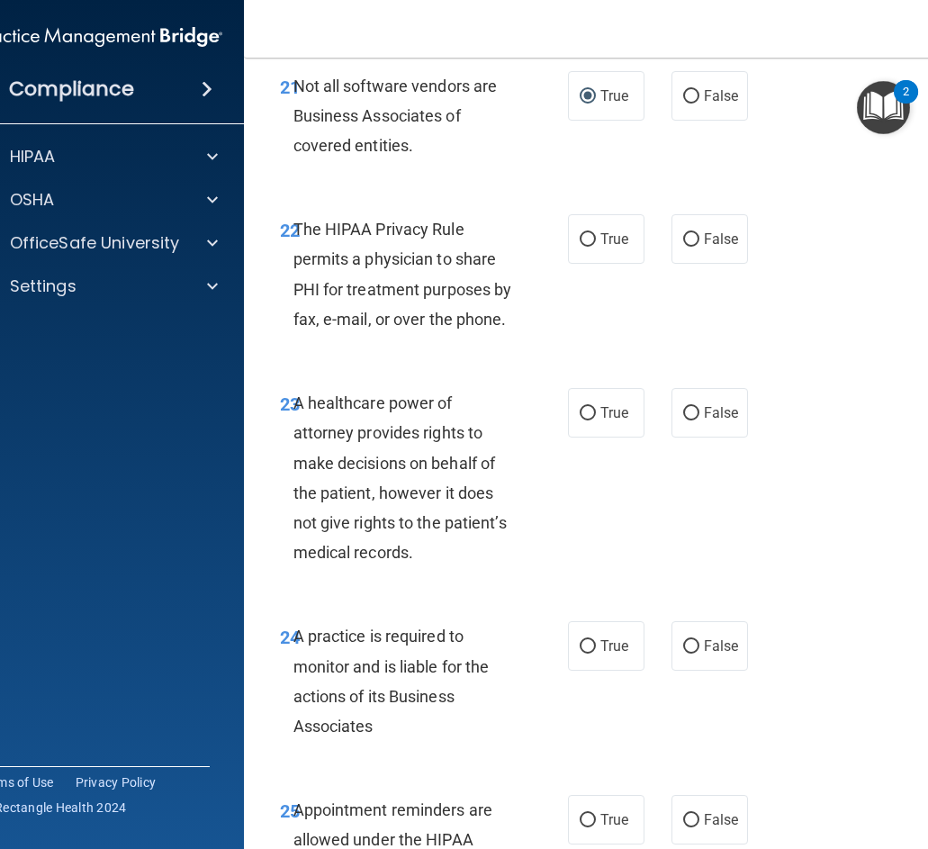
click at [590, 374] on div "23 A healthcare power of attorney provides rights to make decisions on behalf o…" at bounding box center [608, 481] width 684 height 233
click at [599, 426] on label "True" at bounding box center [606, 412] width 76 height 49
click at [596, 420] on input "True" at bounding box center [587, 413] width 16 height 13
radio input "true"
click at [588, 648] on label "True" at bounding box center [606, 645] width 76 height 49
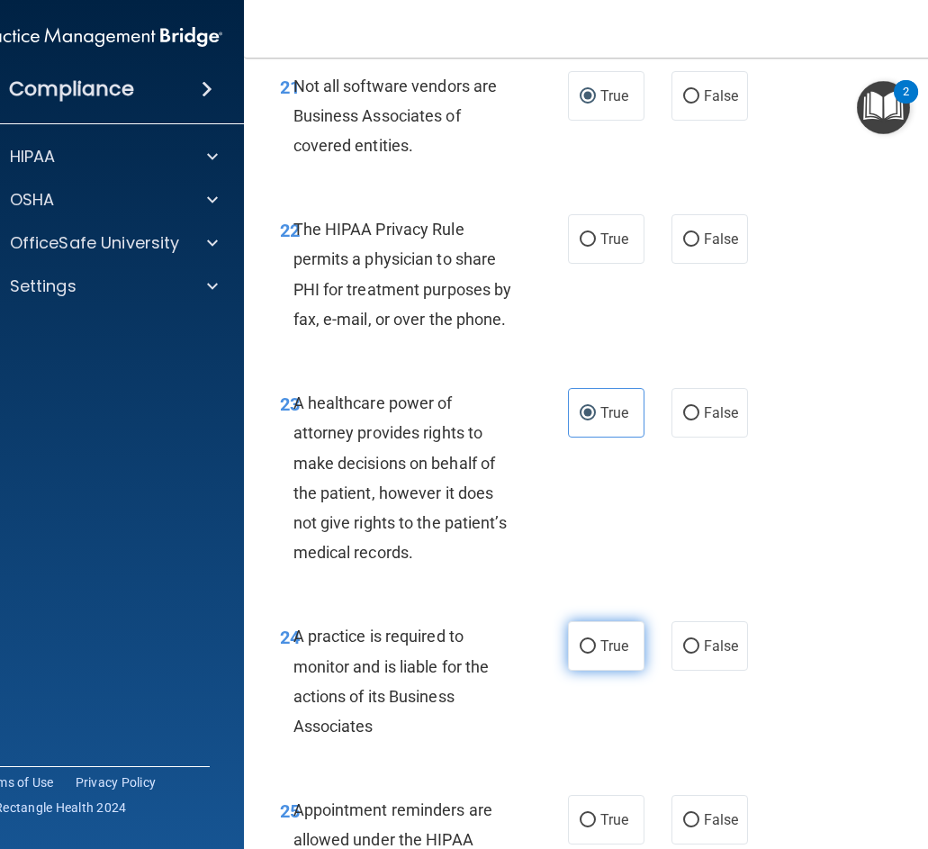
click at [588, 648] on input "True" at bounding box center [587, 646] width 16 height 13
radio input "true"
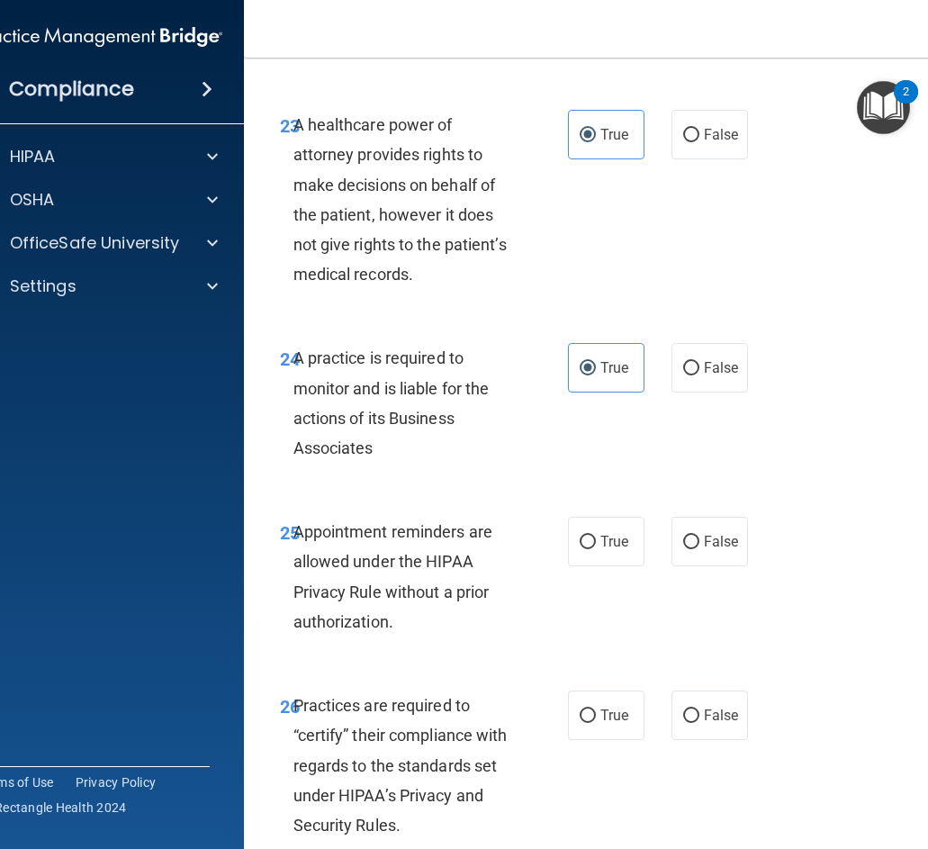
scroll to position [5219, 0]
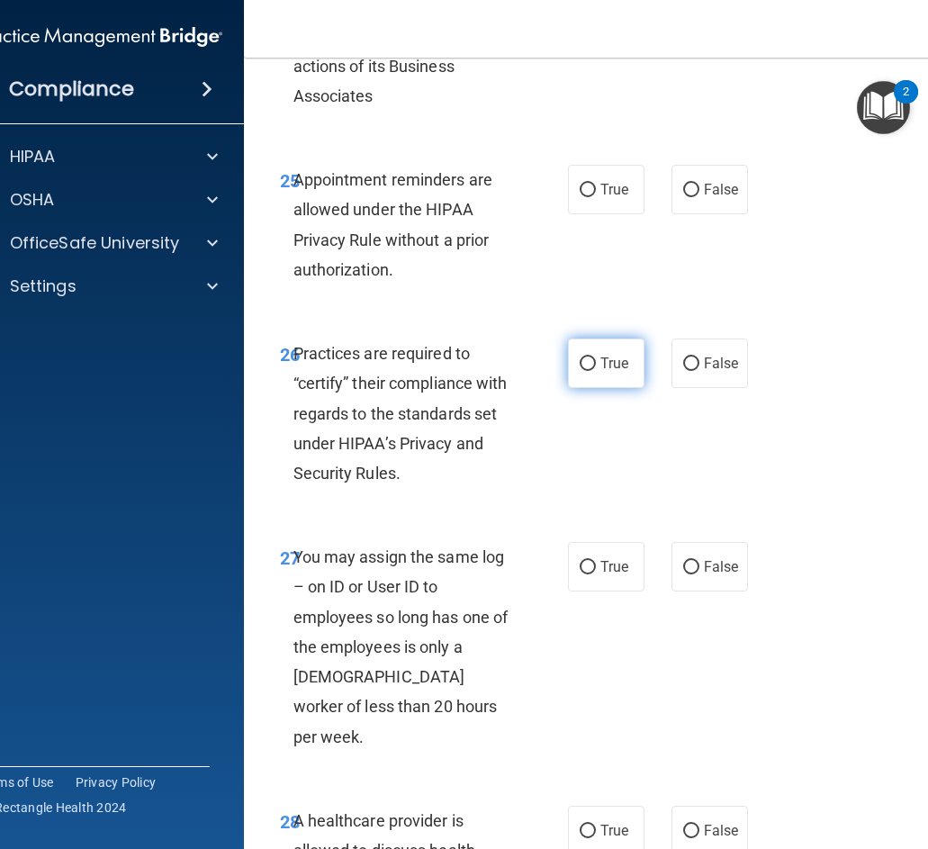
drag, startPoint x: 577, startPoint y: 339, endPoint x: 579, endPoint y: 352, distance: 12.9
click at [578, 339] on label "True" at bounding box center [606, 362] width 76 height 49
click at [579, 357] on input "True" at bounding box center [587, 363] width 16 height 13
radio input "true"
click at [588, 597] on div "27 You may assign the same log – on ID or User ID to employees so long has one …" at bounding box center [608, 651] width 684 height 264
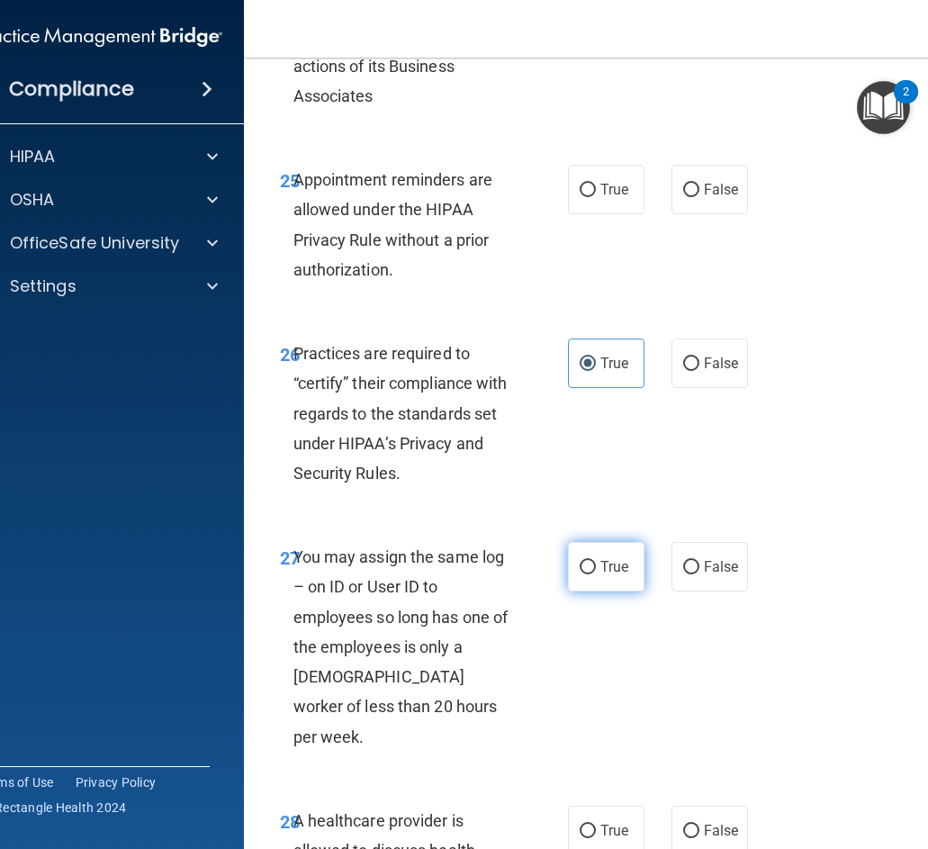
click at [606, 574] on span "True" at bounding box center [614, 566] width 28 height 17
click at [596, 574] on input "True" at bounding box center [587, 567] width 16 height 13
radio input "true"
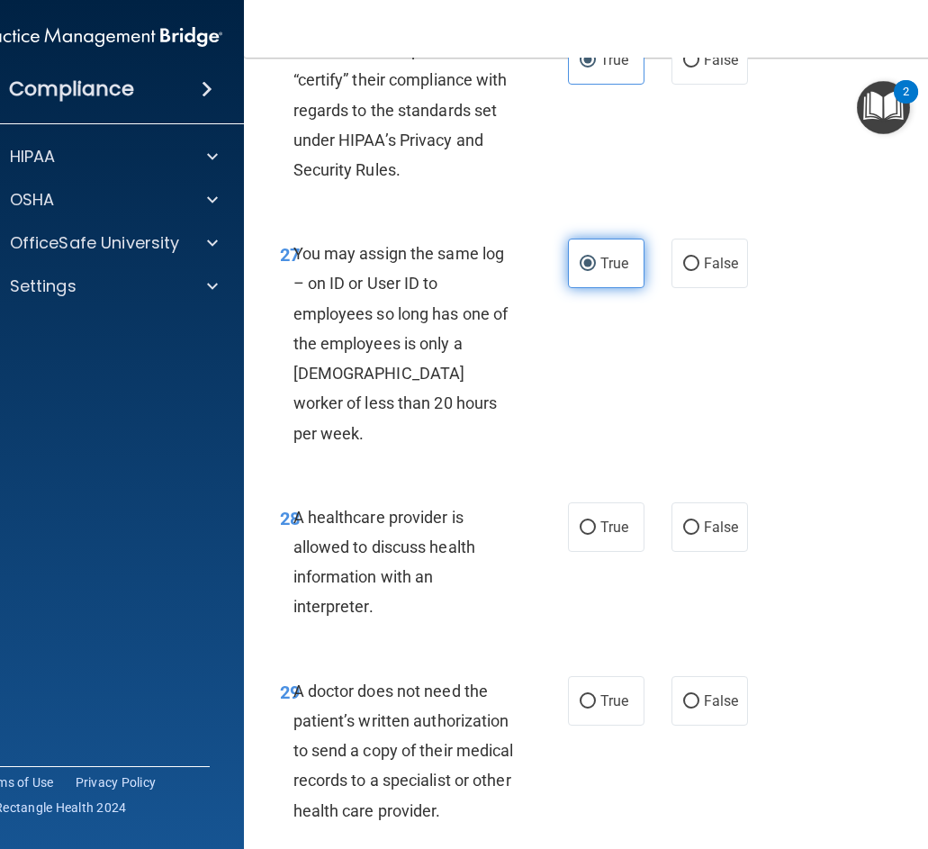
scroll to position [5759, 0]
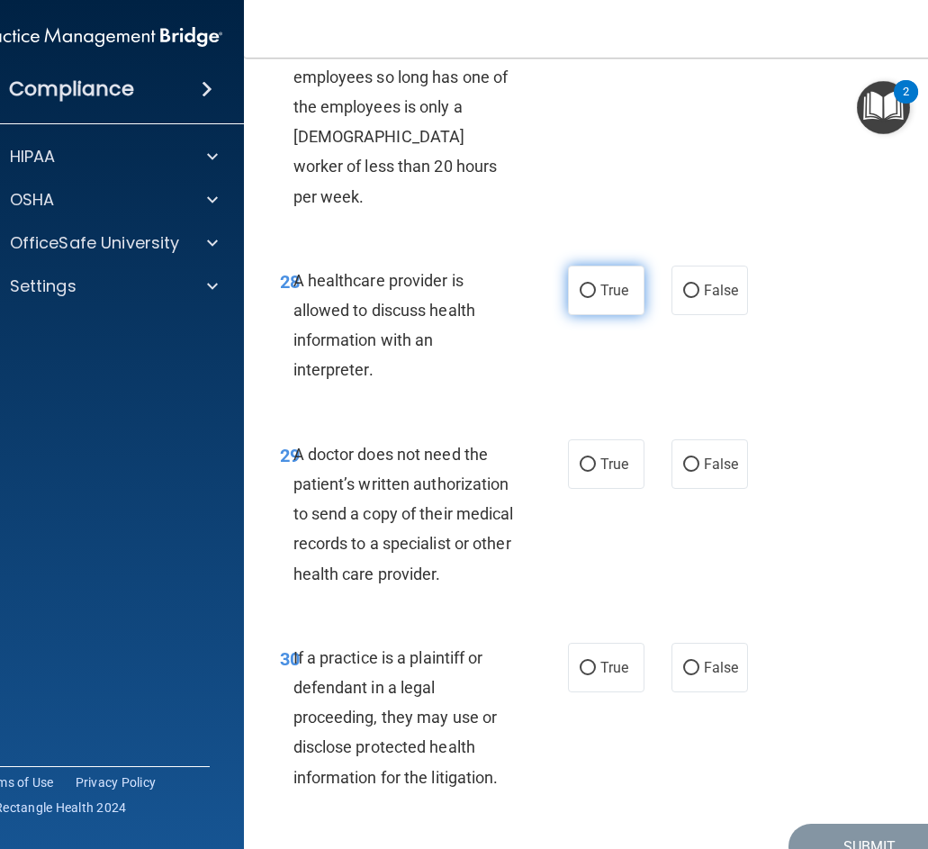
click at [600, 282] on span "True" at bounding box center [614, 290] width 28 height 17
click at [595, 284] on input "True" at bounding box center [587, 290] width 16 height 13
radio input "true"
click at [592, 439] on label "True" at bounding box center [606, 463] width 76 height 49
click at [592, 458] on input "True" at bounding box center [587, 464] width 16 height 13
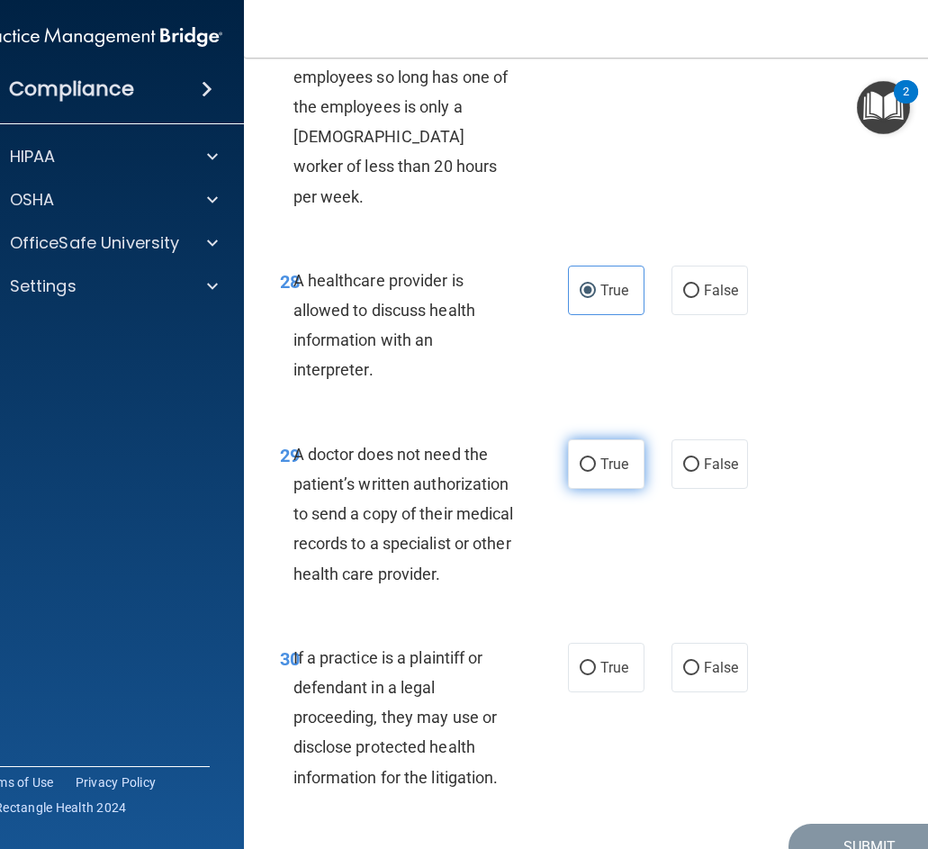
radio input "true"
click at [586, 661] on input "True" at bounding box center [587, 667] width 16 height 13
radio input "true"
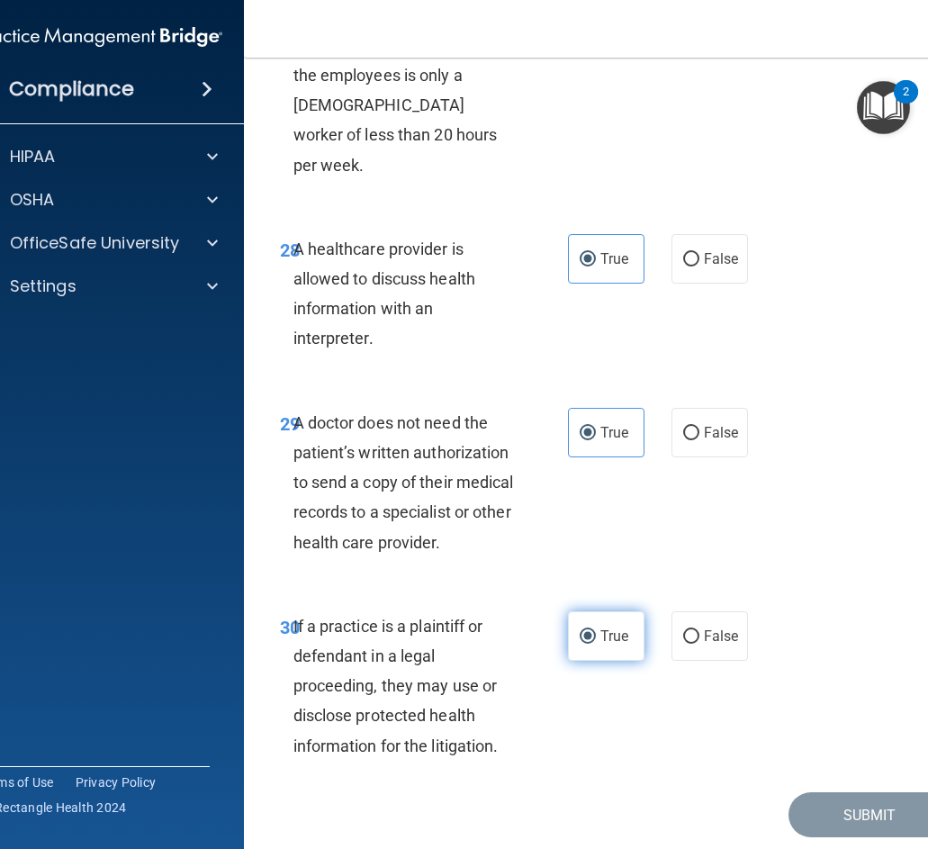
scroll to position [5821, 0]
